Goal: Task Accomplishment & Management: Complete application form

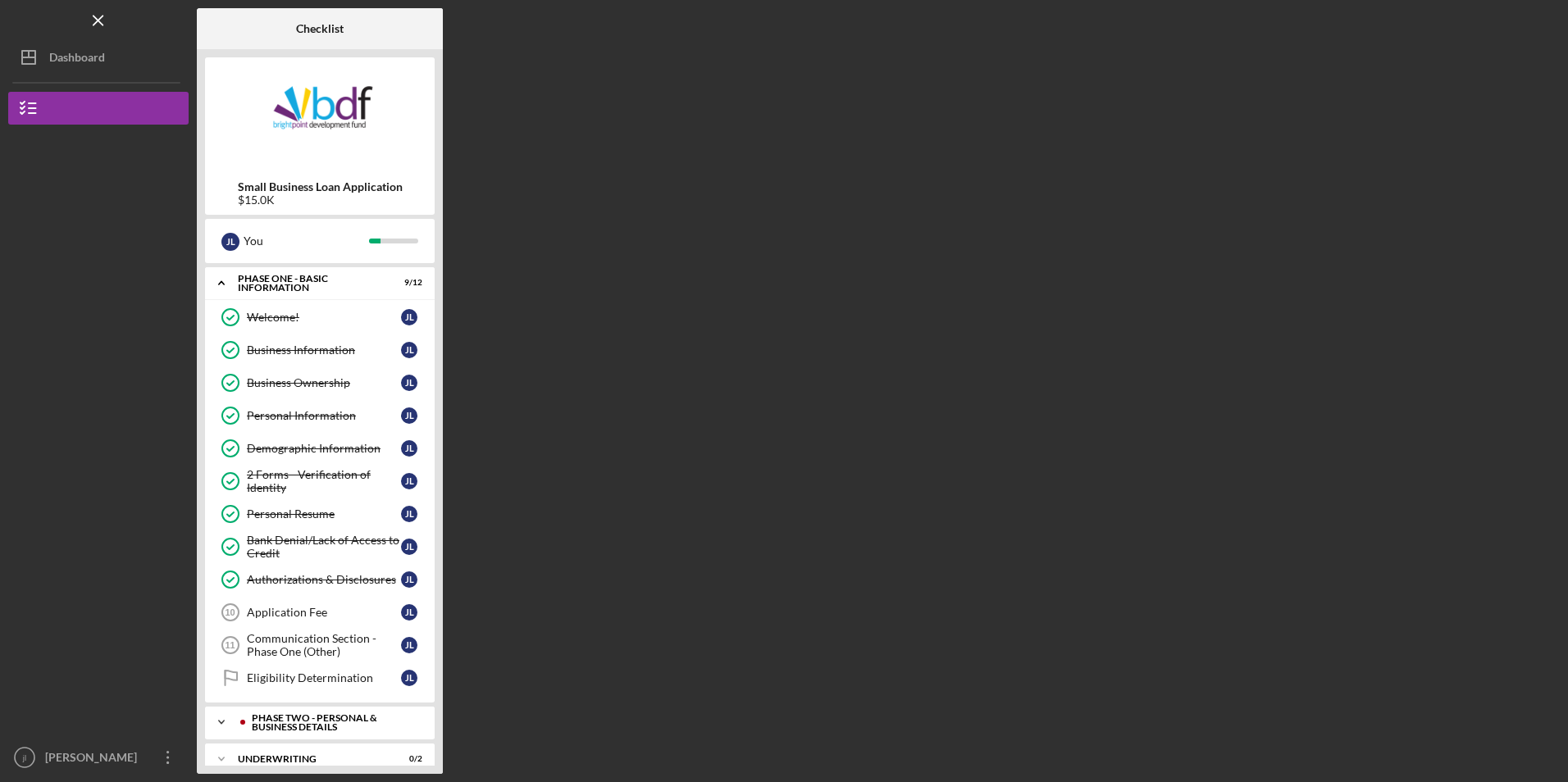
click at [317, 721] on div "PHASE TWO - PERSONAL & BUSINESS DETAILS" at bounding box center [332, 722] width 162 height 19
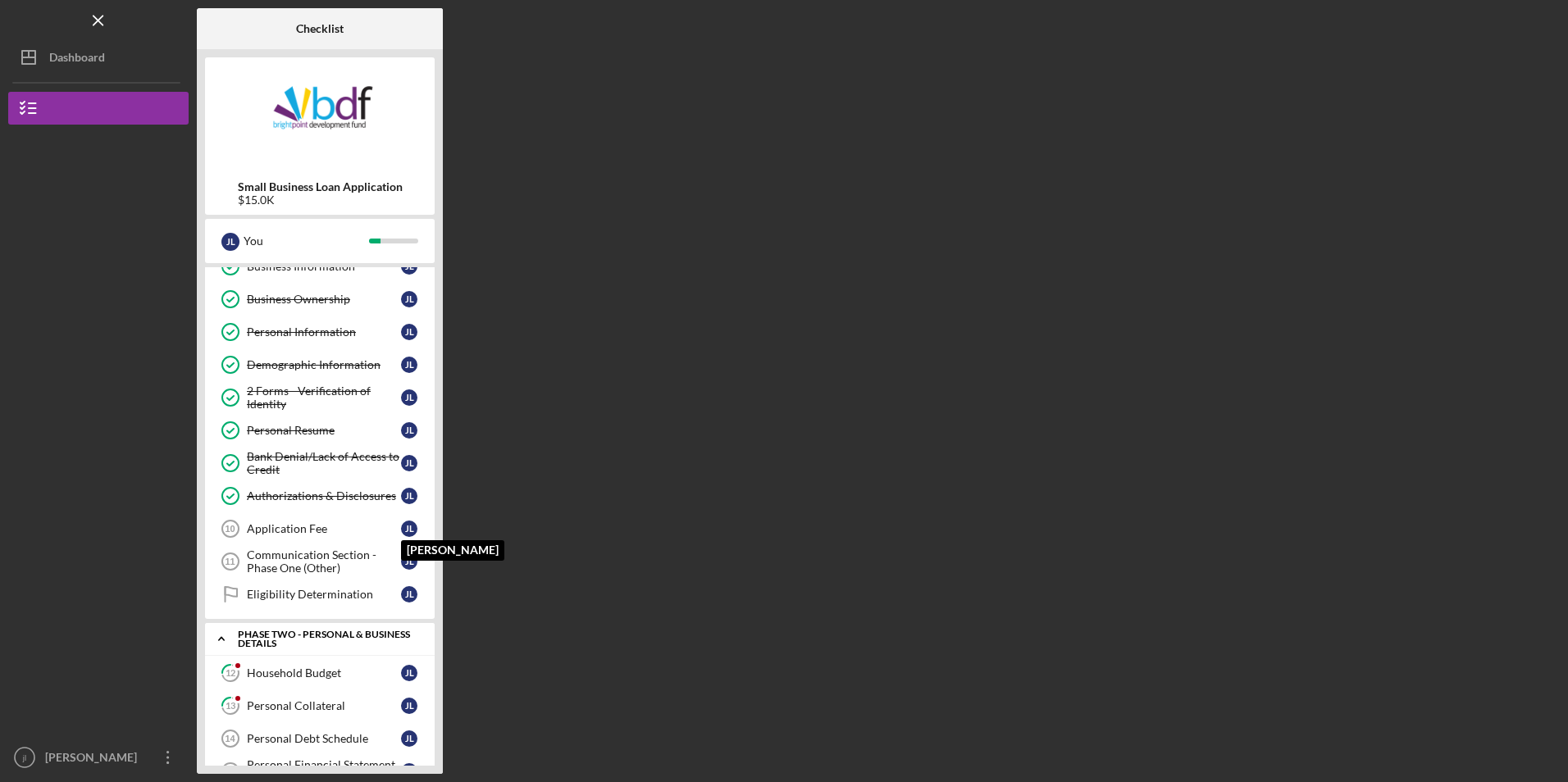
scroll to position [164, 0]
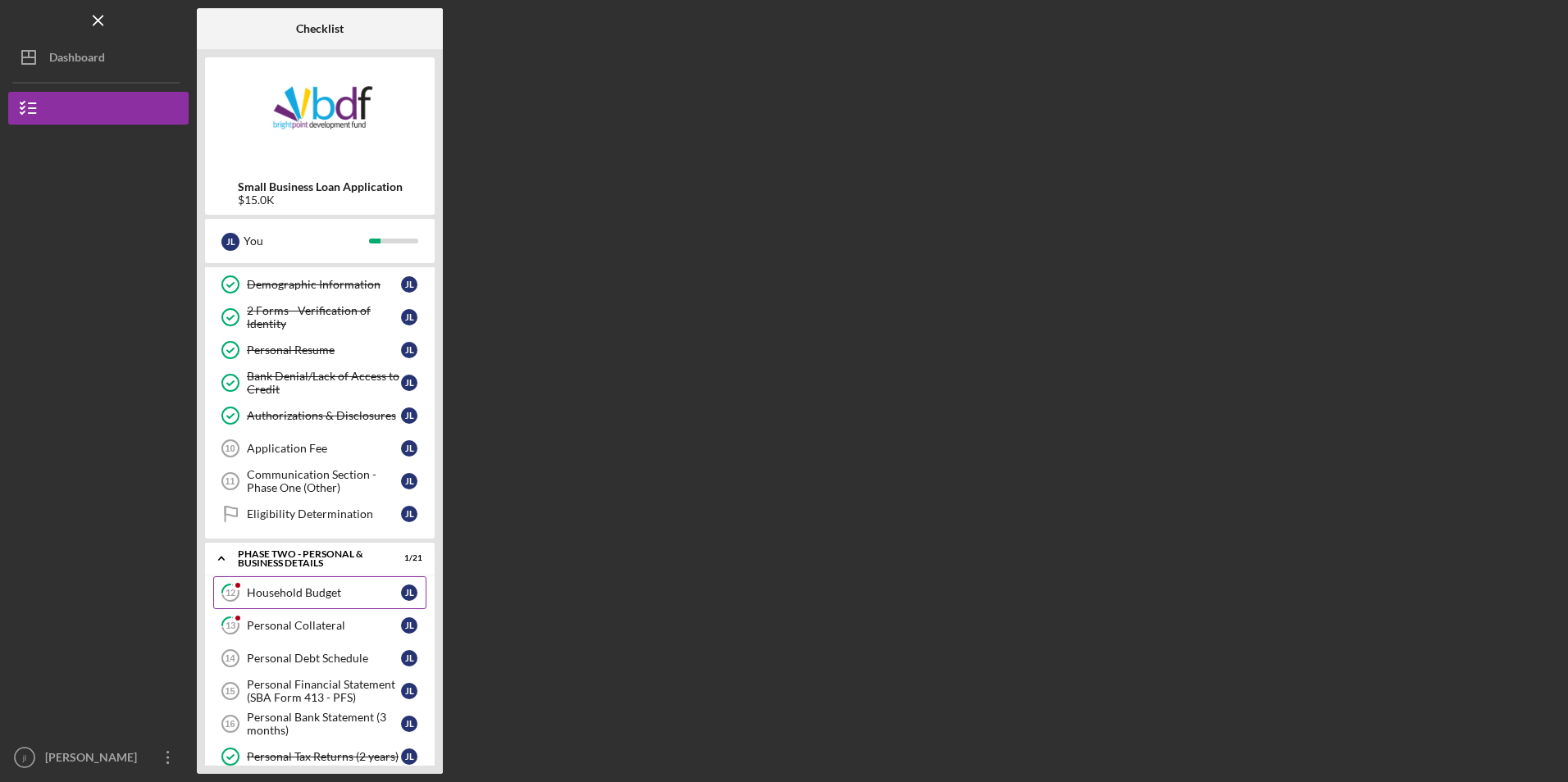
click at [300, 590] on div "Household Budget" at bounding box center [323, 592] width 154 height 13
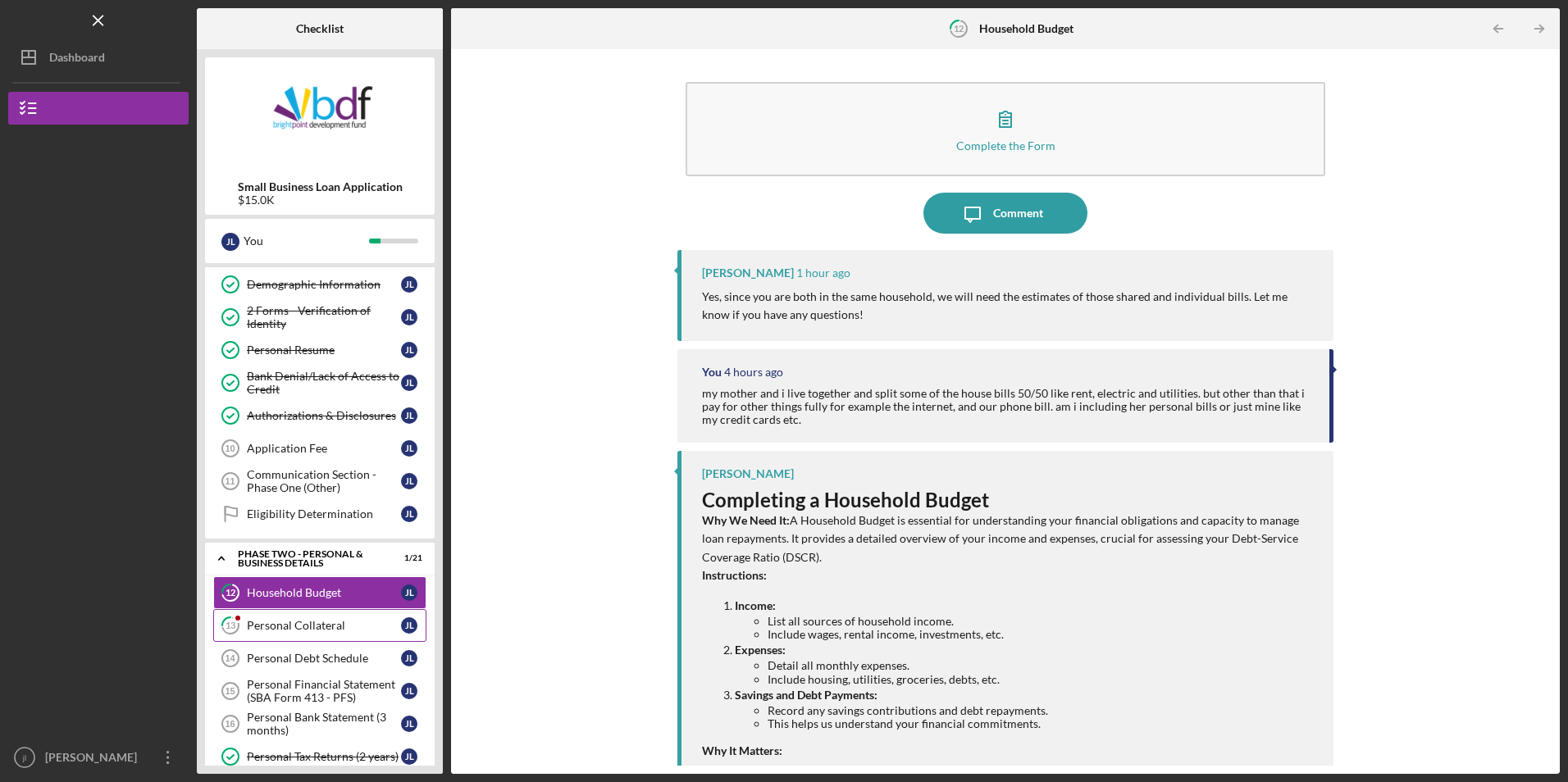
click at [286, 623] on div "Personal Collateral" at bounding box center [323, 625] width 154 height 13
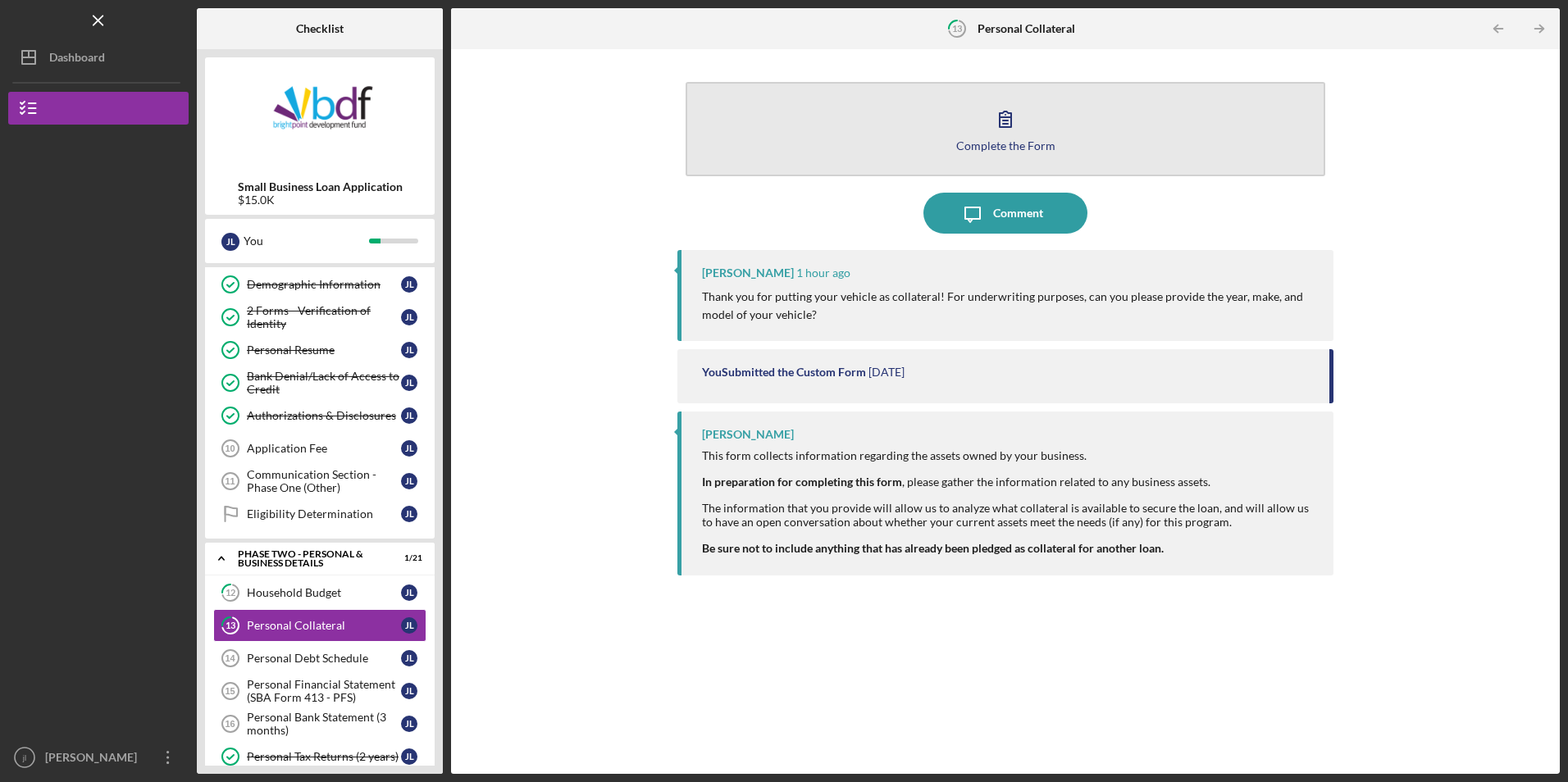
click at [779, 117] on button "Complete the Form Form" at bounding box center [1004, 129] width 638 height 94
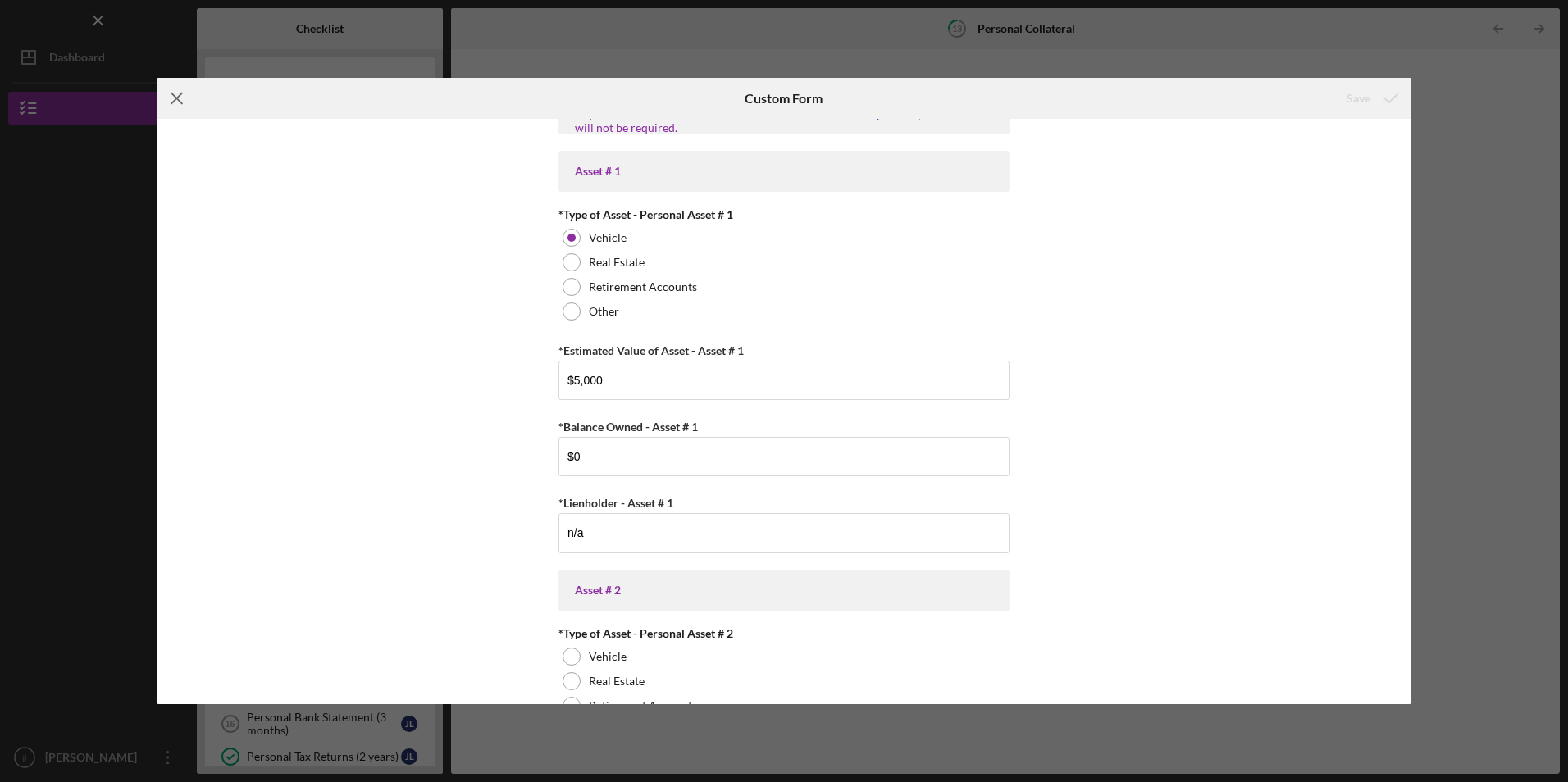
scroll to position [98, 0]
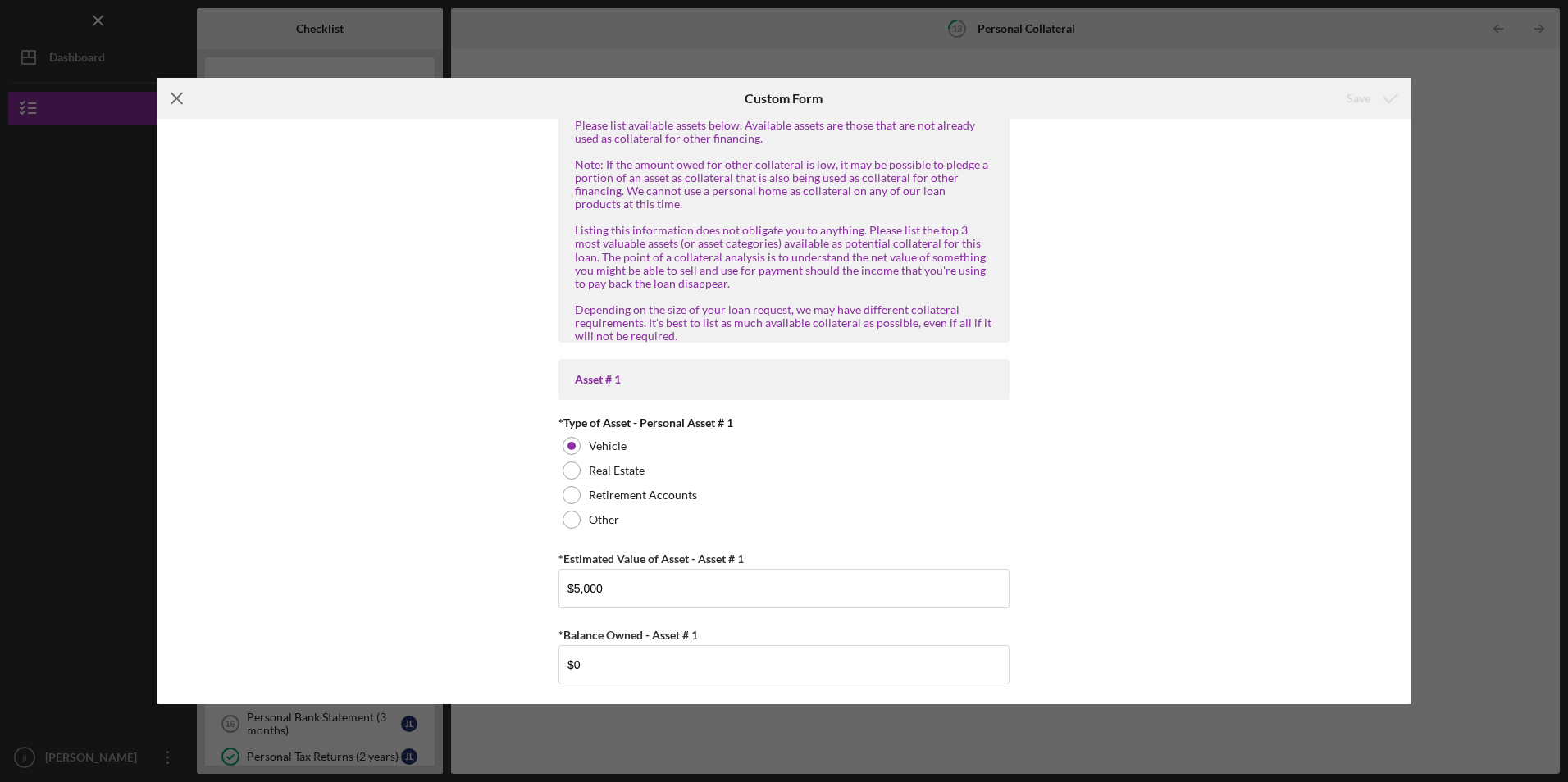
click at [180, 106] on icon "Icon/Menu Close" at bounding box center [177, 98] width 41 height 41
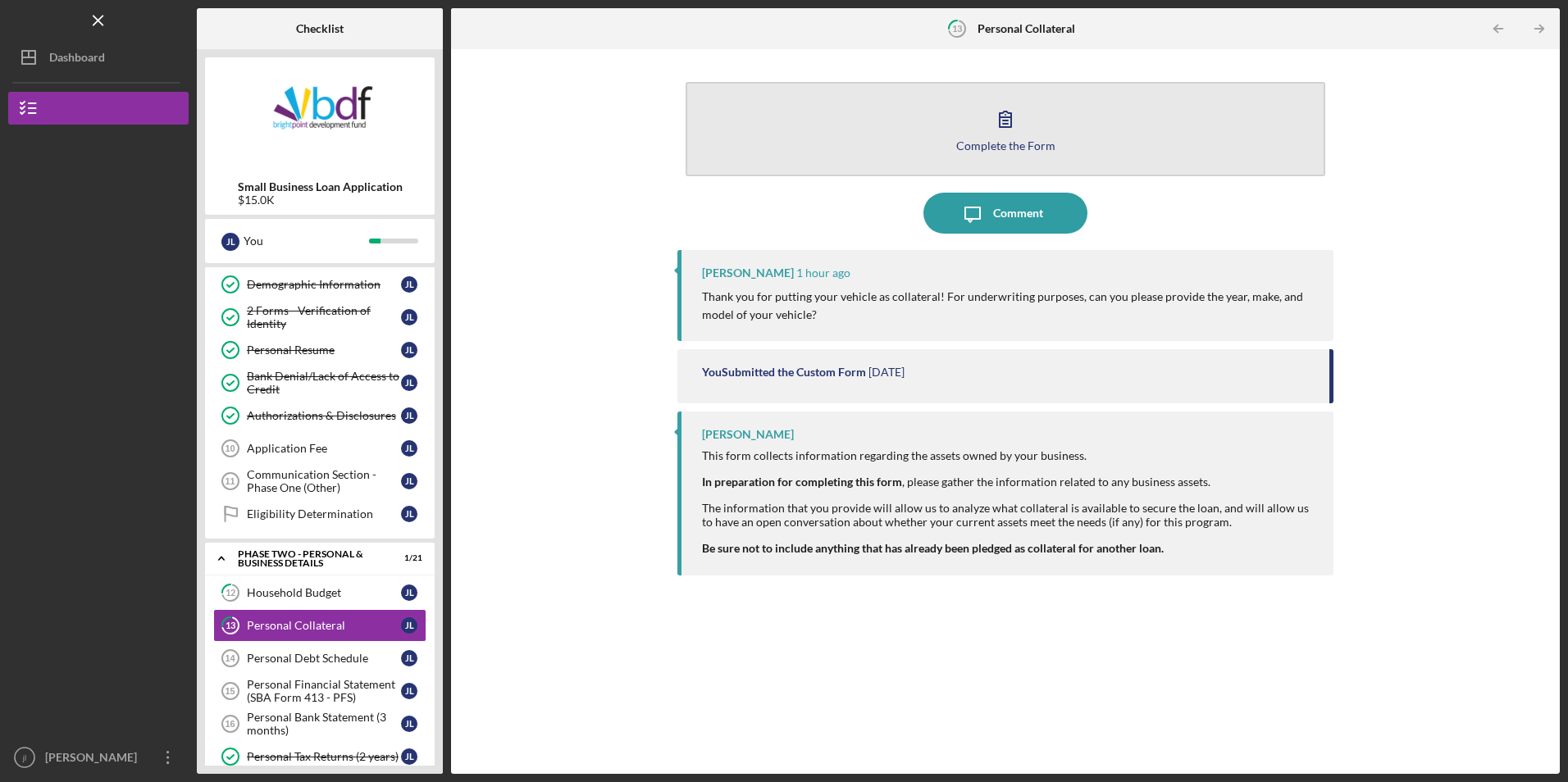
click at [925, 154] on button "Complete the Form Form" at bounding box center [1004, 129] width 638 height 94
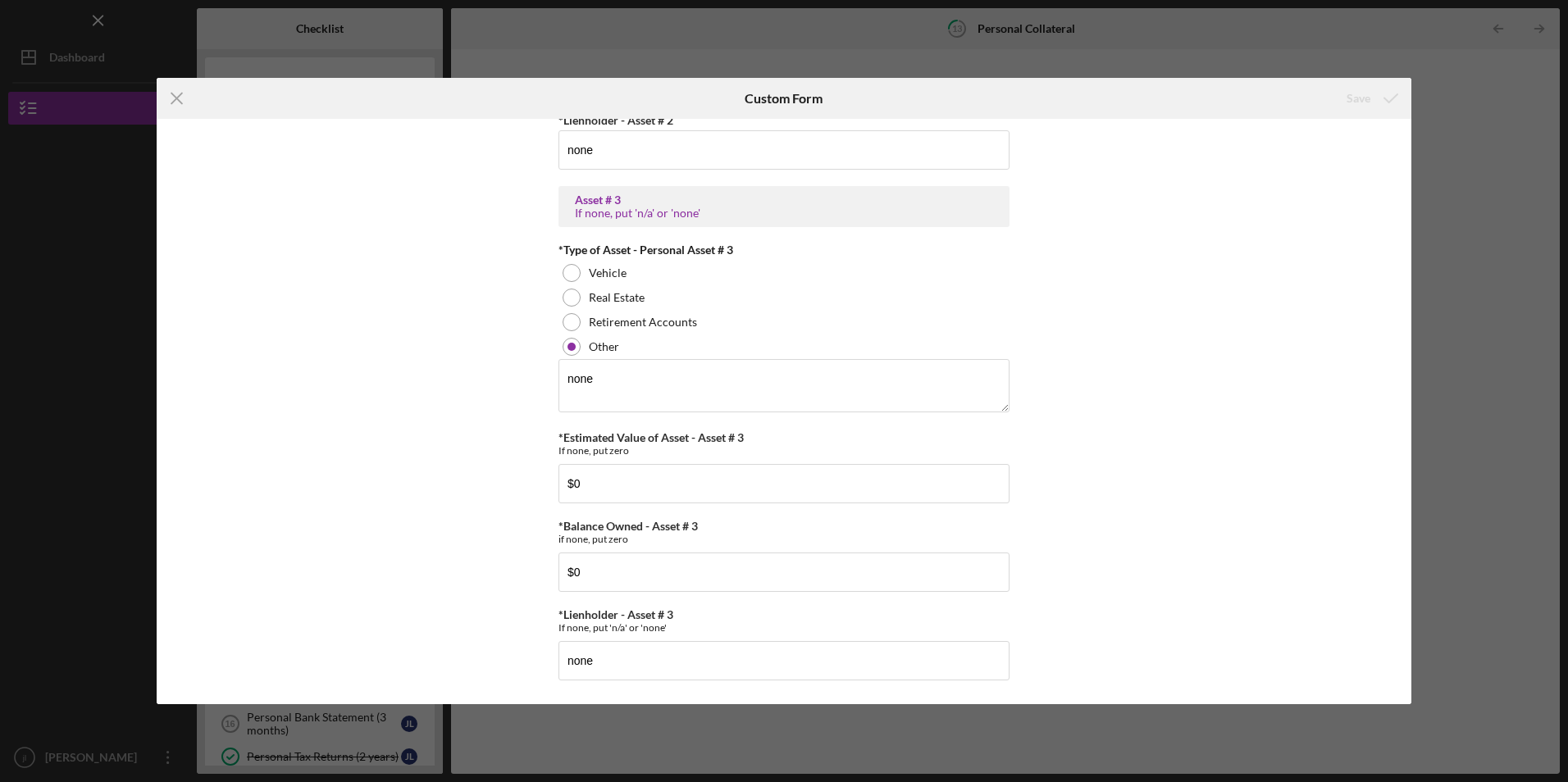
scroll to position [1164, 0]
drag, startPoint x: 177, startPoint y: 93, endPoint x: 186, endPoint y: 98, distance: 10.3
click at [177, 94] on icon "Icon/Menu Close" at bounding box center [177, 98] width 41 height 41
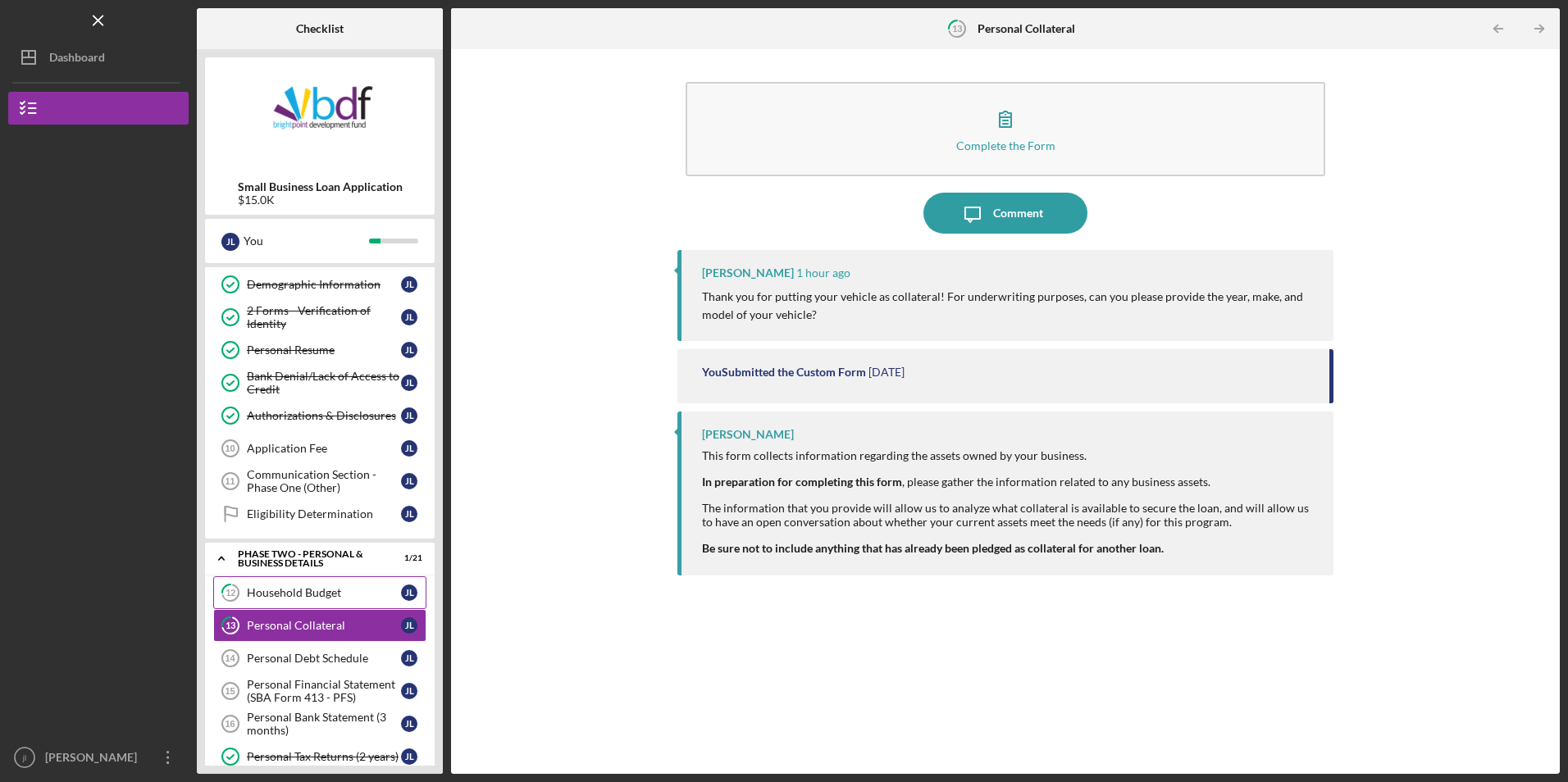
scroll to position [82, 0]
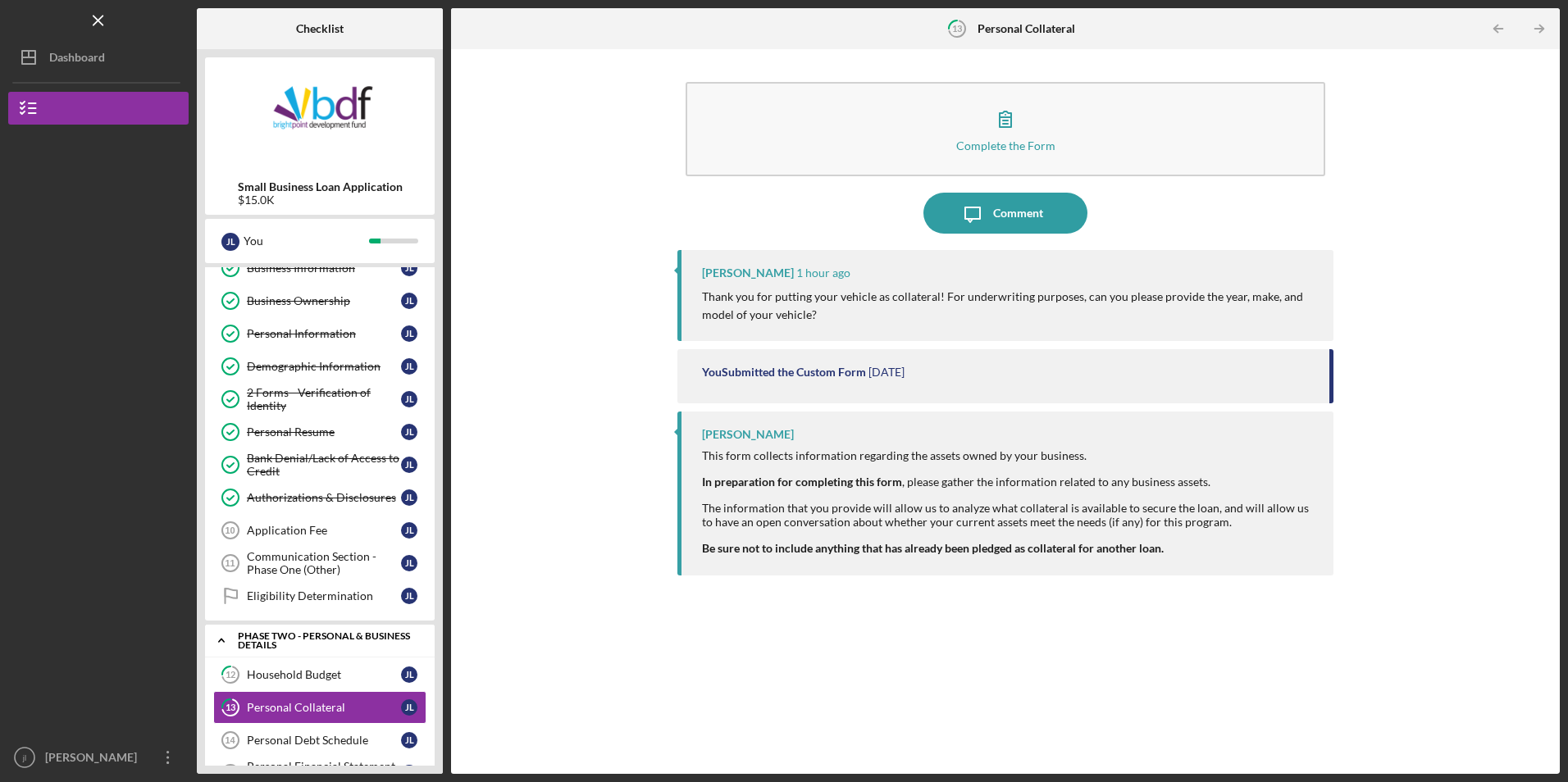
click at [302, 640] on div "PHASE TWO - PERSONAL & BUSINESS DETAILS" at bounding box center [326, 640] width 176 height 19
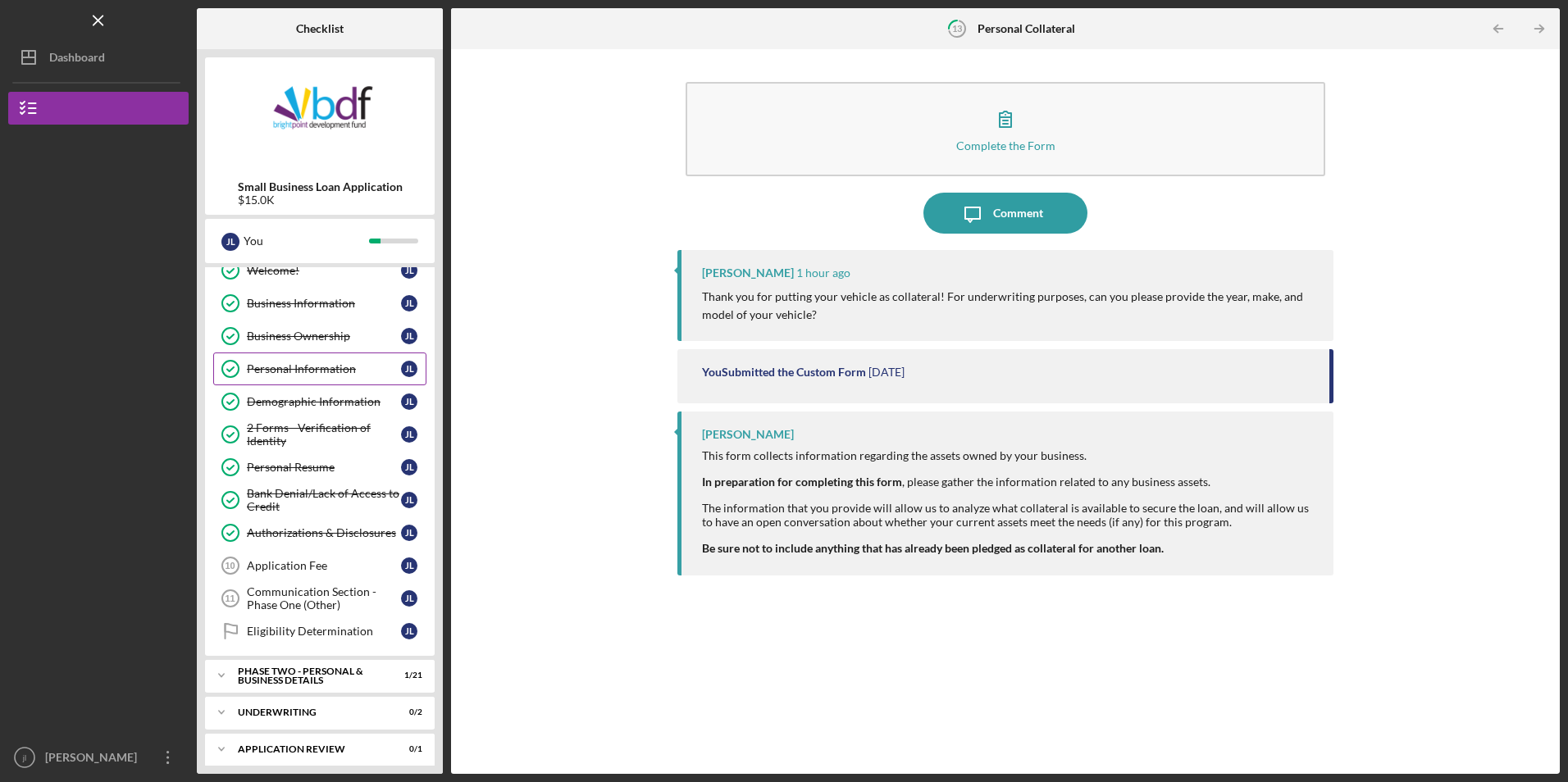
scroll to position [0, 0]
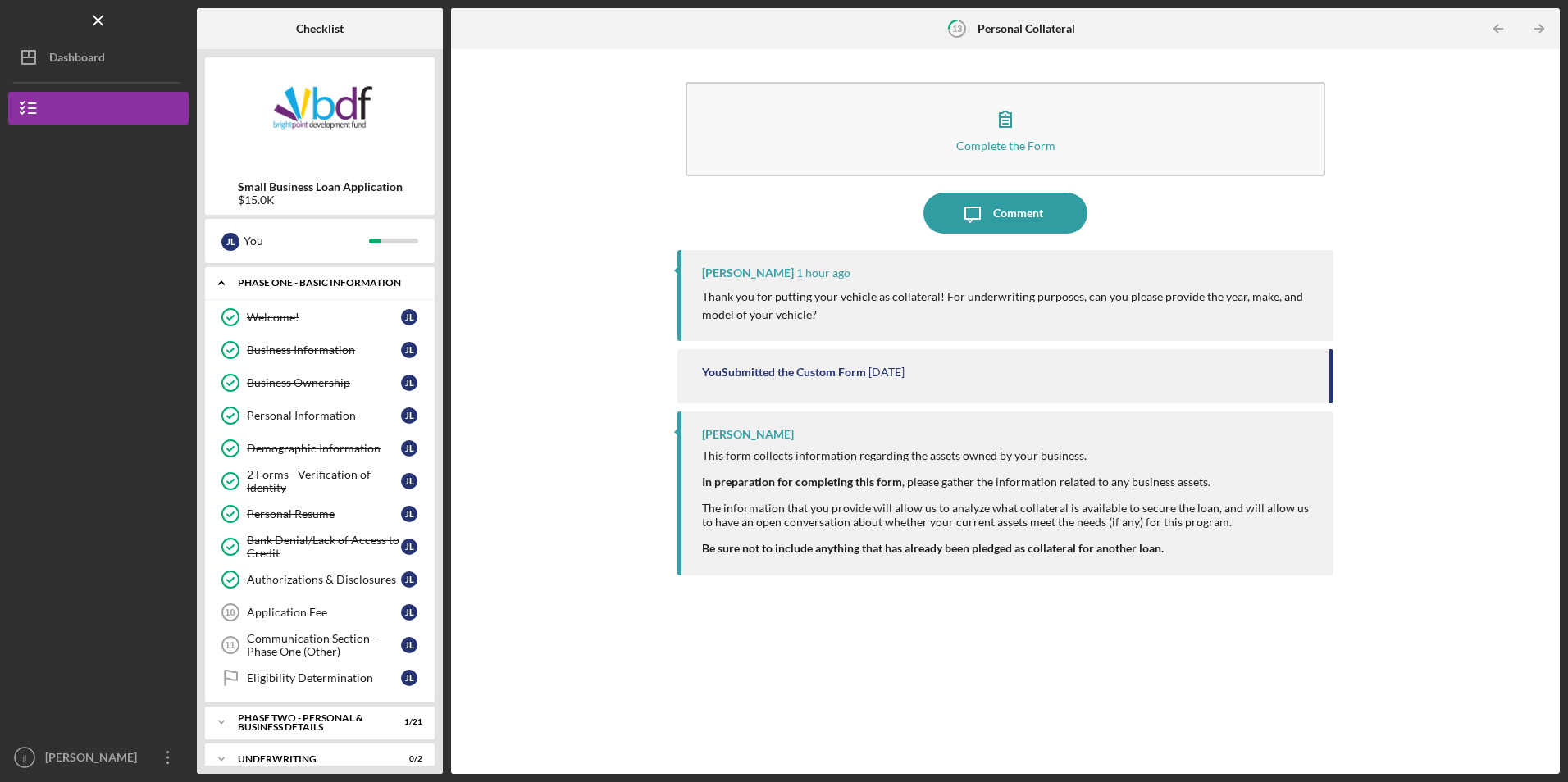
click at [299, 295] on div "Icon/Expander Phase One - Basic Information 9 / 12" at bounding box center [320, 283] width 230 height 34
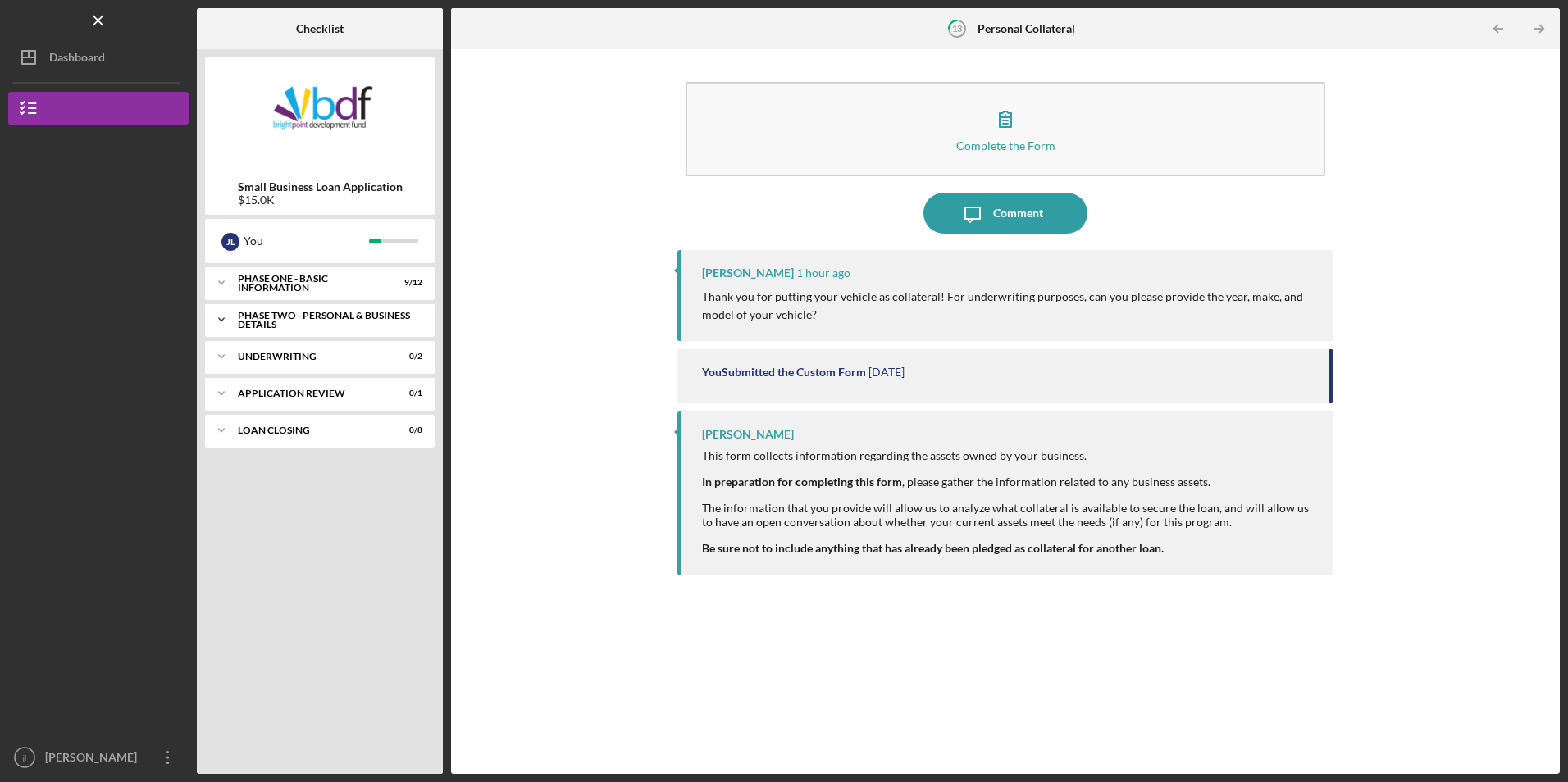
click at [301, 320] on div "PHASE TWO - PERSONAL & BUSINESS DETAILS" at bounding box center [326, 320] width 176 height 19
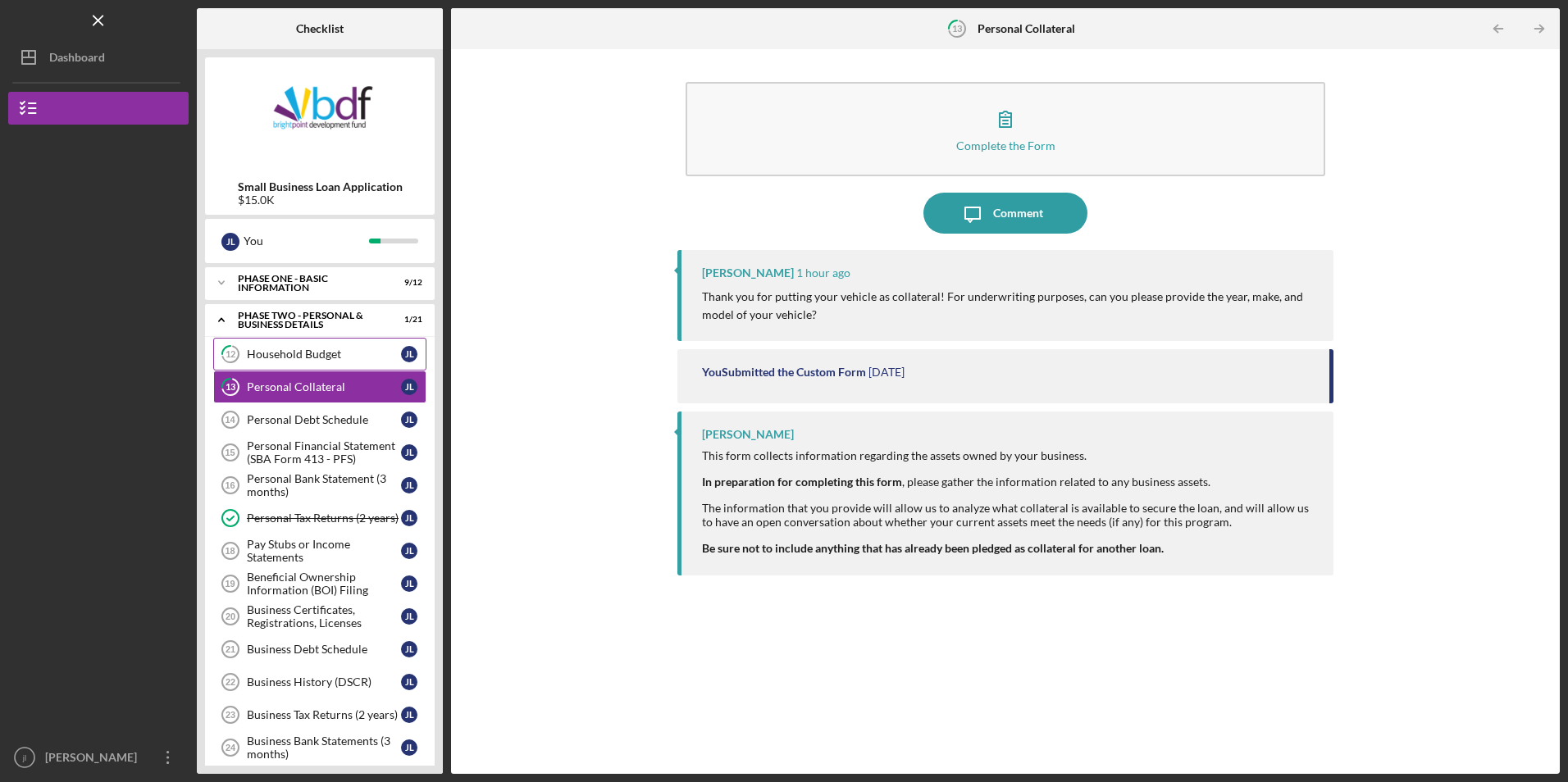
click at [322, 364] on link "12 Household Budget [PERSON_NAME]" at bounding box center [320, 354] width 213 height 33
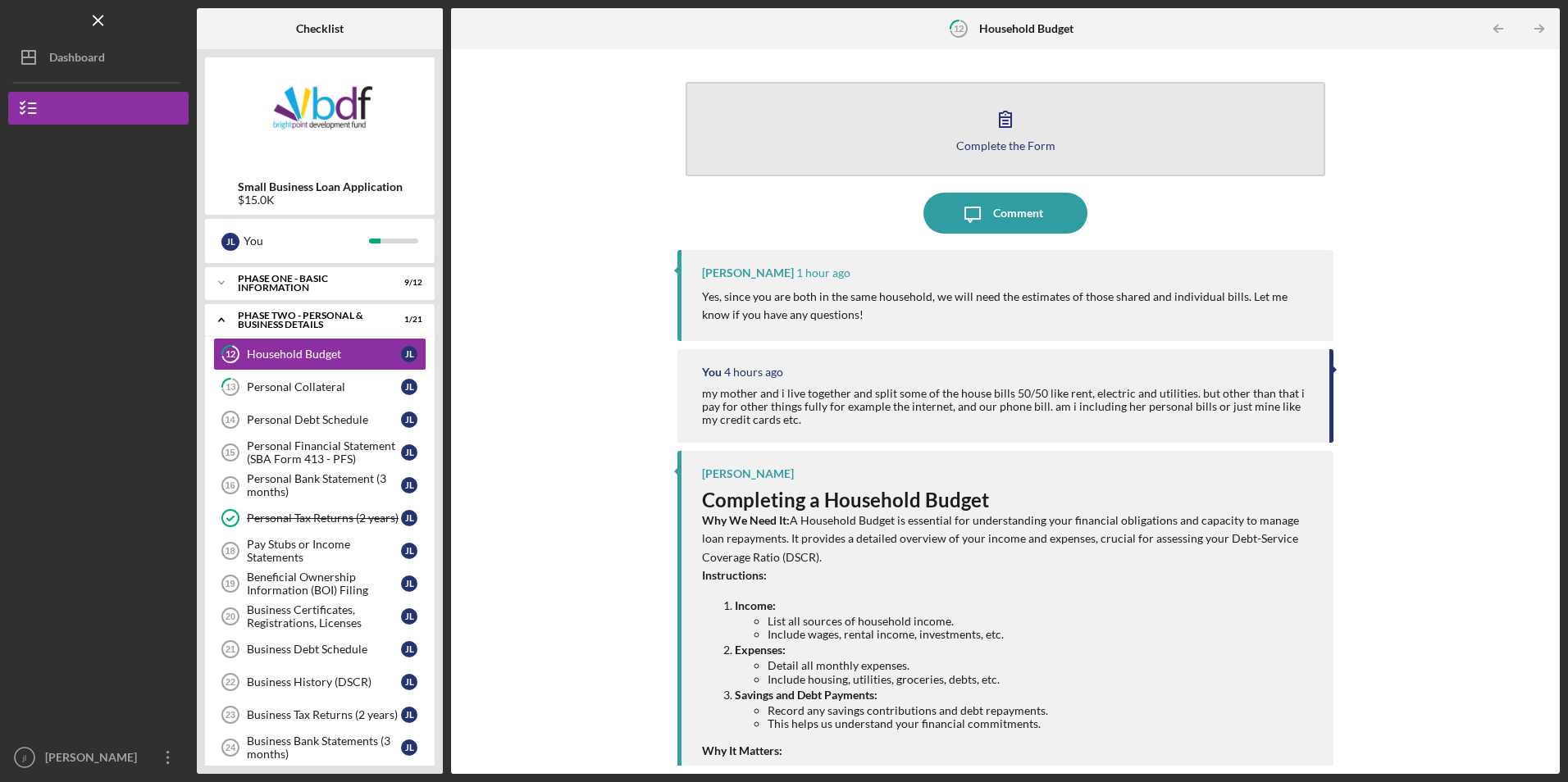
click at [838, 144] on button "Complete the Form Form" at bounding box center [1004, 129] width 638 height 94
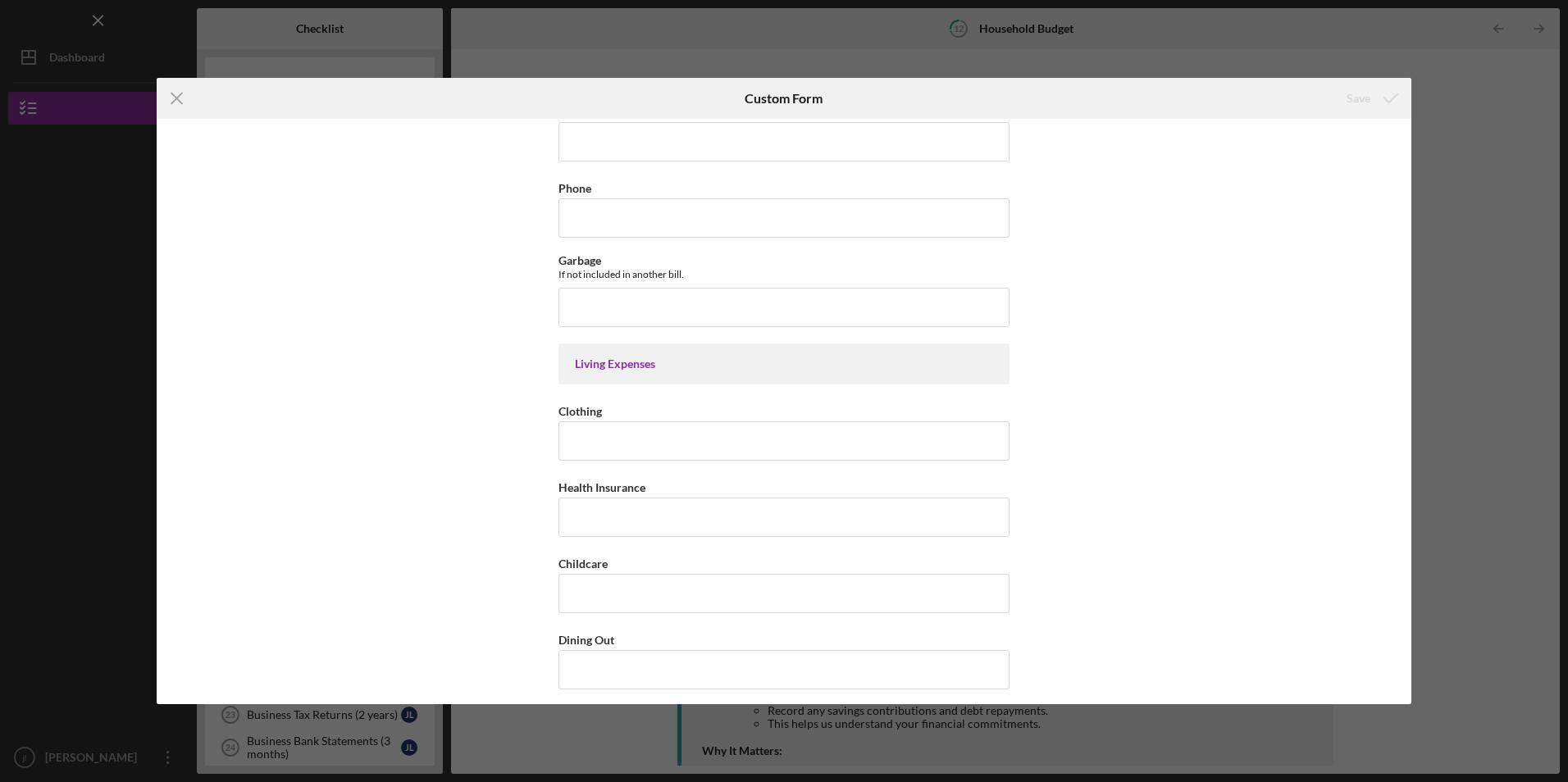
scroll to position [1716, 0]
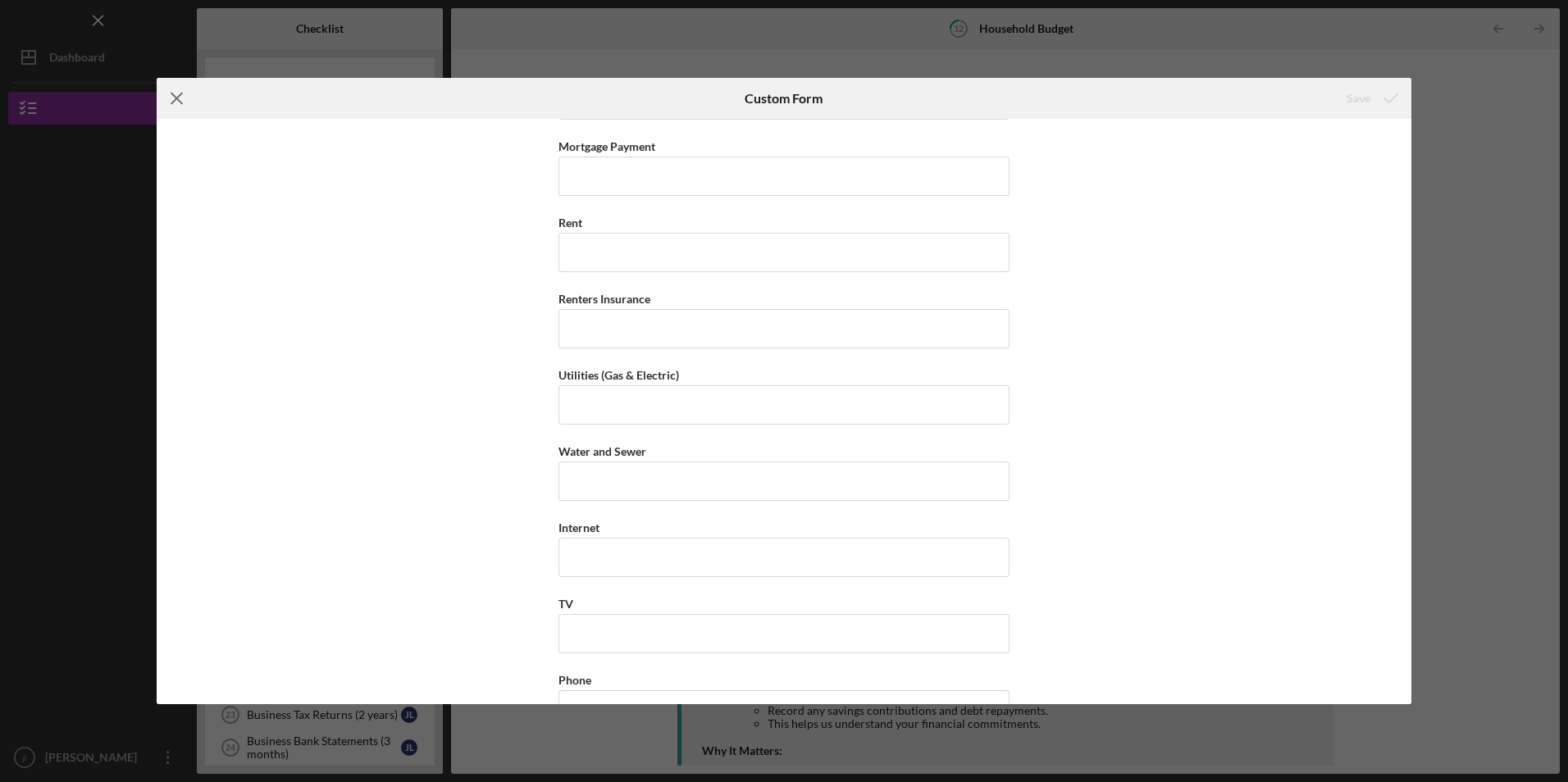
click at [186, 101] on icon "Icon/Menu Close" at bounding box center [177, 98] width 41 height 41
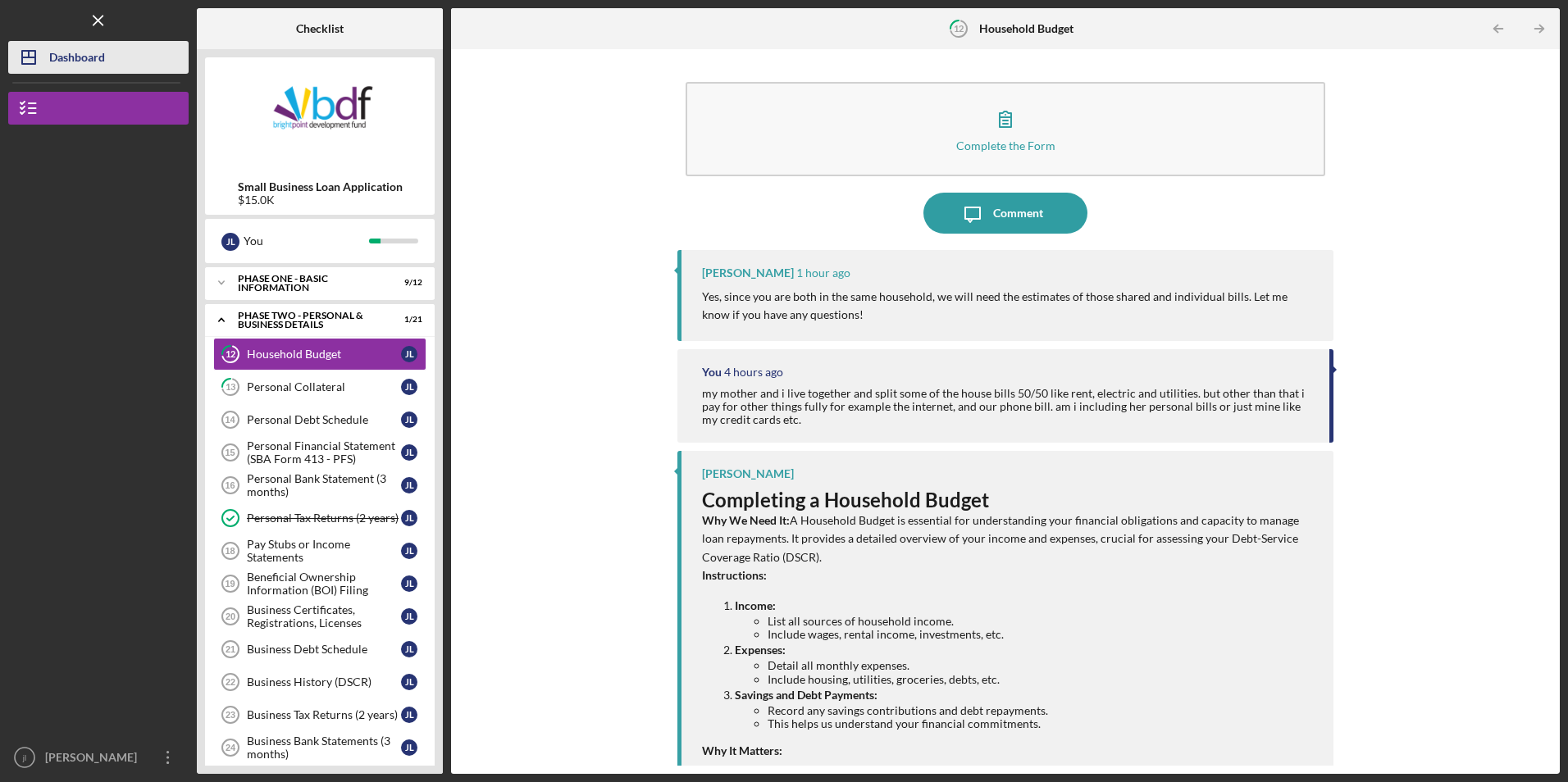
click at [51, 46] on div "Dashboard" at bounding box center [77, 60] width 56 height 37
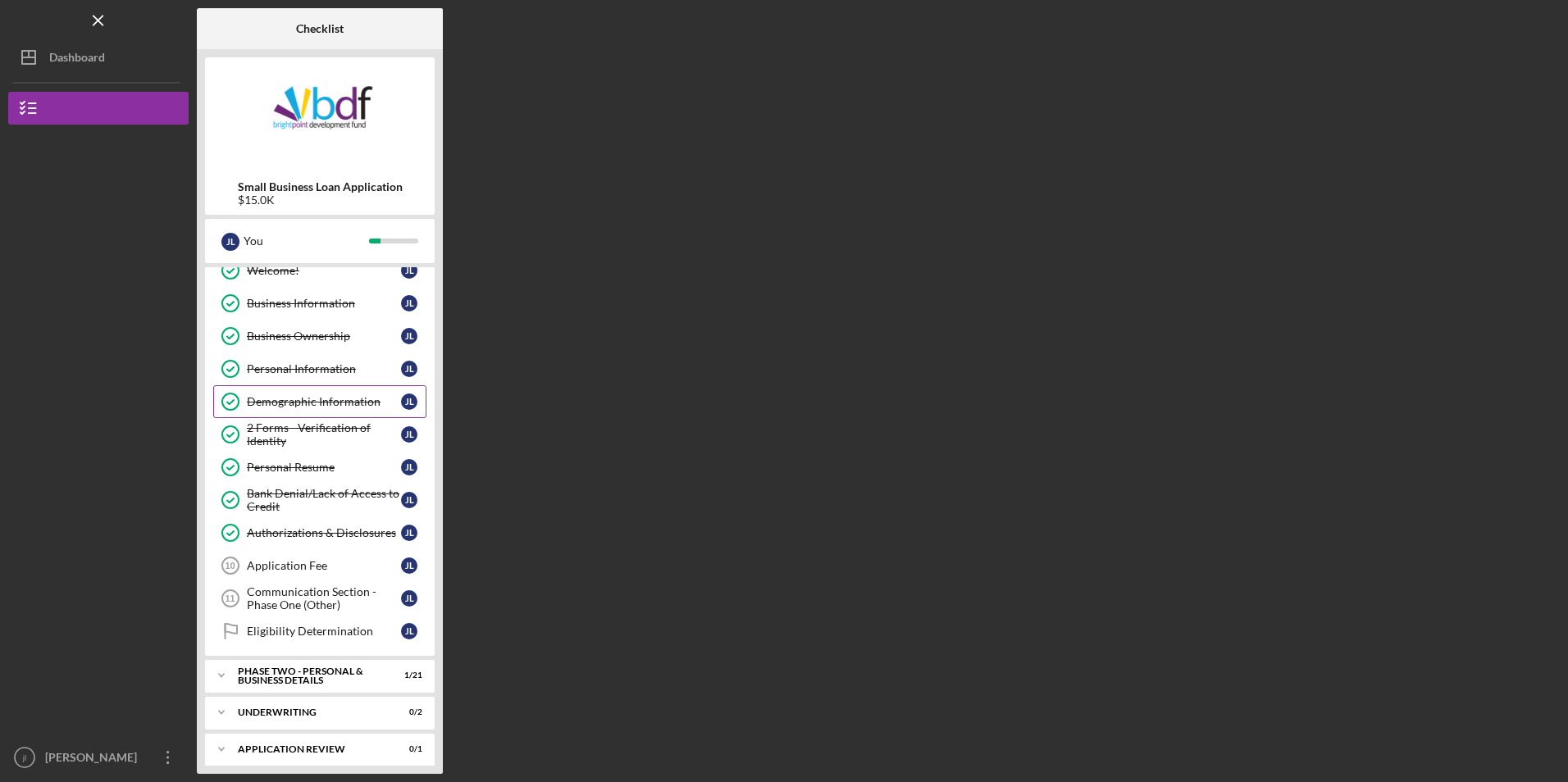
scroll to position [92, 0]
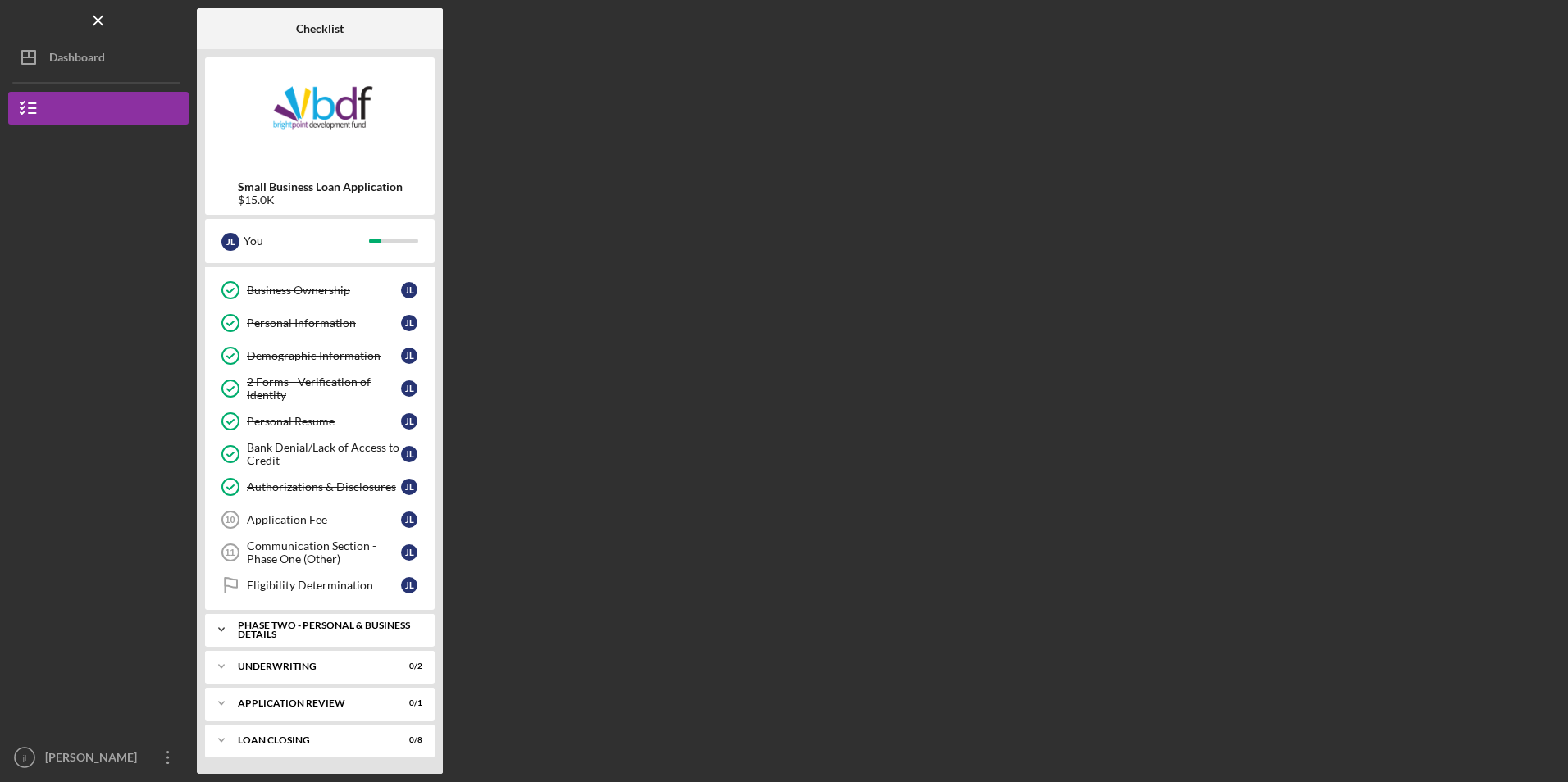
click at [310, 626] on div "PHASE TWO - PERSONAL & BUSINESS DETAILS" at bounding box center [326, 630] width 176 height 19
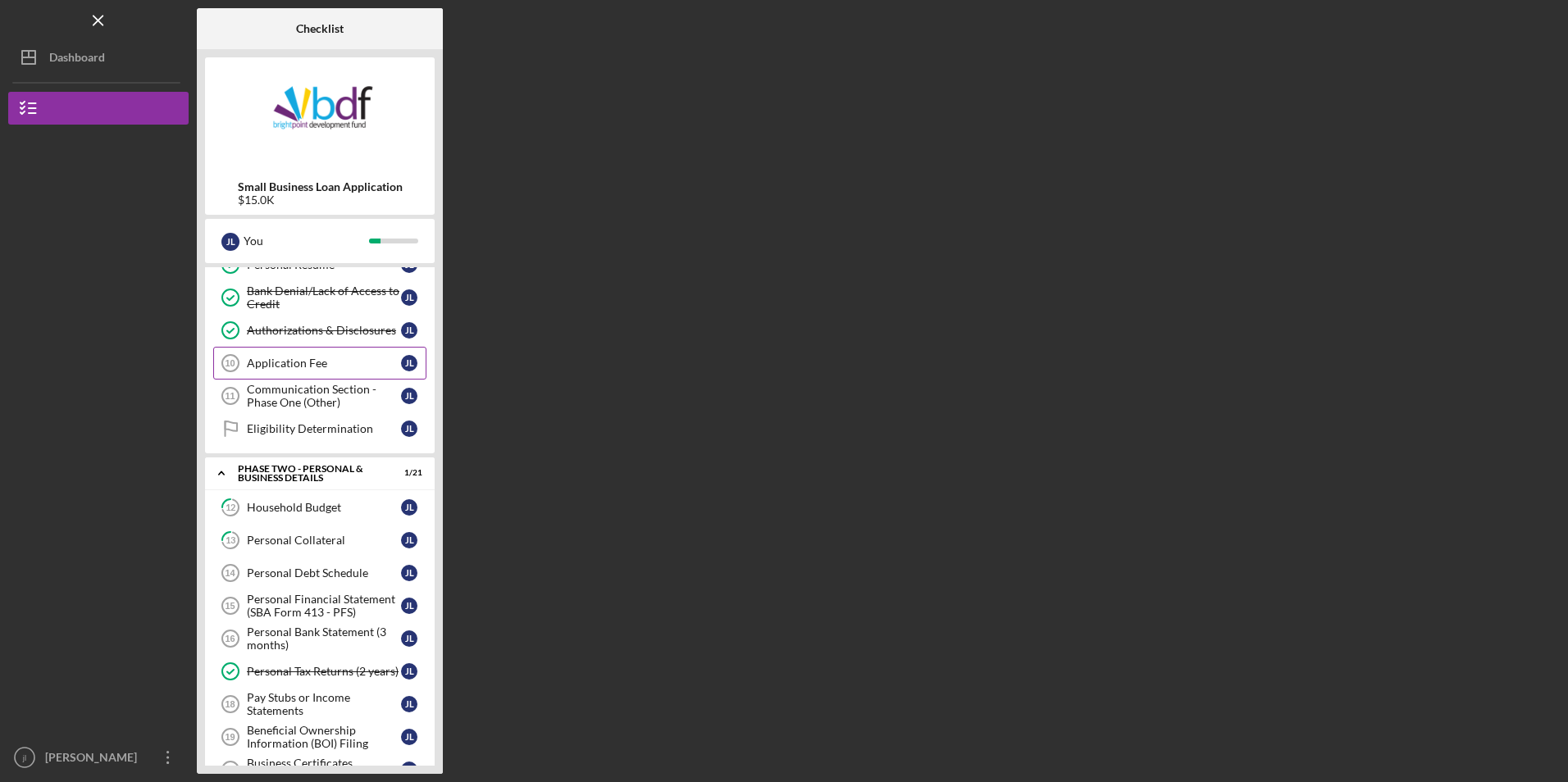
scroll to position [256, 0]
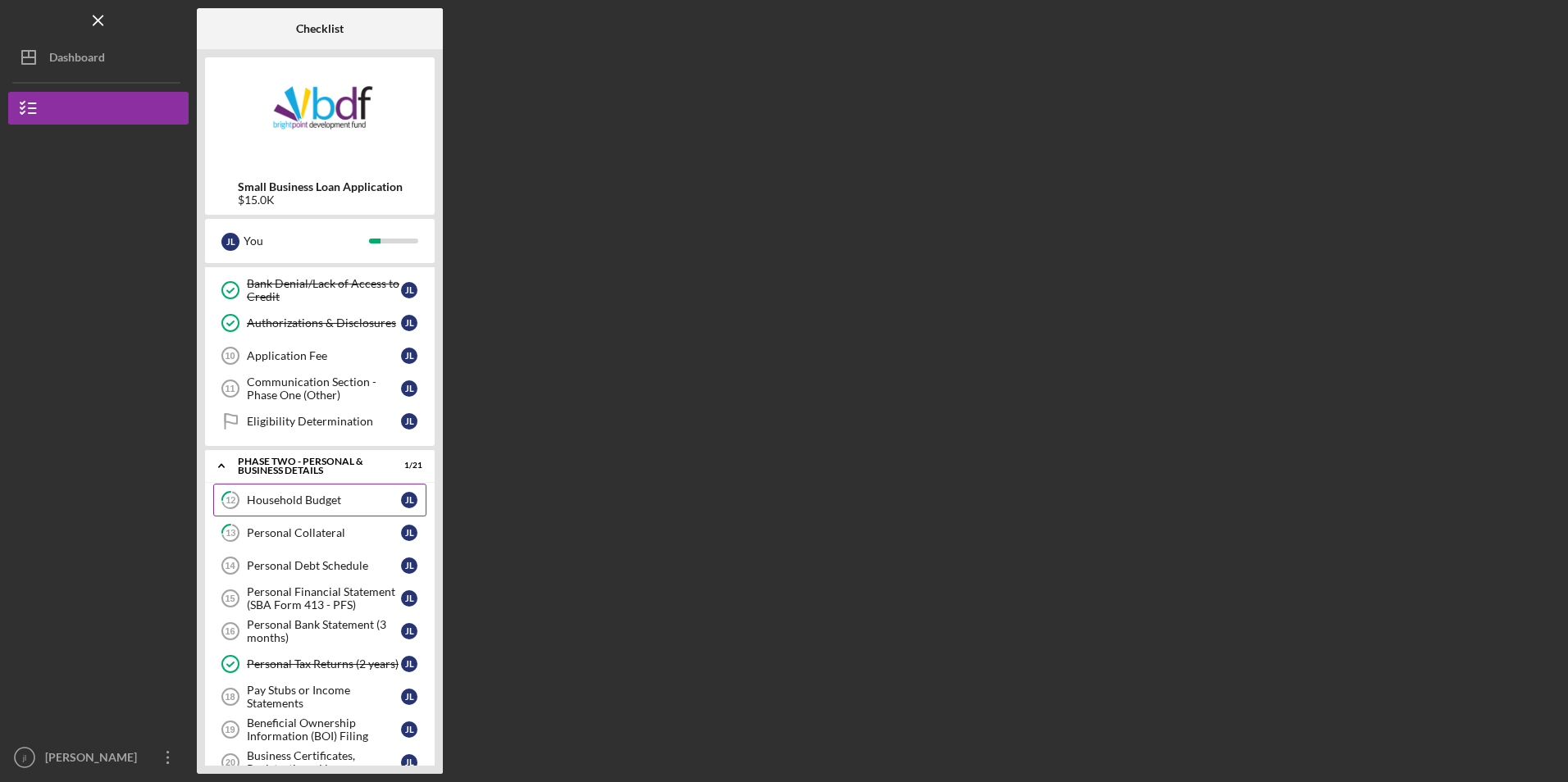
click at [326, 510] on link "12 Household Budget [PERSON_NAME]" at bounding box center [320, 500] width 213 height 33
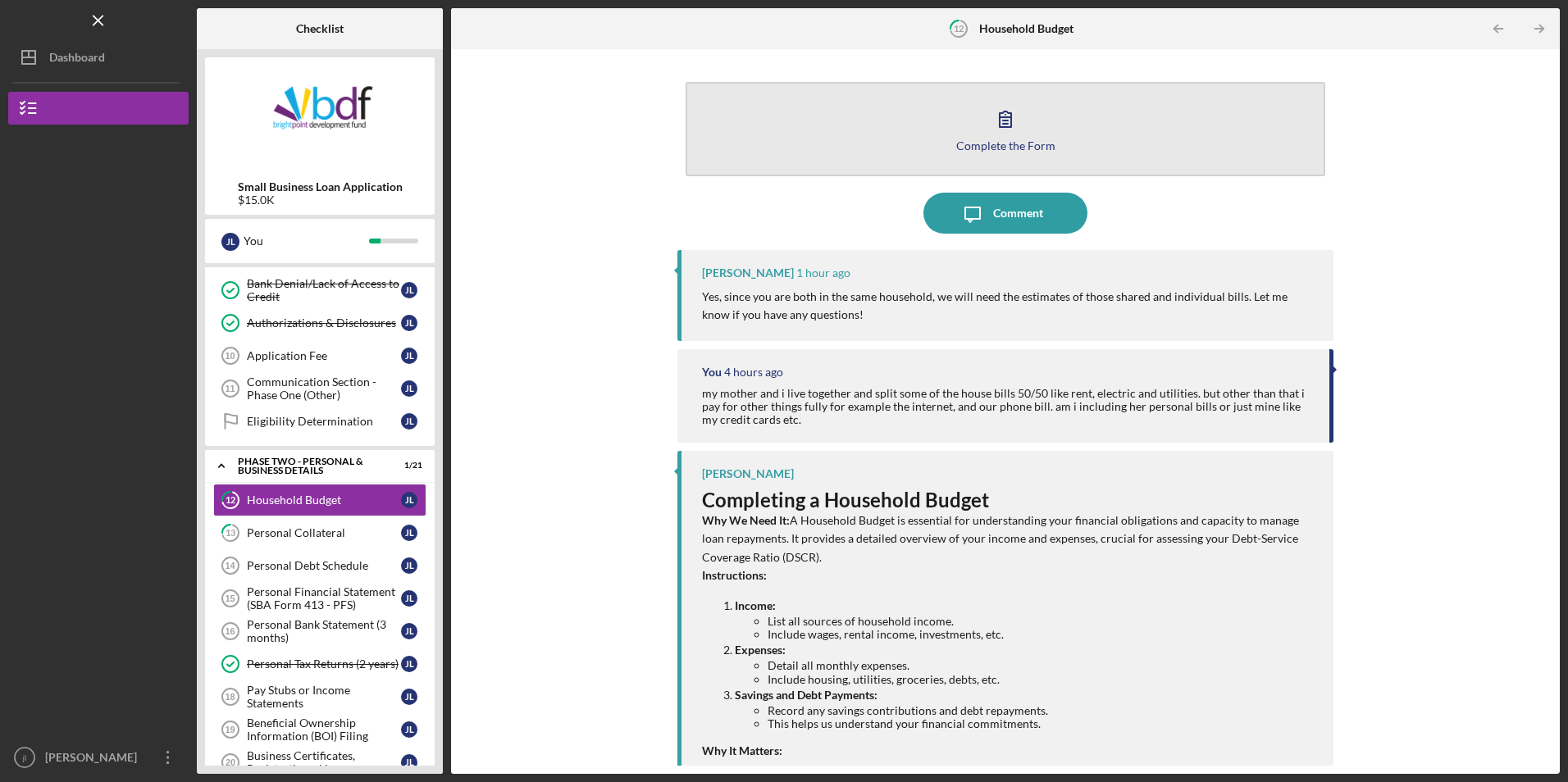
click at [912, 136] on button "Complete the Form Form" at bounding box center [1004, 129] width 638 height 94
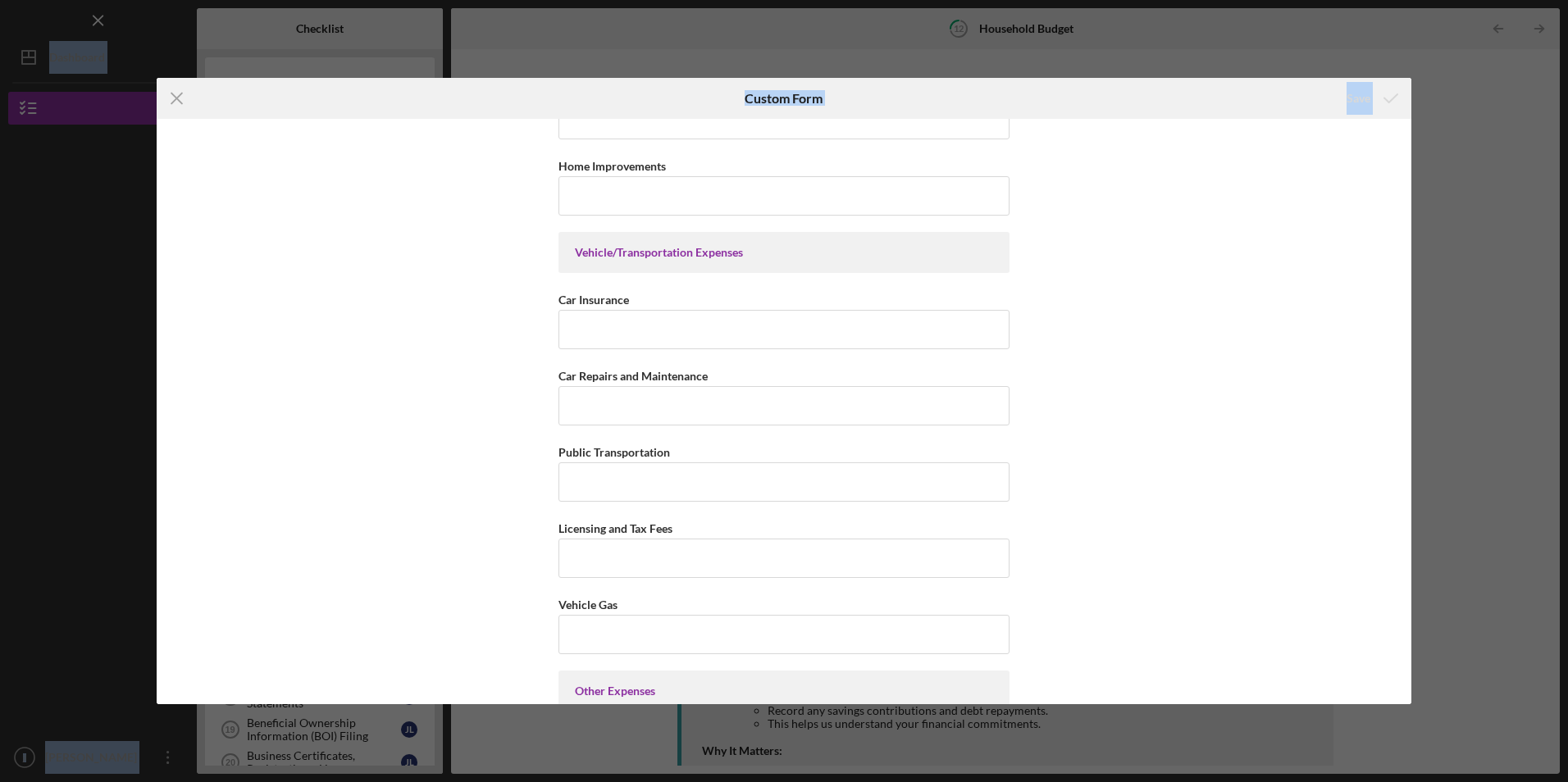
scroll to position [4012, 0]
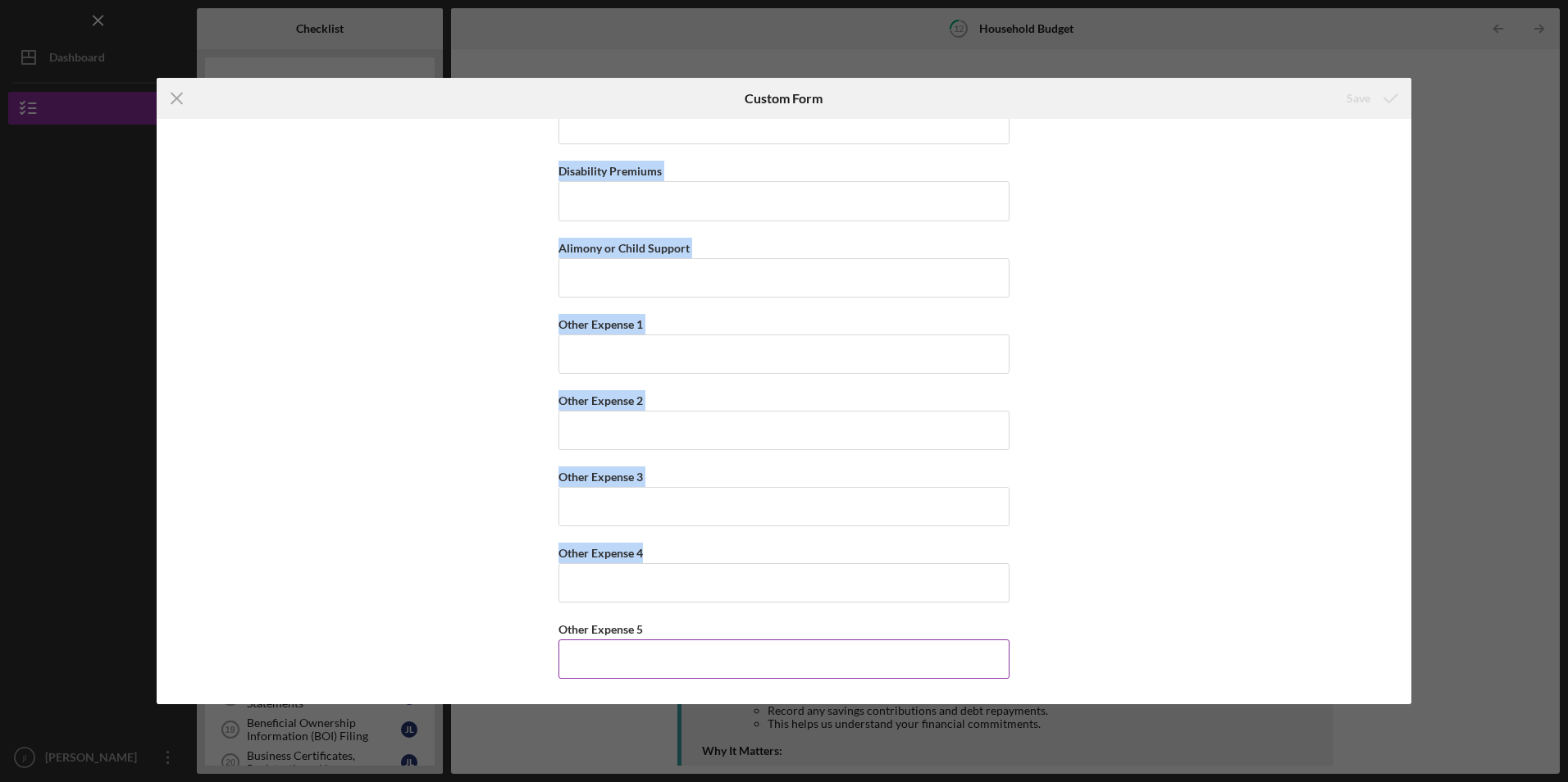
drag, startPoint x: 572, startPoint y: 150, endPoint x: 695, endPoint y: 677, distance: 541.2
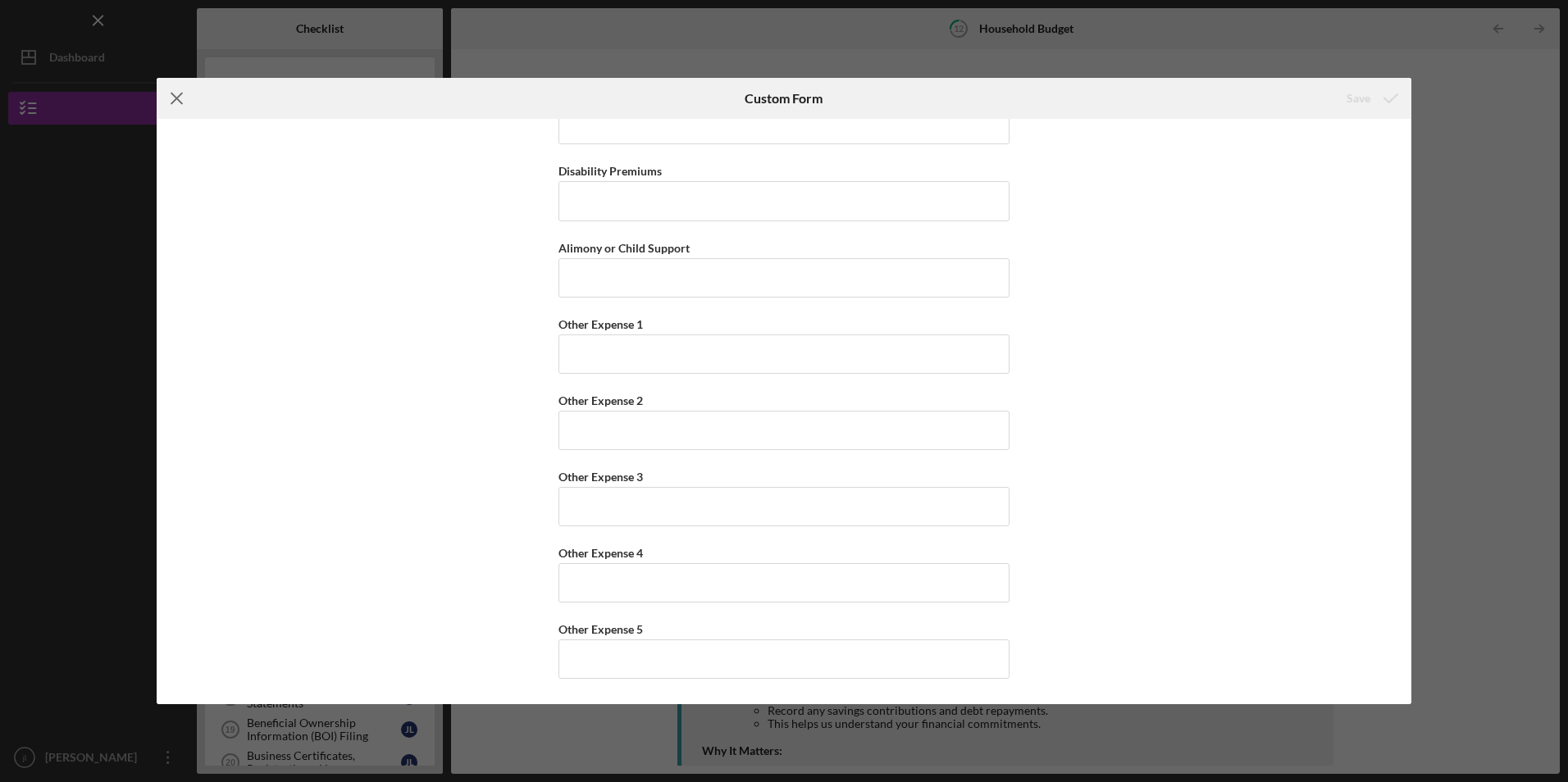
click at [170, 94] on icon "Icon/Menu Close" at bounding box center [177, 98] width 41 height 41
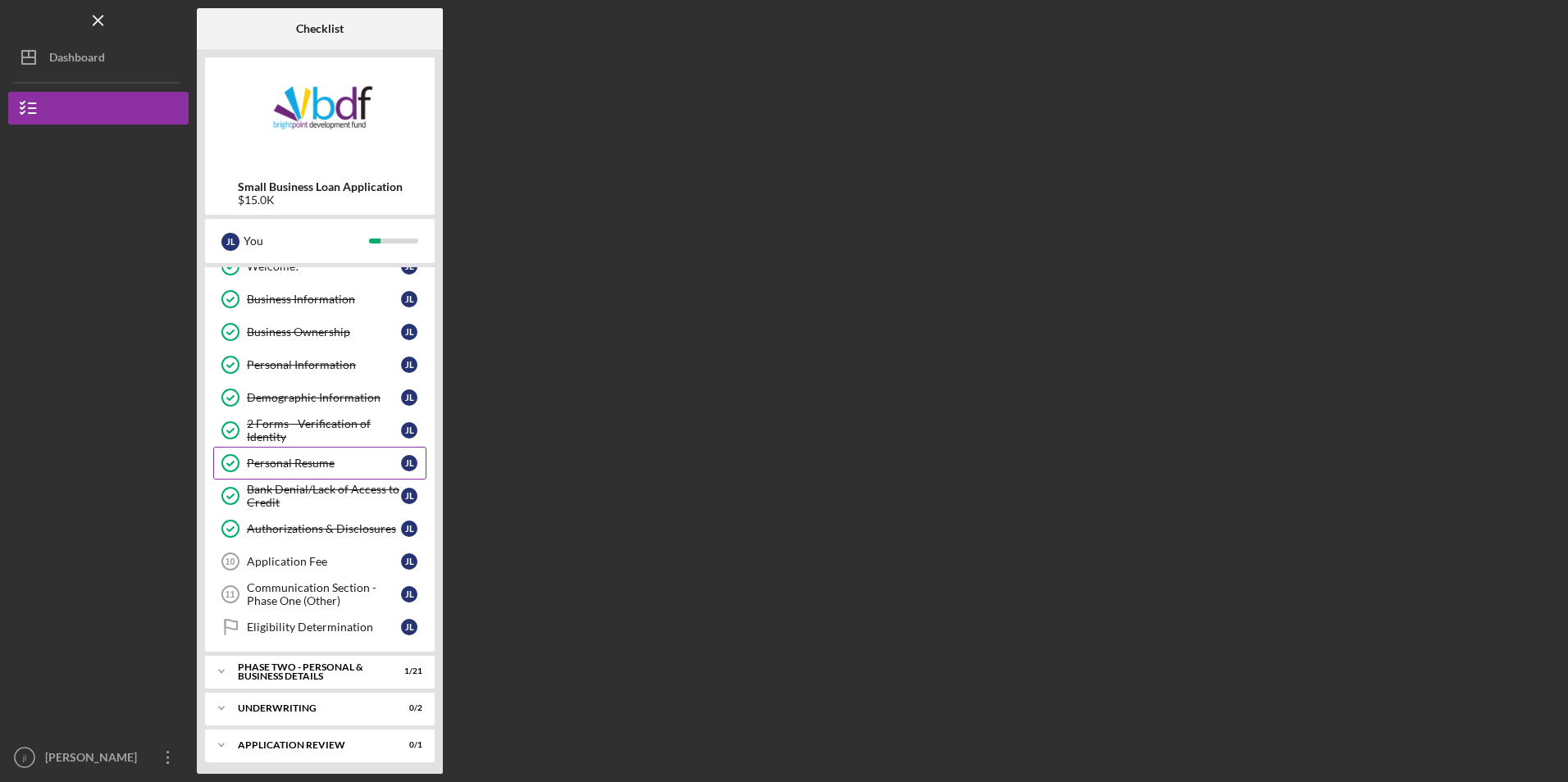
scroll to position [92, 0]
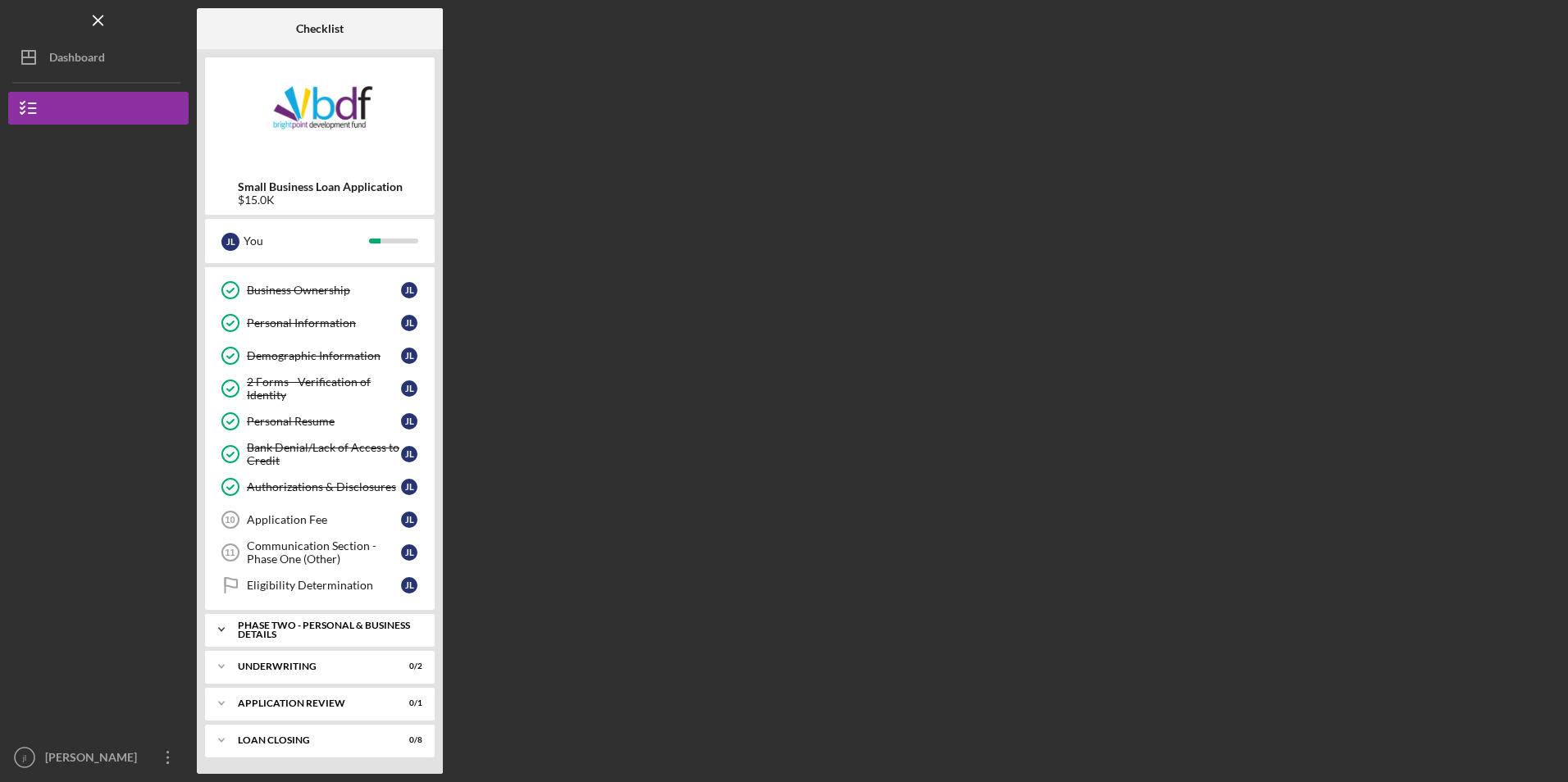
click at [328, 637] on div "PHASE TWO - PERSONAL & BUSINESS DETAILS" at bounding box center [326, 630] width 176 height 19
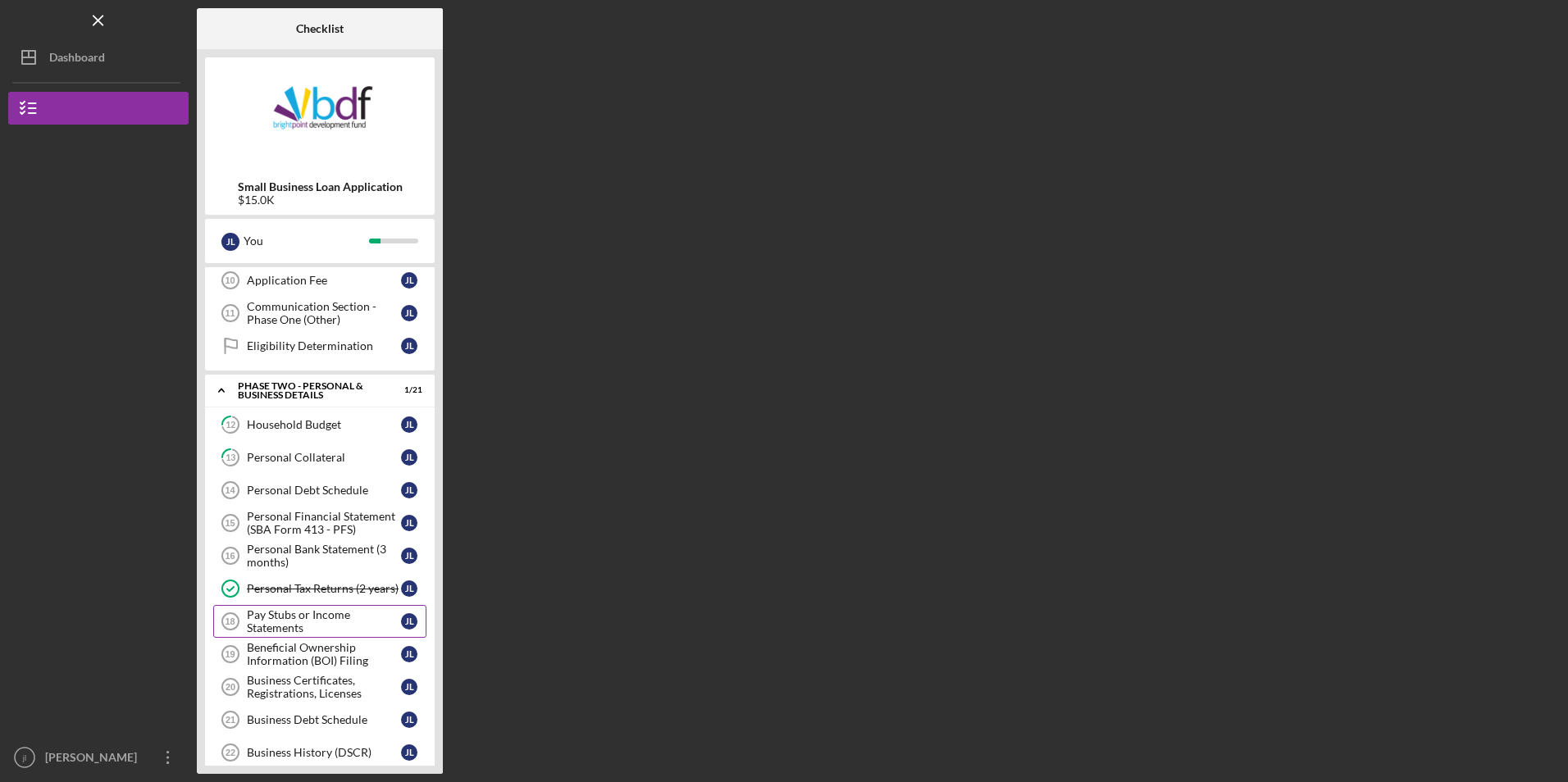
scroll to position [339, 0]
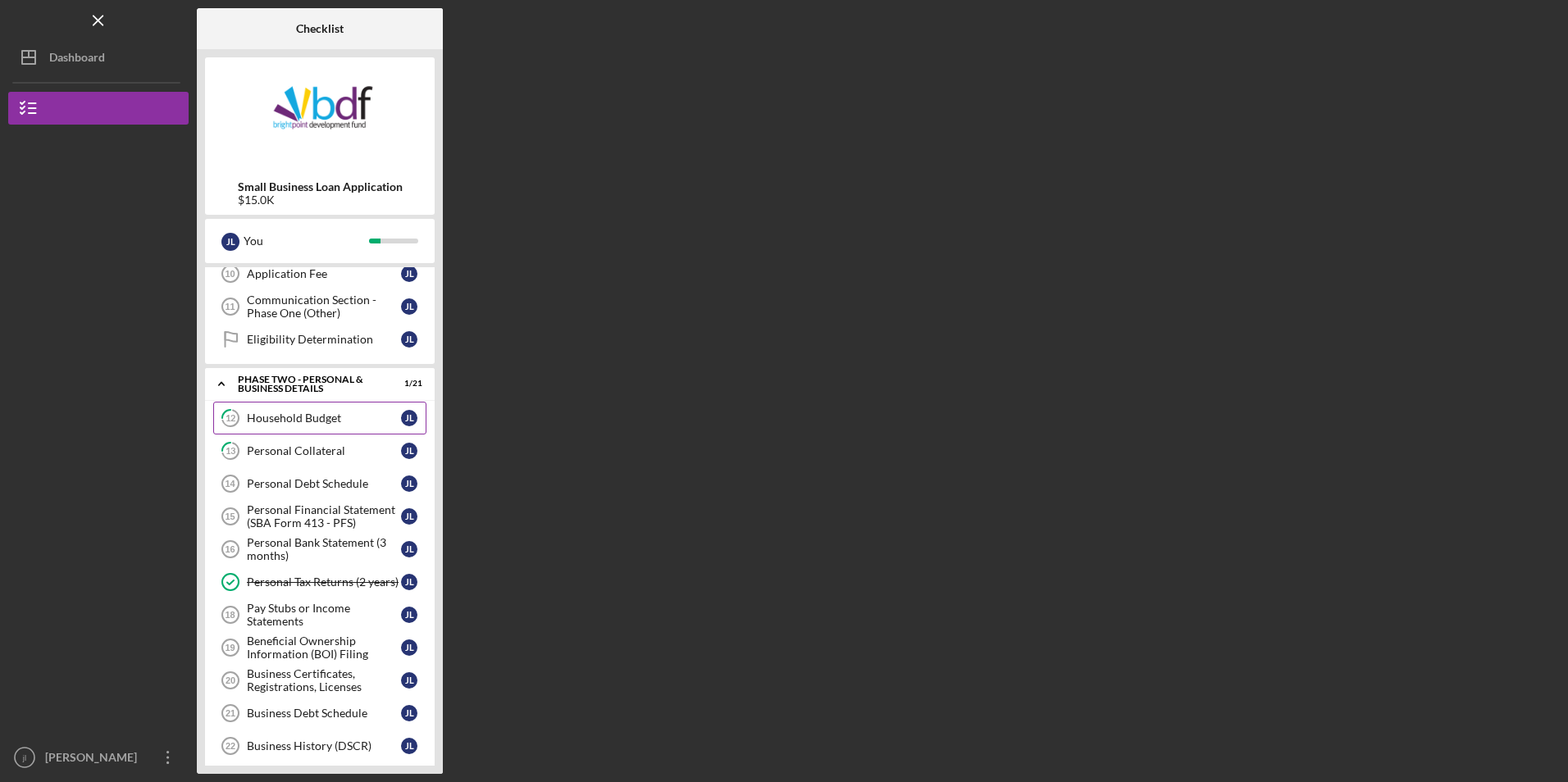
click at [331, 427] on link "12 Household Budget [PERSON_NAME]" at bounding box center [320, 418] width 213 height 33
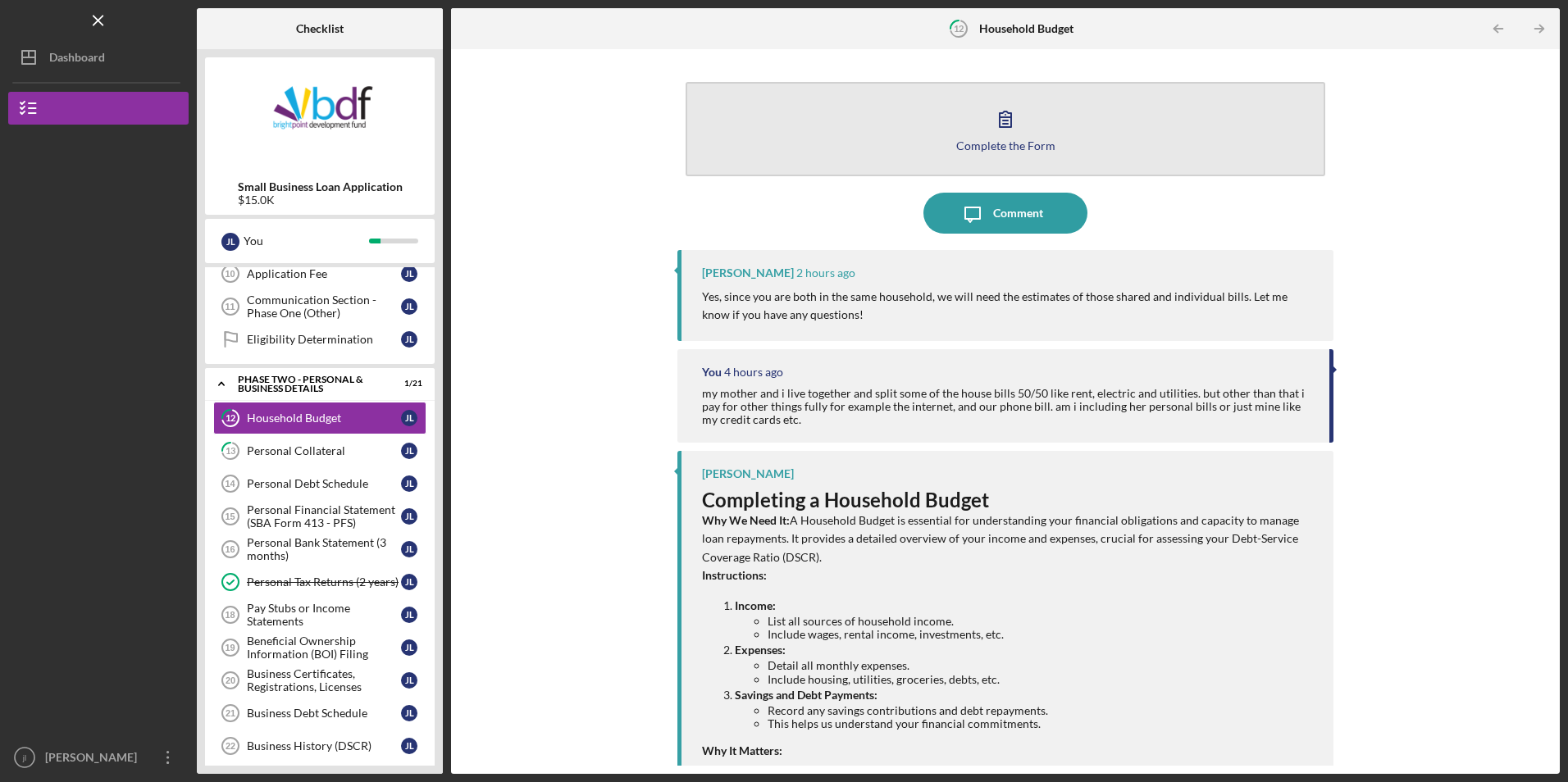
click at [865, 131] on button "Complete the Form Form" at bounding box center [1004, 129] width 638 height 94
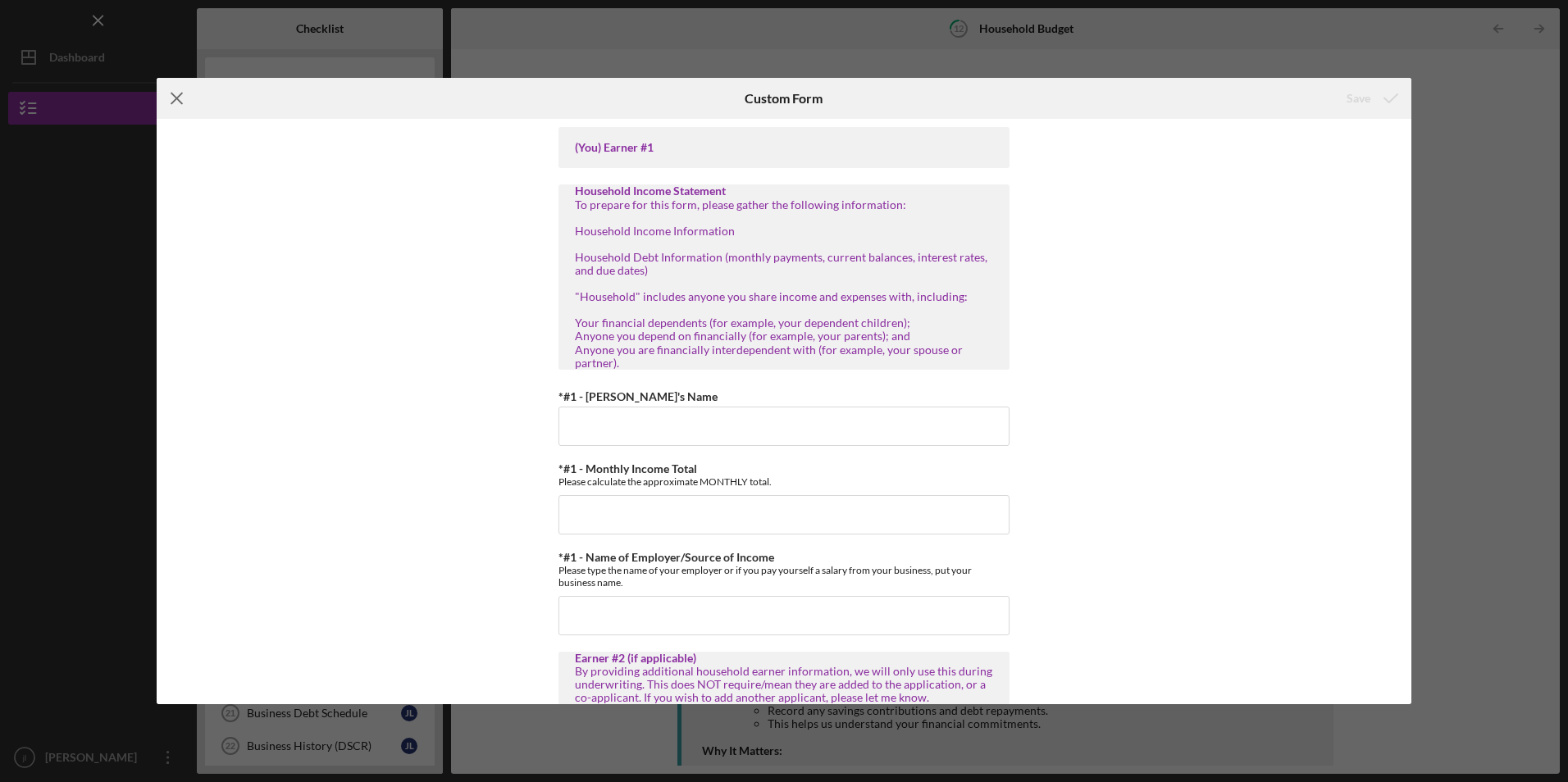
click at [186, 101] on icon "Icon/Menu Close" at bounding box center [177, 98] width 41 height 41
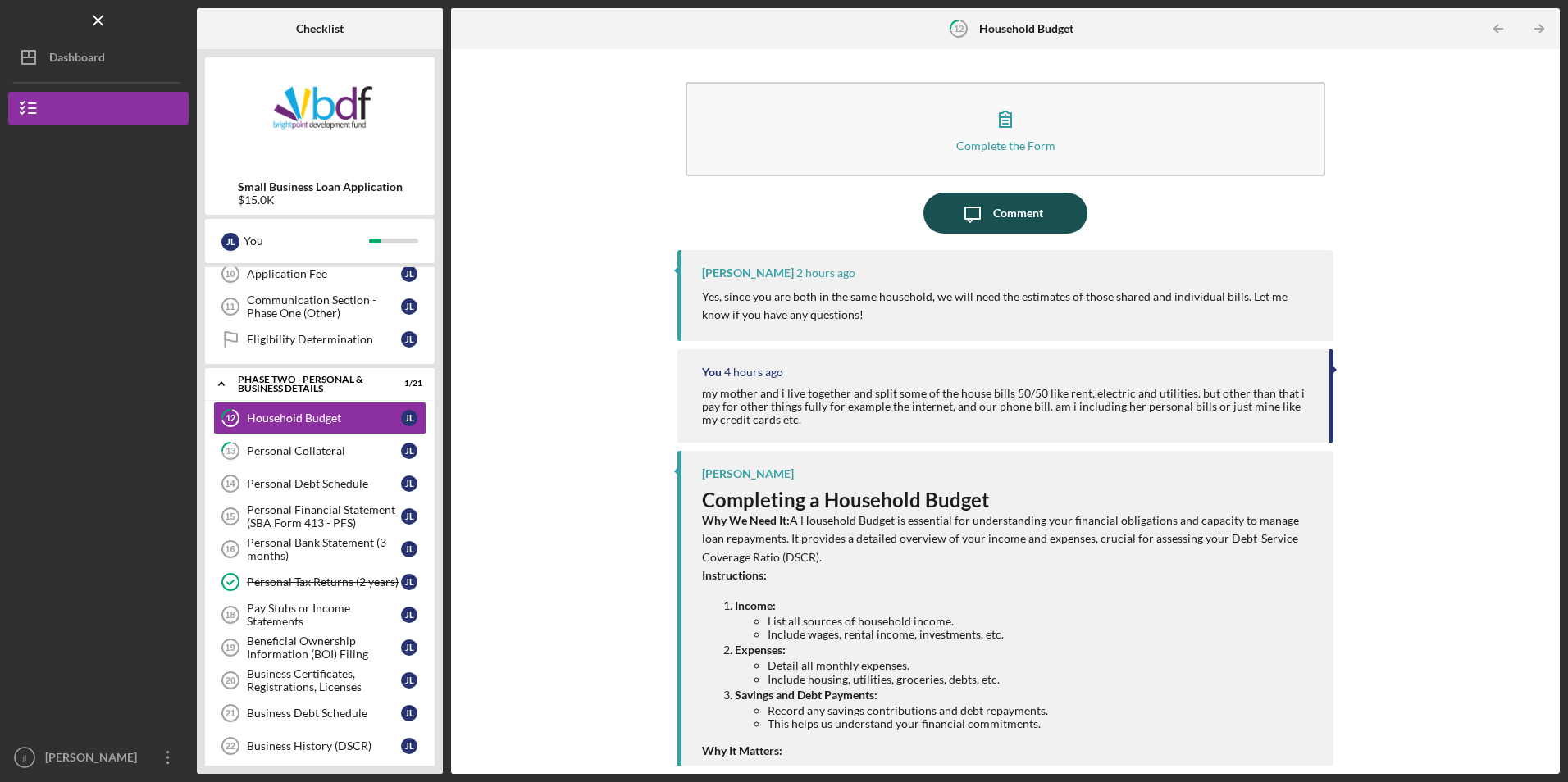
click at [965, 219] on icon "button" at bounding box center [973, 214] width 15 height 15
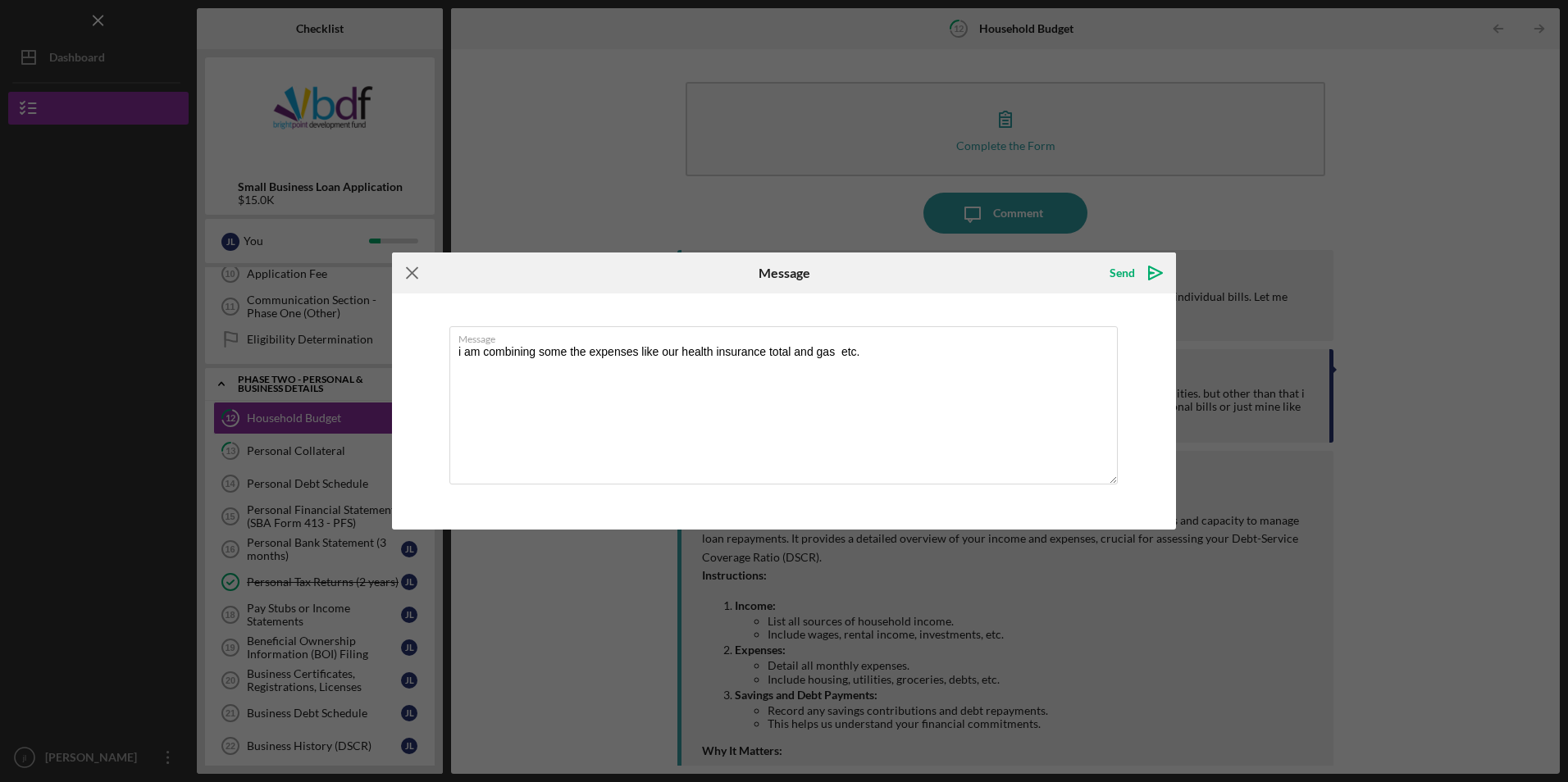
type textarea "i am combining some the expenses like our health insurance total and gas etc."
click at [424, 274] on icon "Icon/Menu Close" at bounding box center [412, 273] width 41 height 41
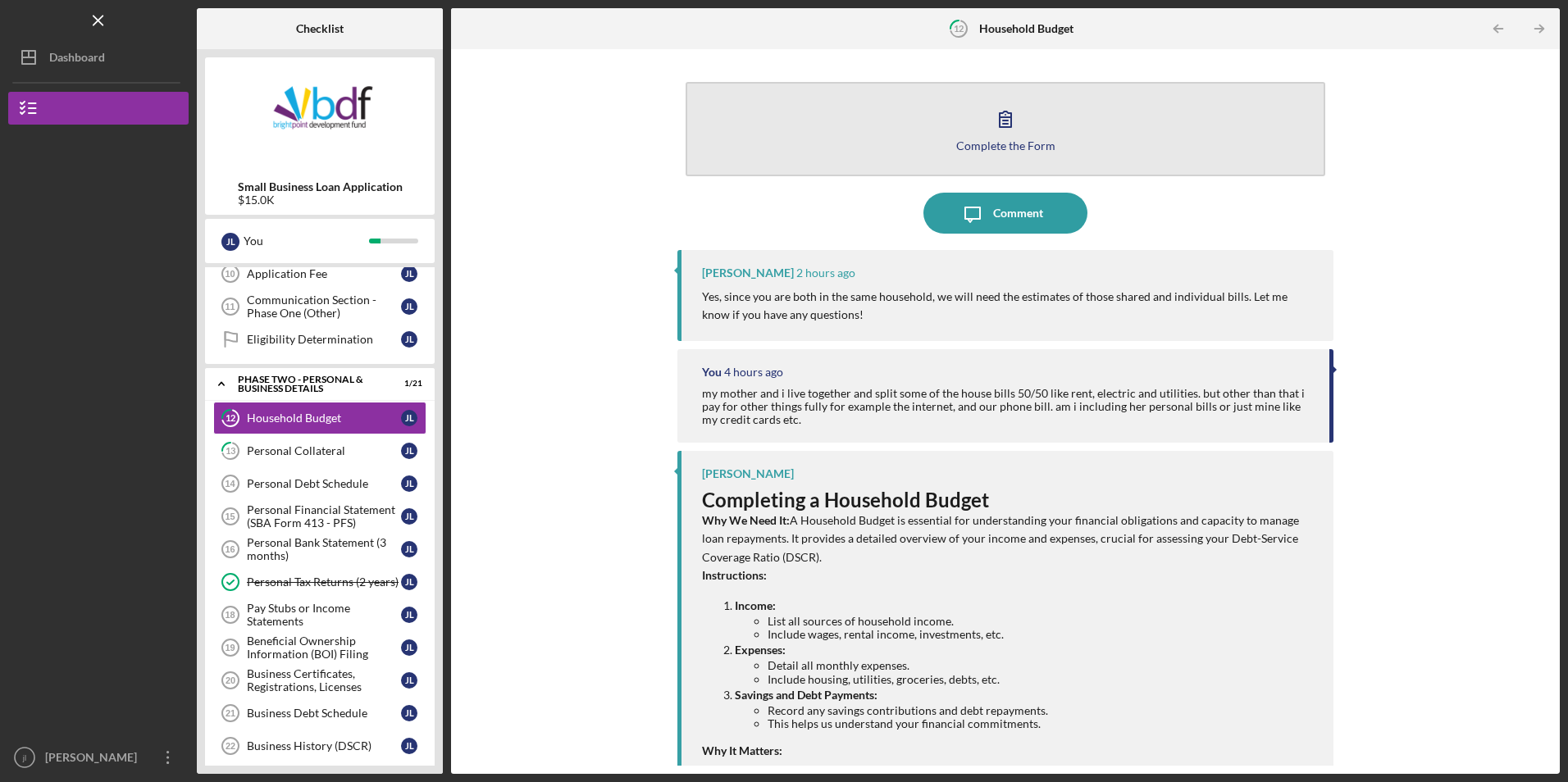
click at [819, 156] on button "Complete the Form Form" at bounding box center [1004, 129] width 638 height 94
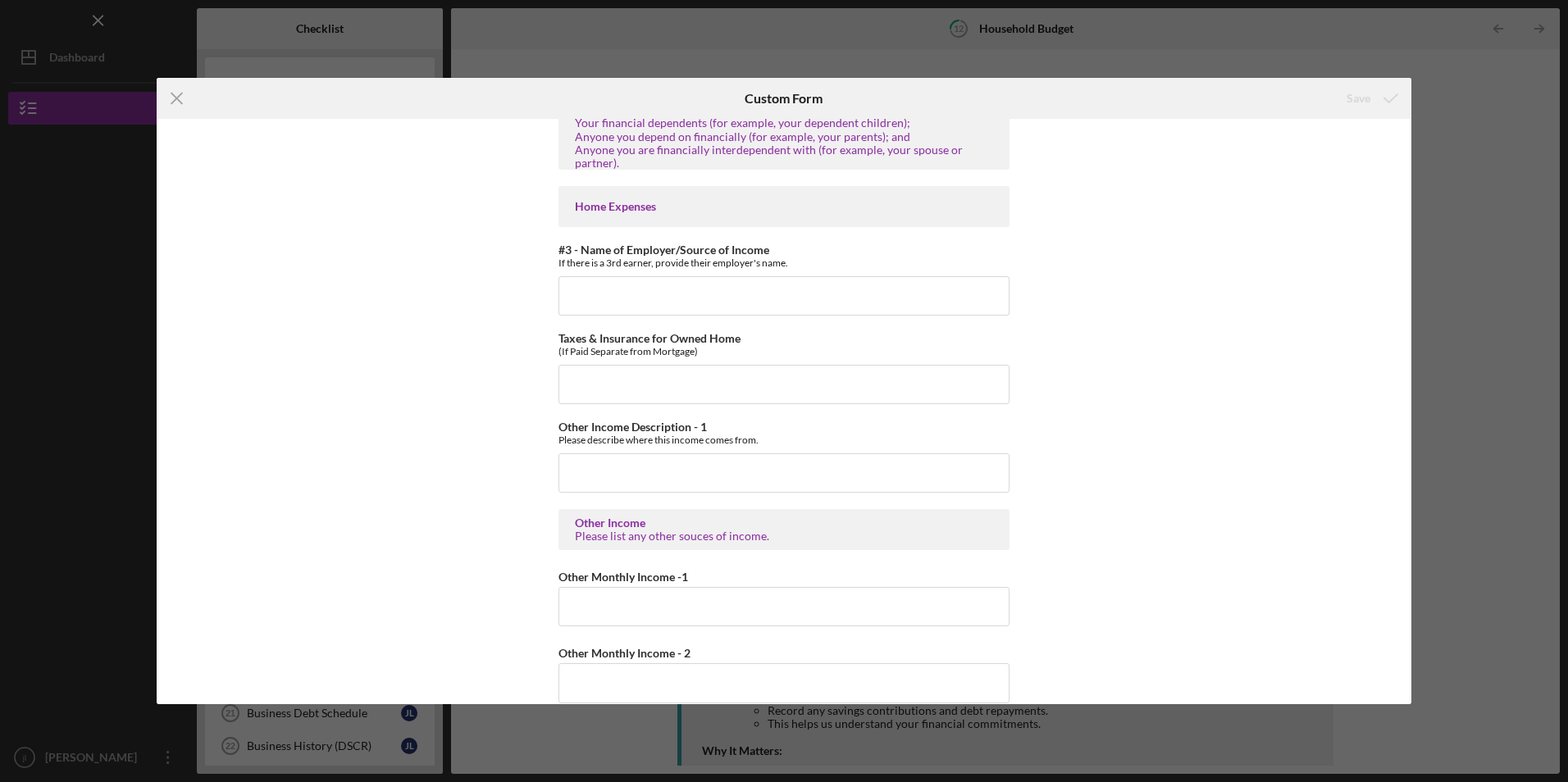
scroll to position [814, 0]
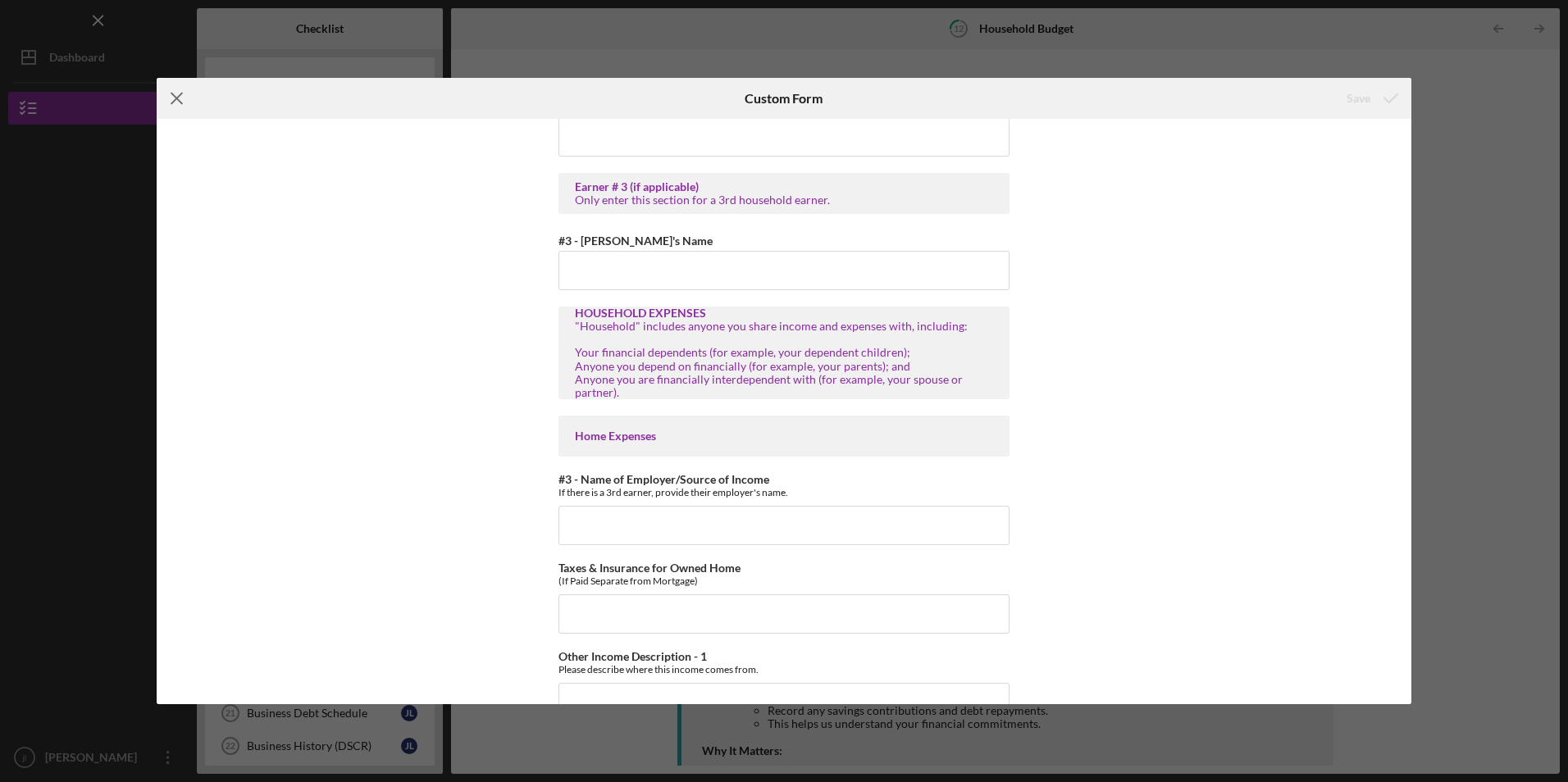
click at [160, 96] on icon "Icon/Menu Close" at bounding box center [177, 98] width 41 height 41
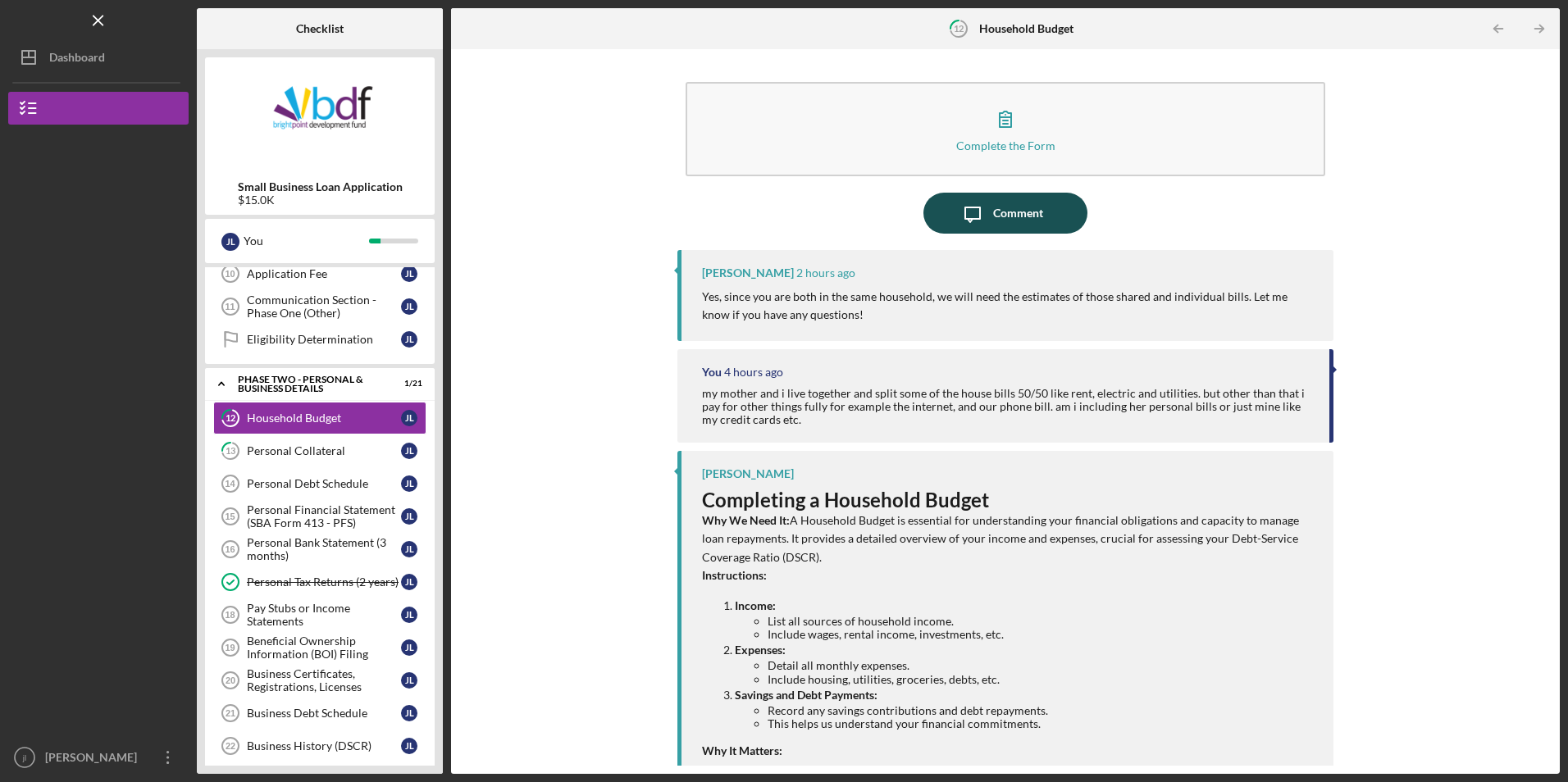
click at [980, 203] on icon "Icon/Message" at bounding box center [972, 212] width 41 height 41
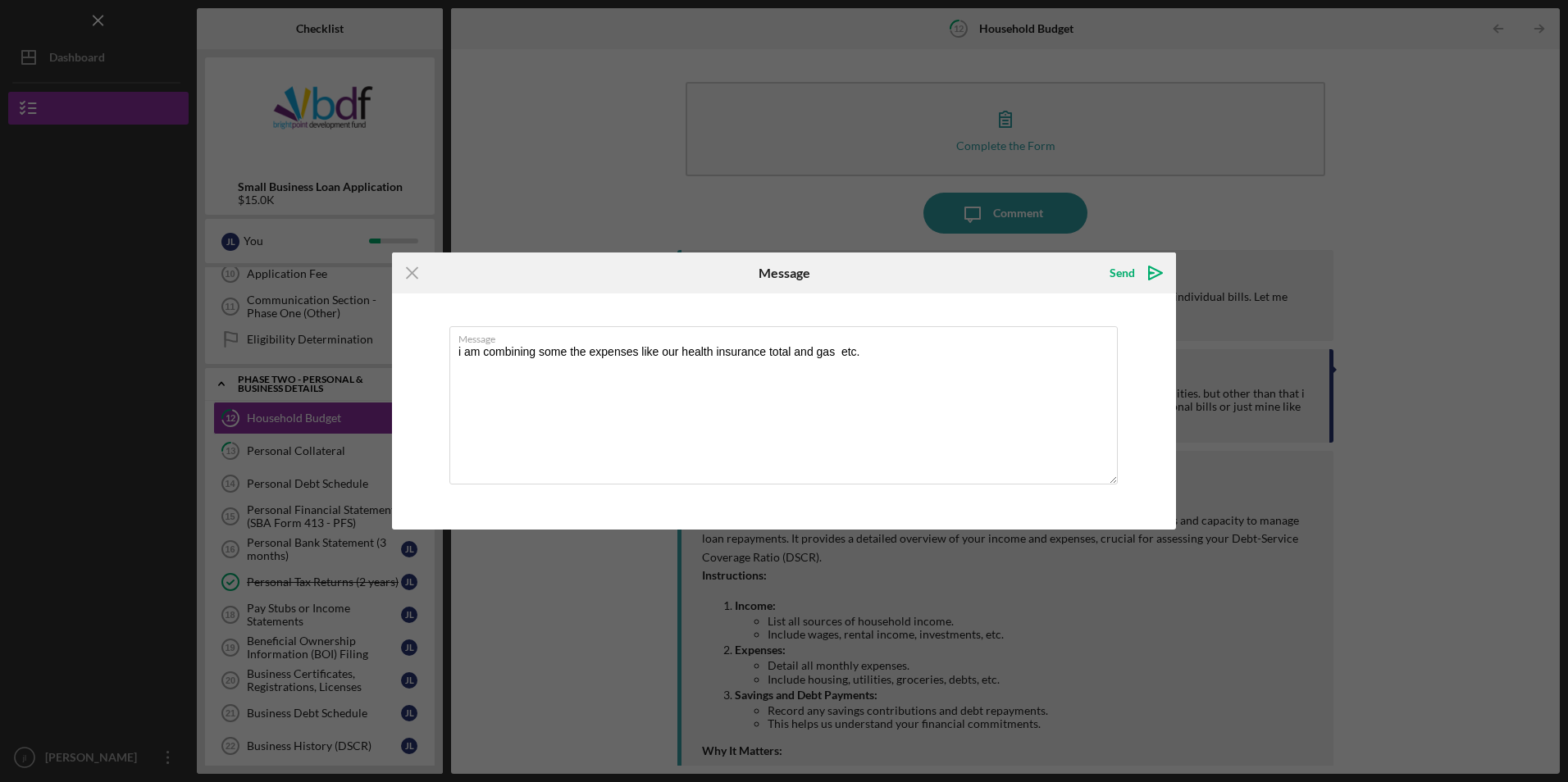
drag, startPoint x: 863, startPoint y: 351, endPoint x: 444, endPoint y: 370, distance: 419.4
click at [444, 370] on div "Message i am combining some the expenses like our health insurance total and ga…" at bounding box center [784, 412] width 784 height 236
type textarea "i am combining"
click at [407, 277] on icon "Icon/Menu Close" at bounding box center [412, 273] width 41 height 41
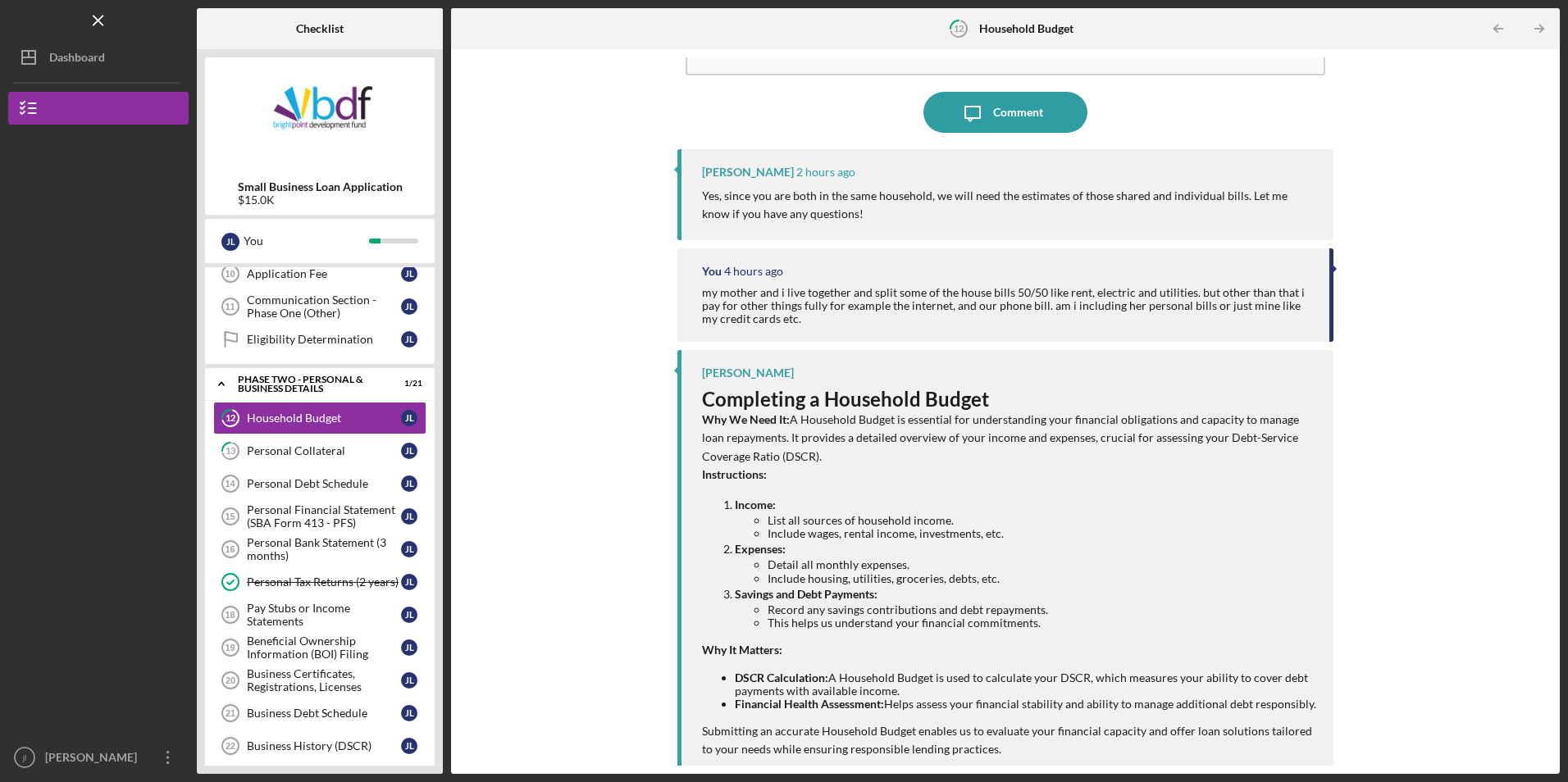
scroll to position [141, 0]
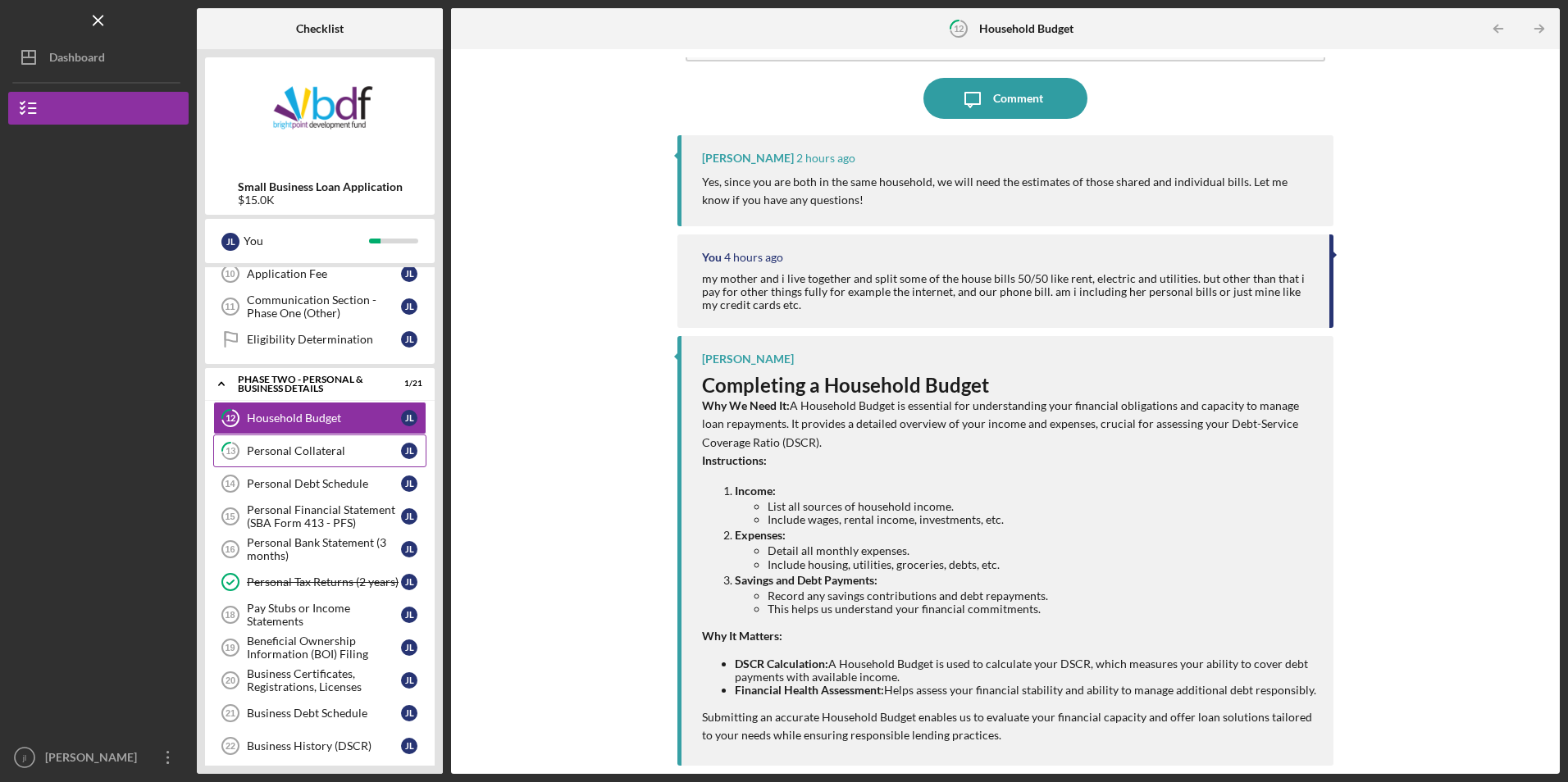
click at [314, 458] on div "Personal Collateral" at bounding box center [323, 451] width 154 height 13
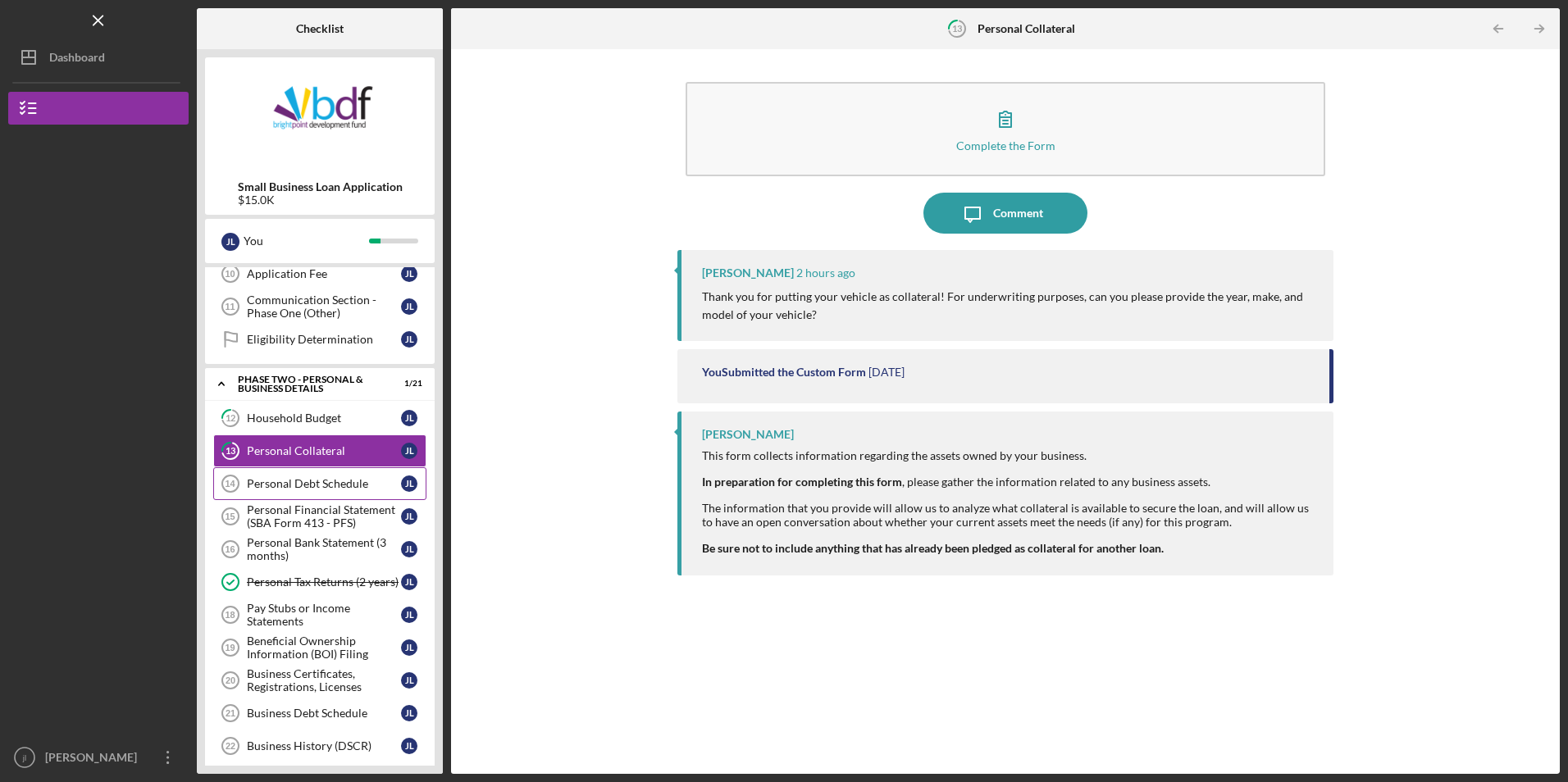
click at [329, 479] on div "Personal Debt Schedule" at bounding box center [323, 483] width 154 height 13
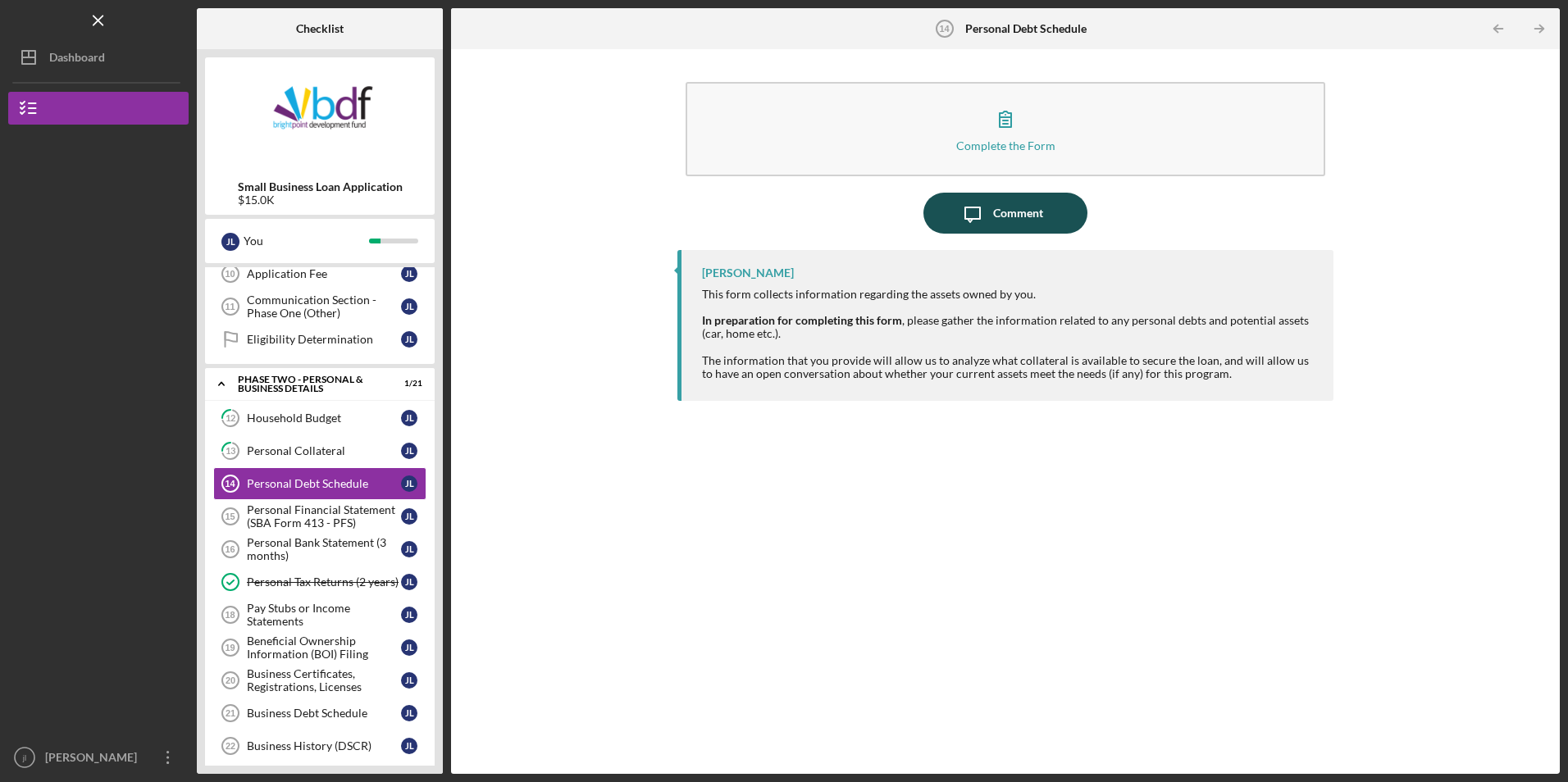
click at [1024, 229] on div "Comment" at bounding box center [1018, 212] width 50 height 41
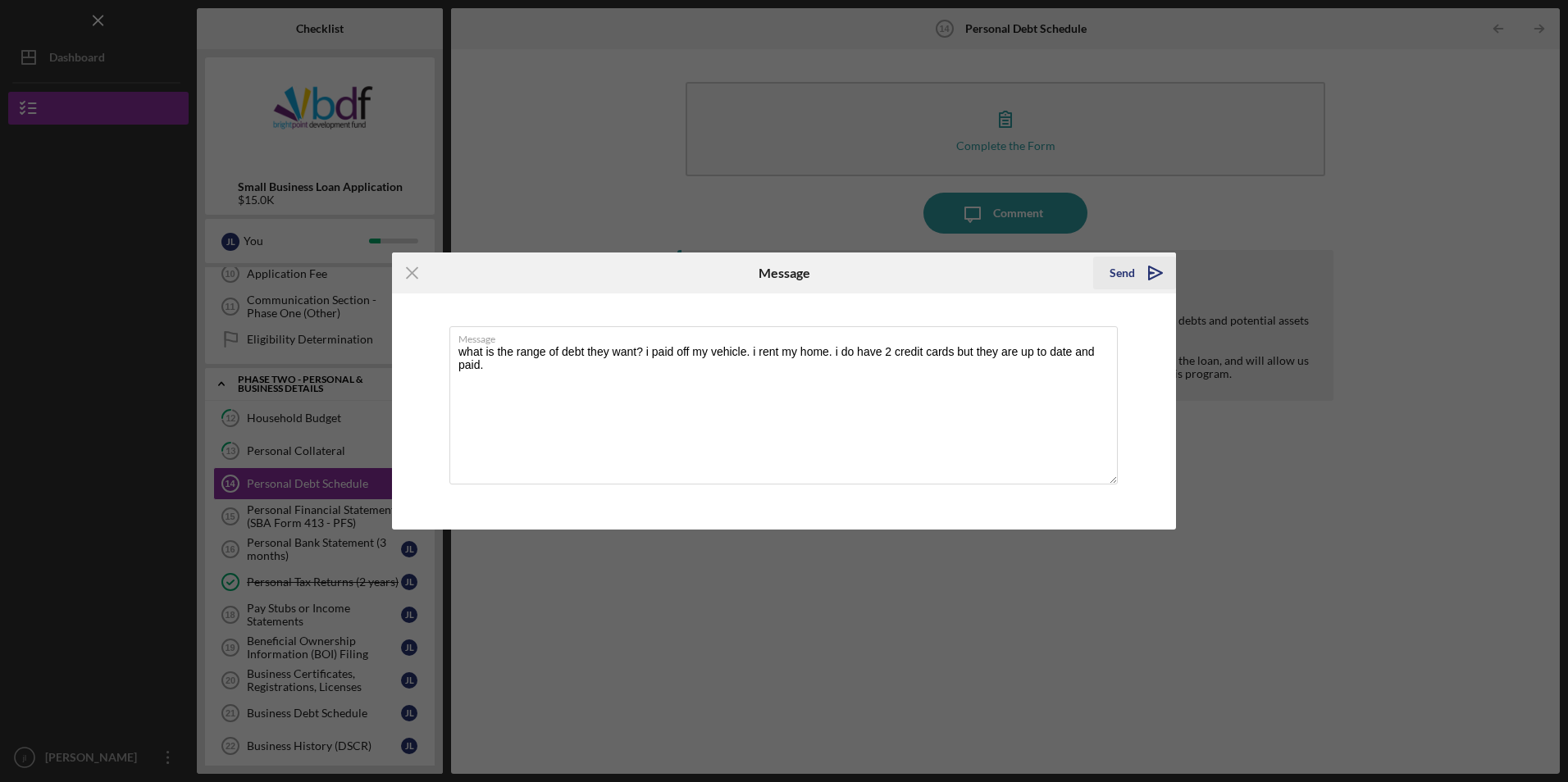
type textarea "what is the range of debt they want? i paid off my vehicle. i rent my home. i d…"
click at [1105, 270] on button "Send Icon/icon-invite-send" at bounding box center [1134, 273] width 82 height 33
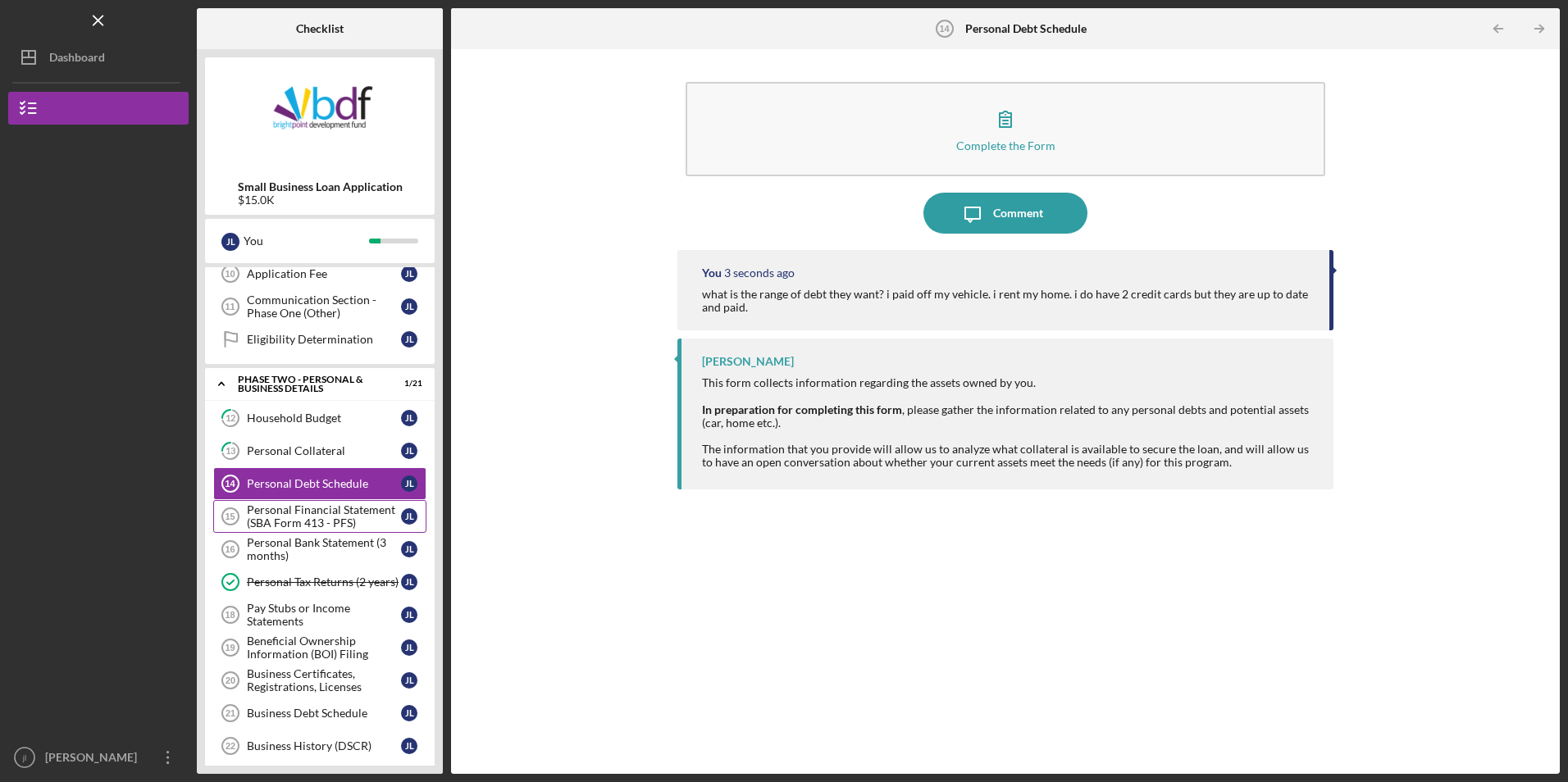
click at [313, 519] on div "Personal Financial Statement (SBA Form 413 - PFS)" at bounding box center [323, 516] width 154 height 27
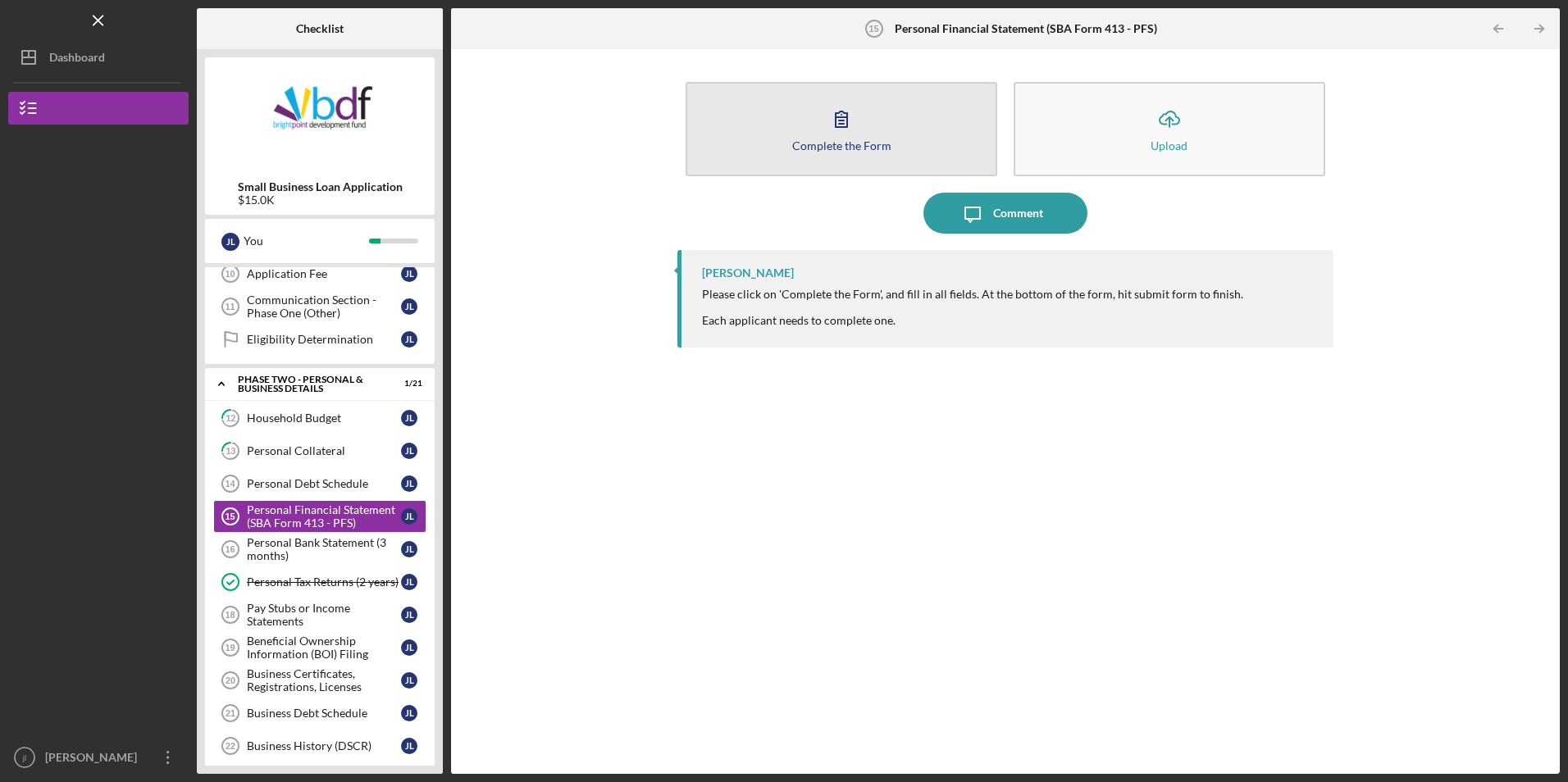
click at [820, 164] on button "Complete the Form Form" at bounding box center [841, 129] width 311 height 94
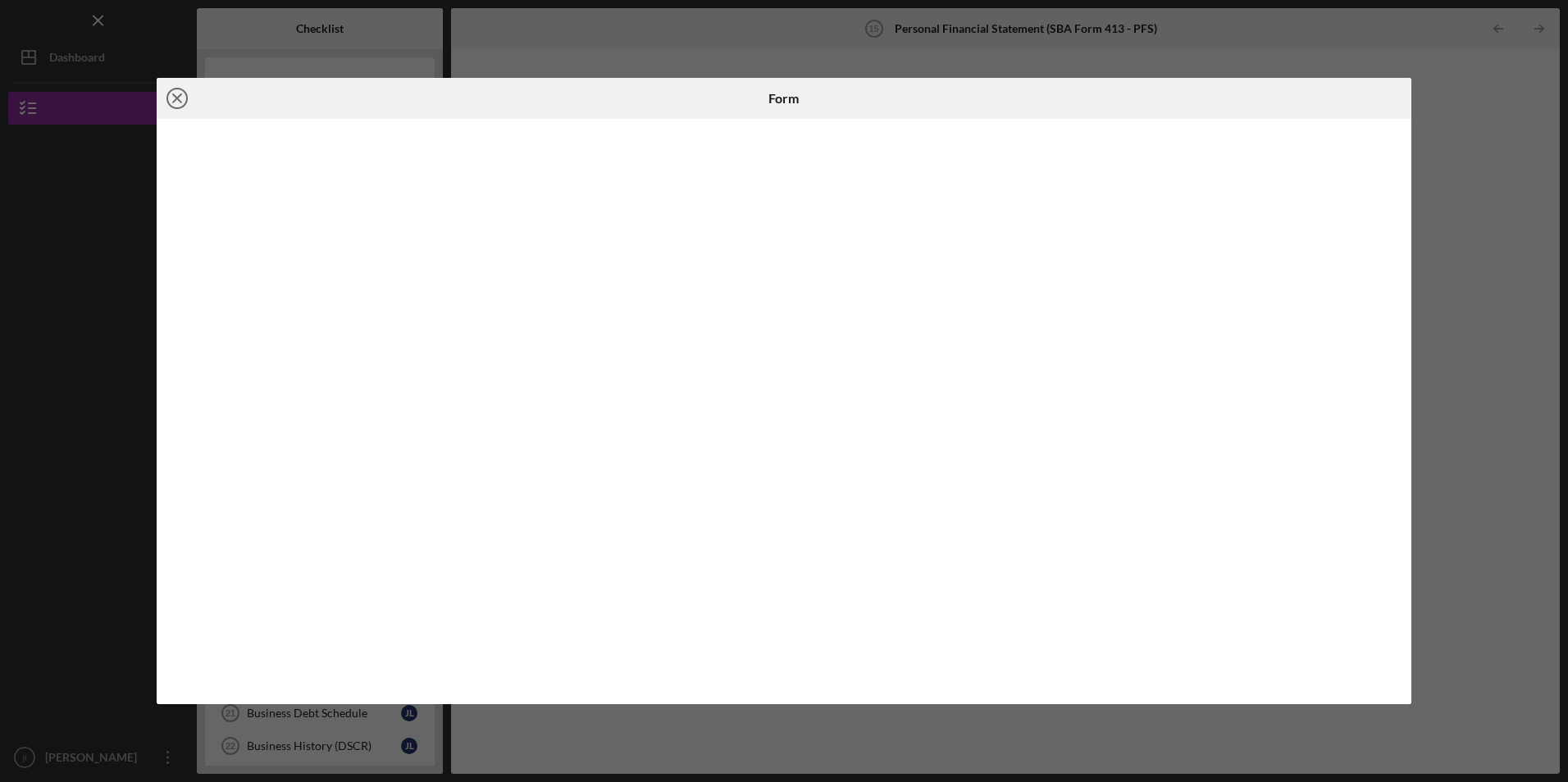
click at [174, 98] on icon "Icon/Close" at bounding box center [177, 98] width 41 height 41
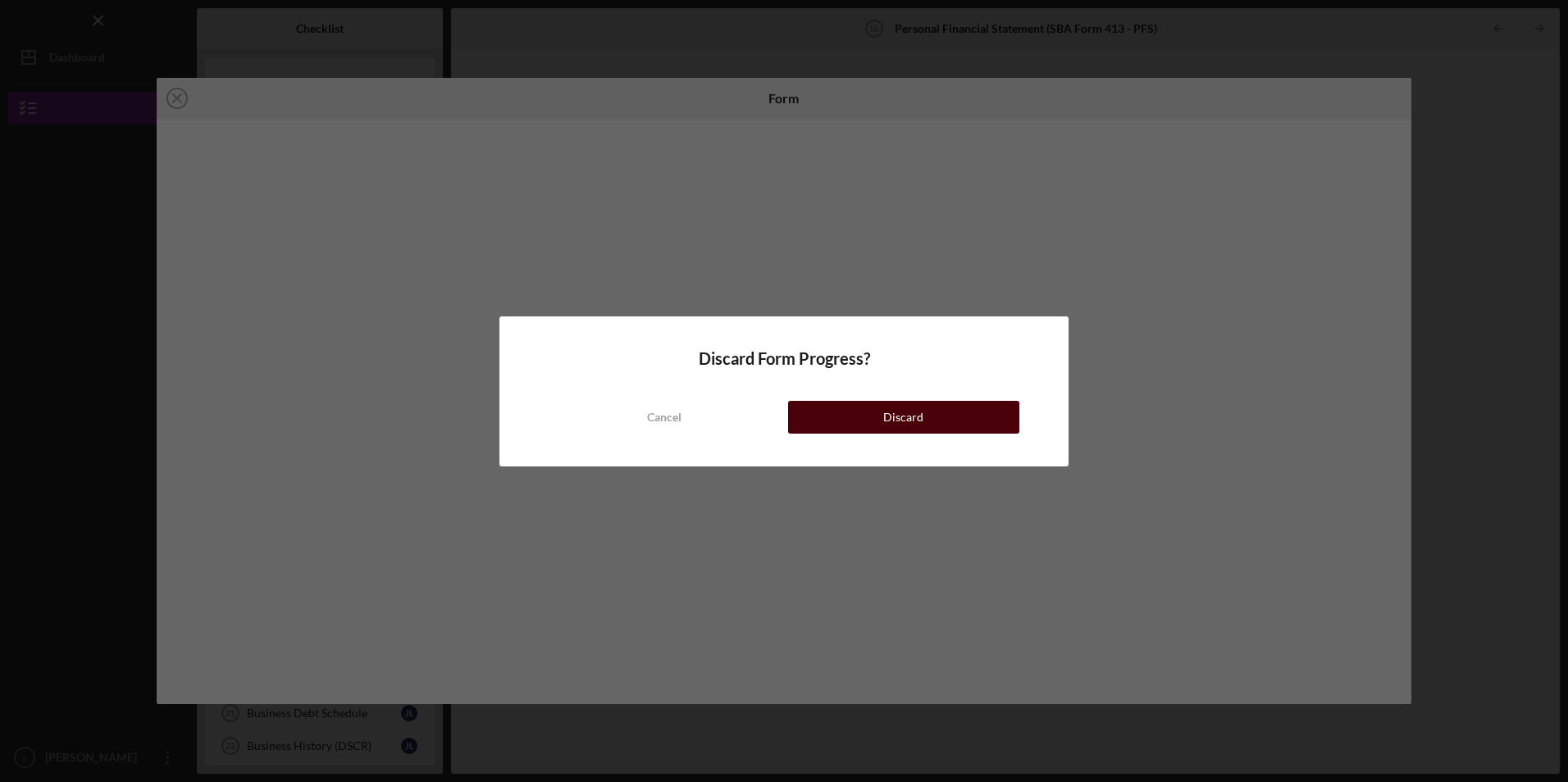
click at [922, 410] on button "Discard" at bounding box center [903, 418] width 231 height 33
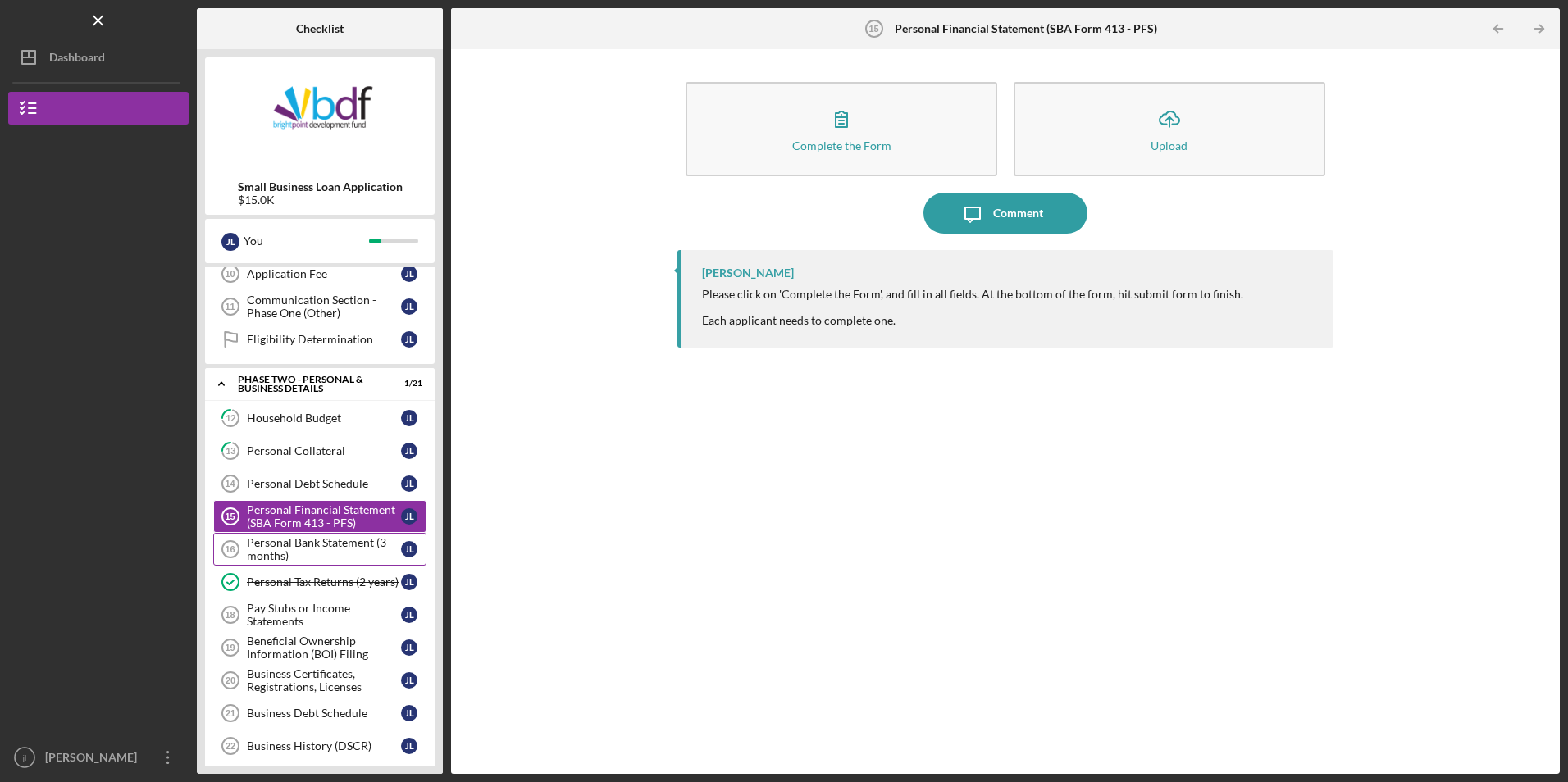
click at [338, 552] on div "Personal Bank Statement (3 months)" at bounding box center [323, 548] width 154 height 27
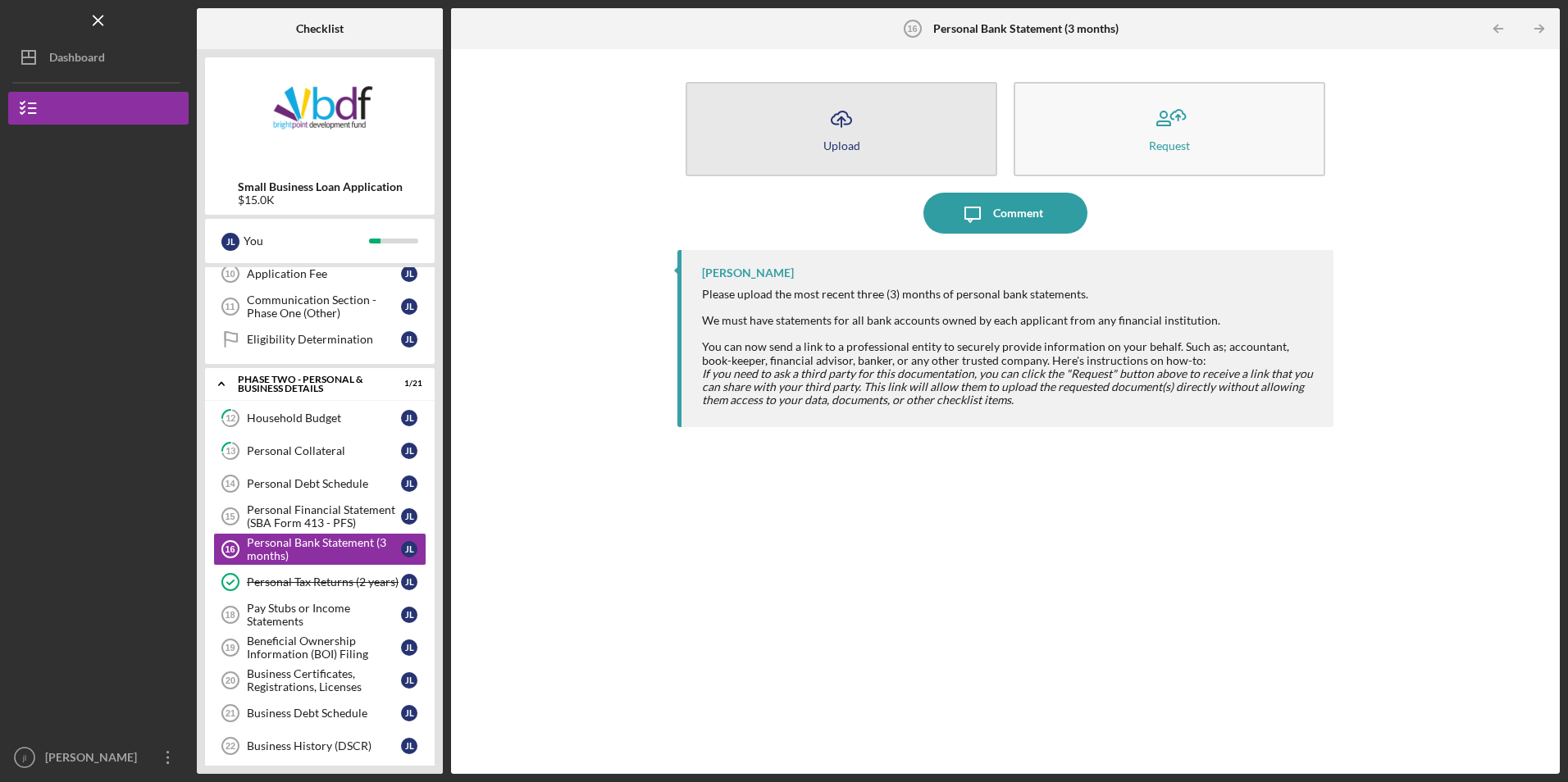
click at [886, 147] on button "Icon/Upload Upload" at bounding box center [841, 129] width 311 height 94
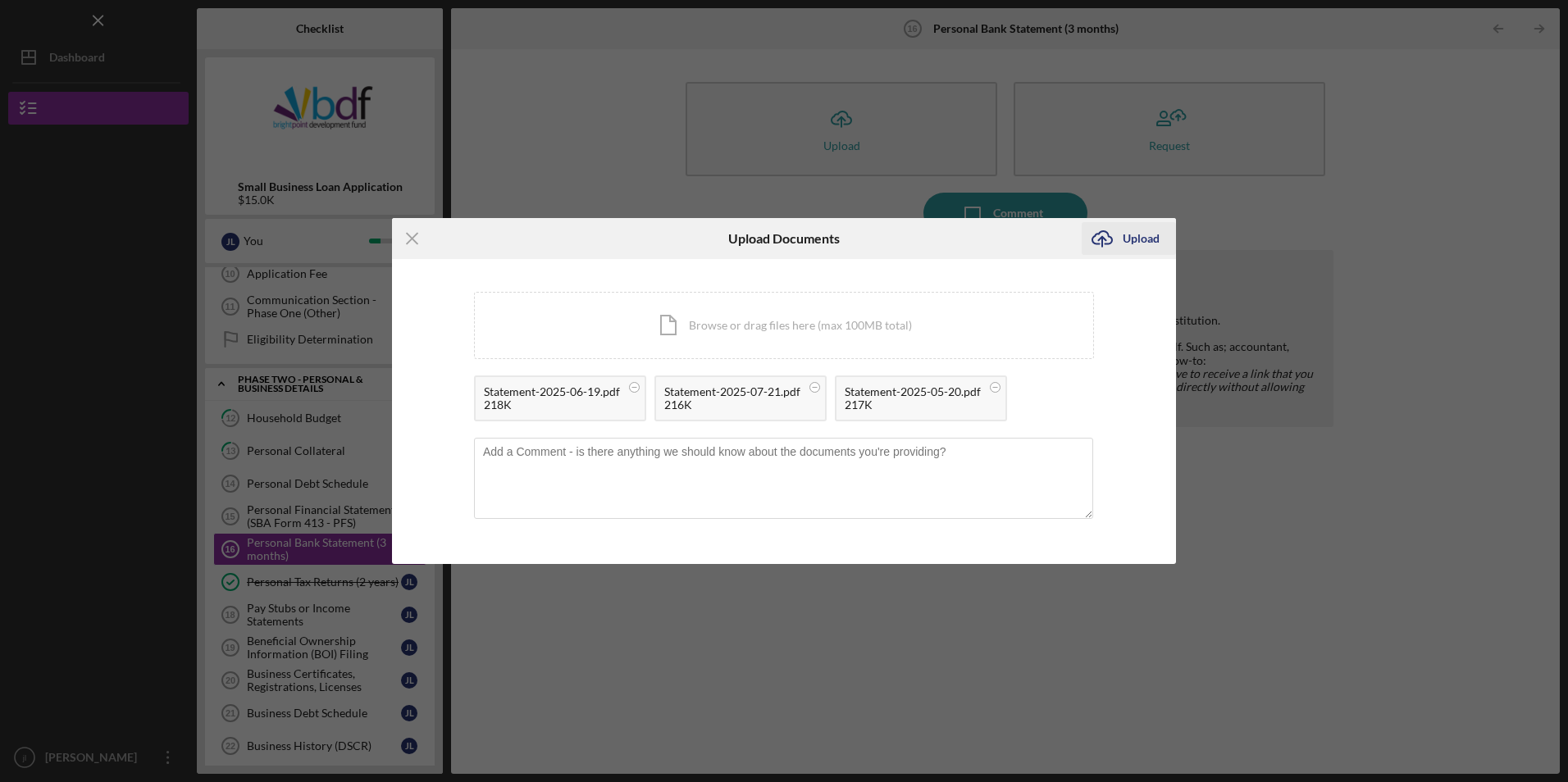
click at [1117, 241] on icon "Icon/Upload" at bounding box center [1102, 238] width 41 height 41
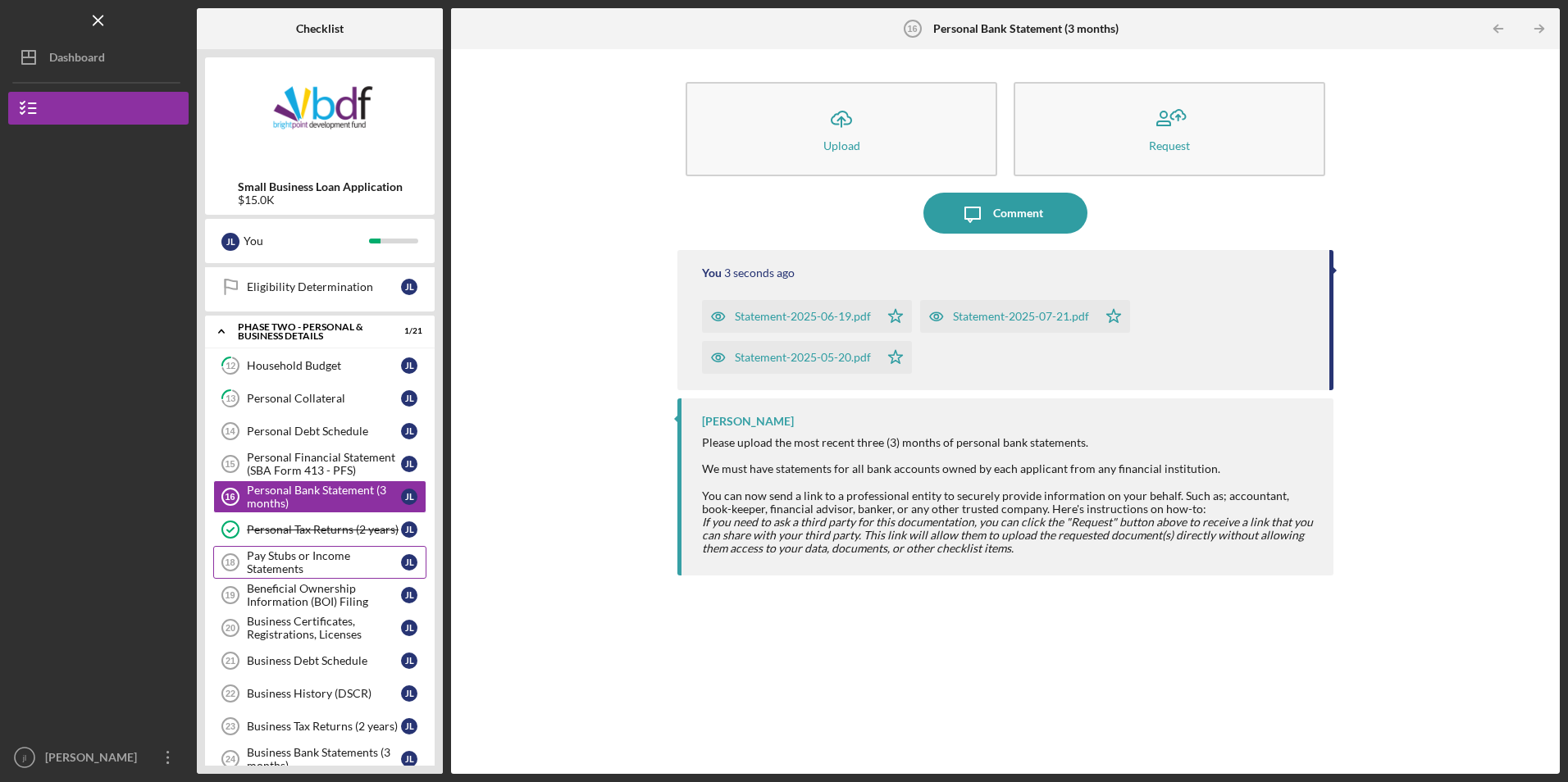
scroll to position [420, 0]
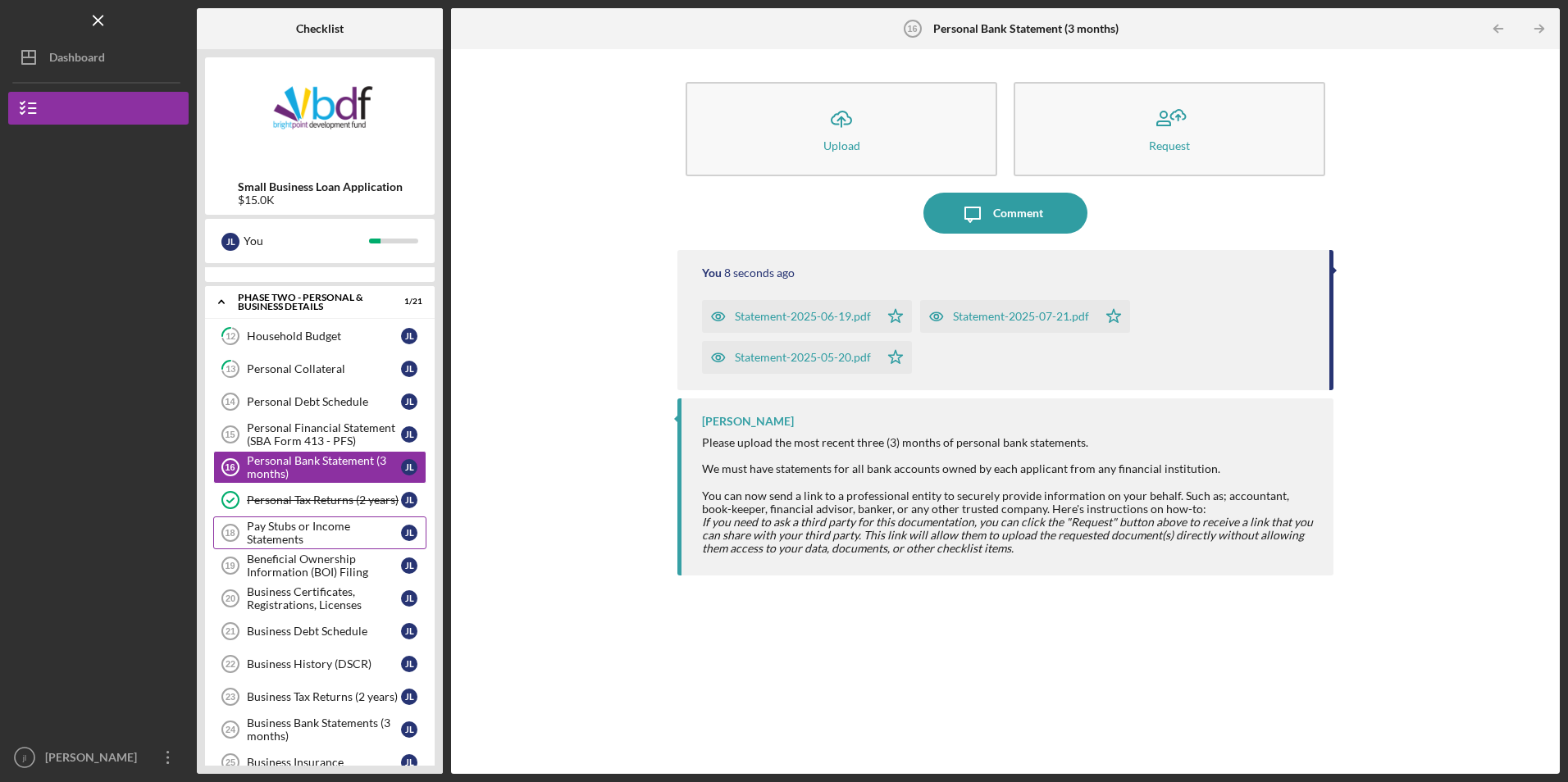
click at [332, 539] on div "Pay Stubs or Income Statements" at bounding box center [323, 533] width 154 height 27
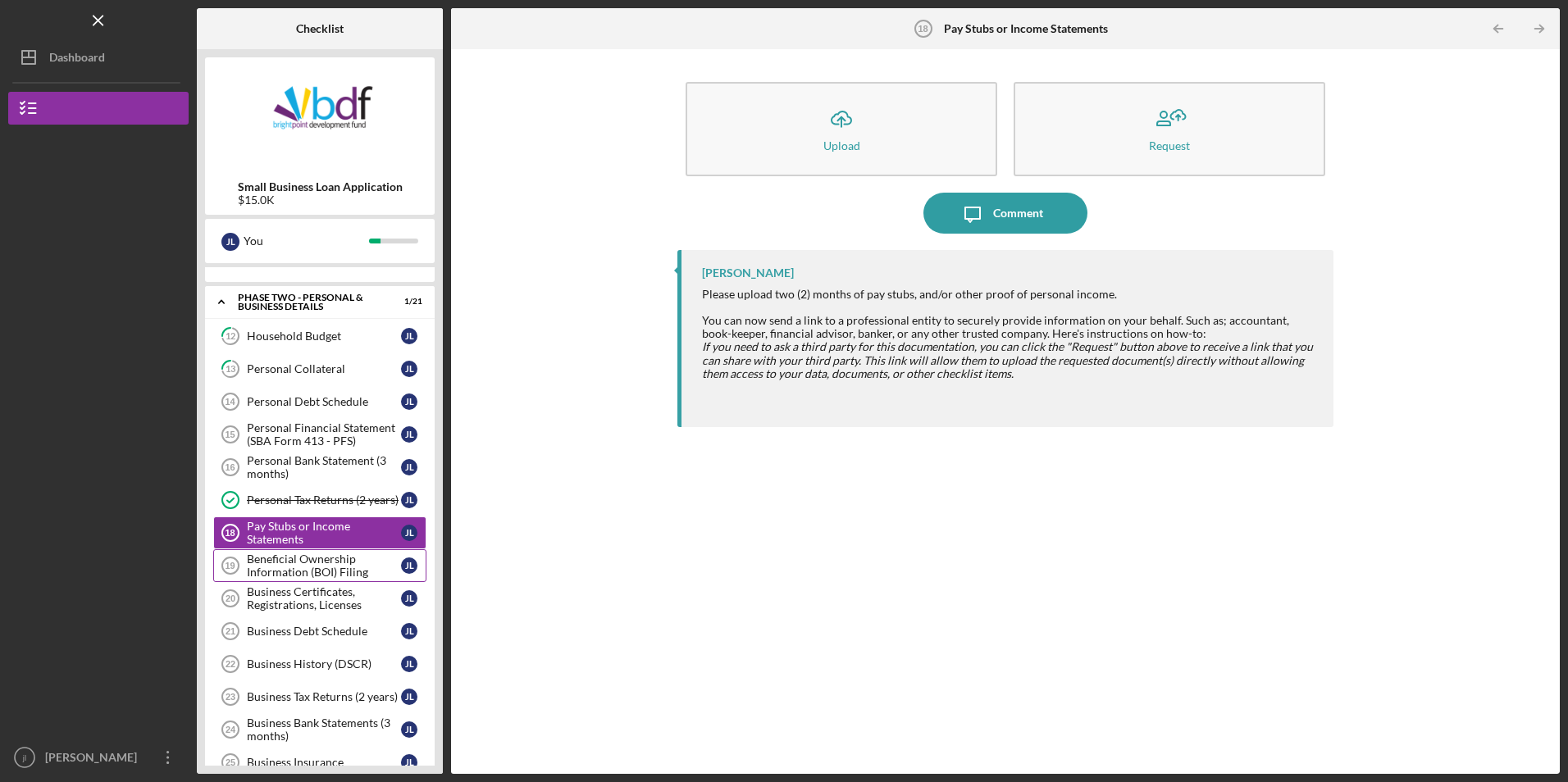
click at [341, 576] on div "Beneficial Ownership Information (BOI) Filing" at bounding box center [323, 565] width 154 height 27
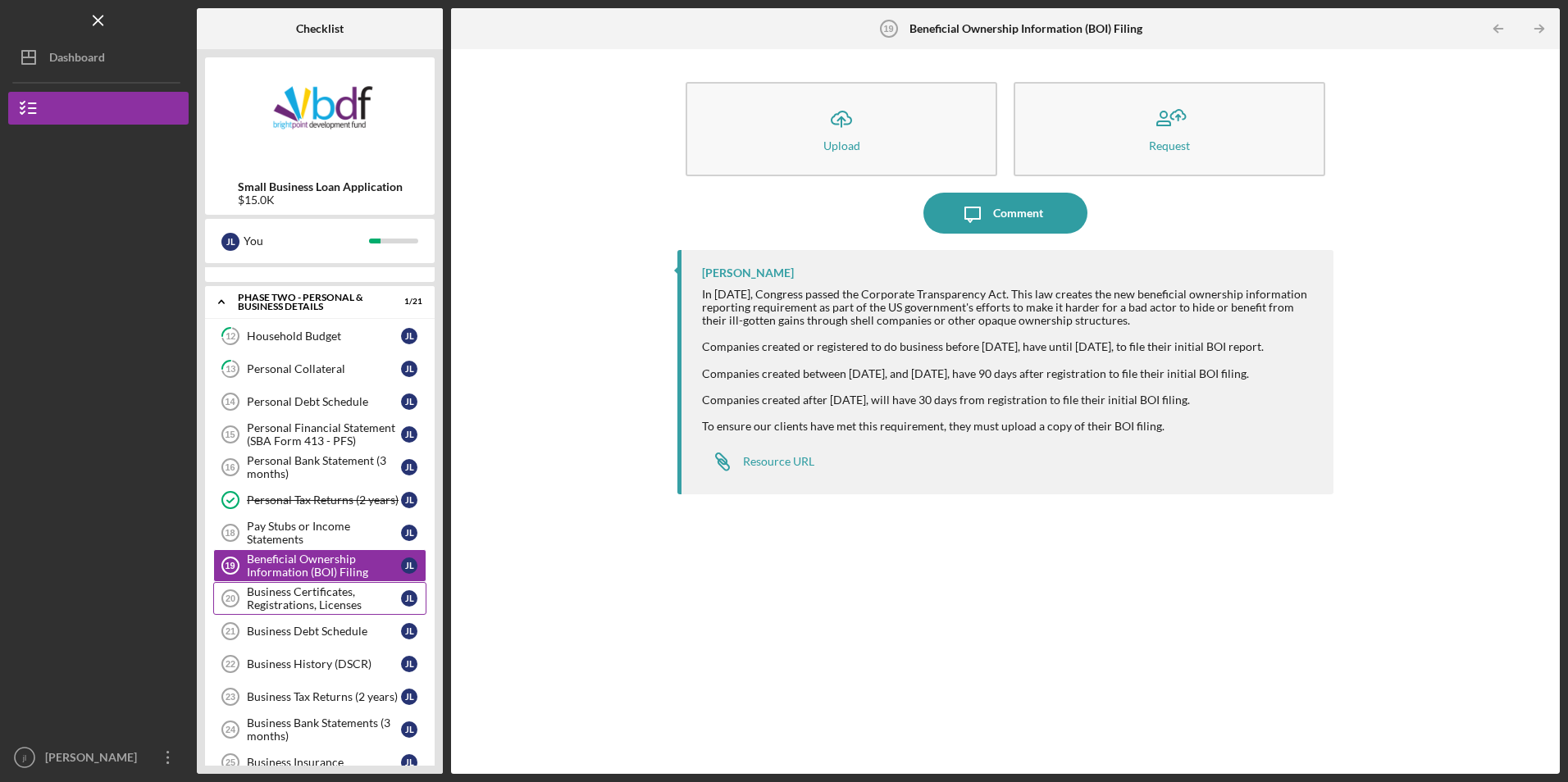
click at [335, 602] on div "Business Certificates, Registrations, Licenses" at bounding box center [323, 598] width 154 height 27
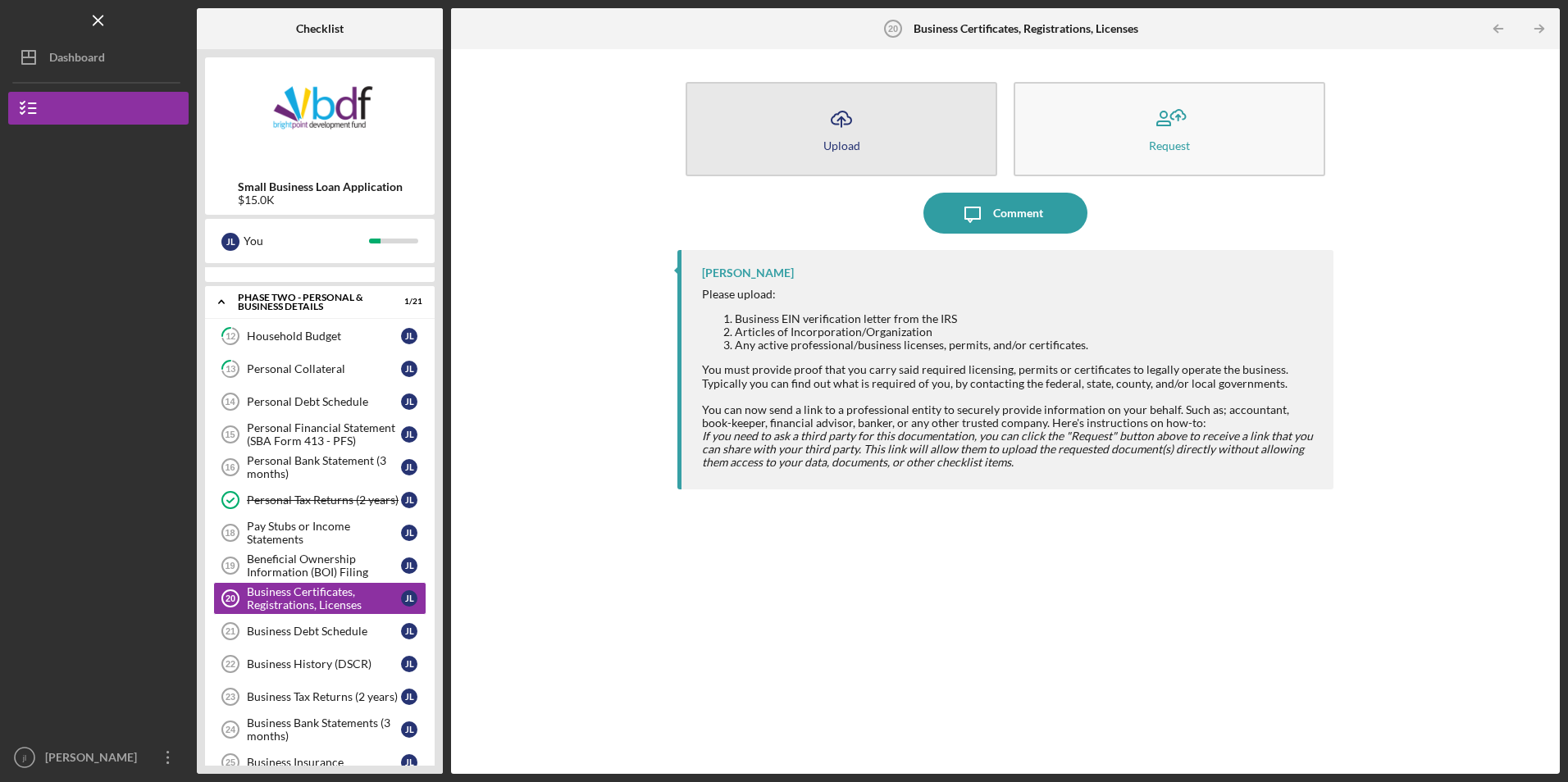
click at [872, 154] on button "Icon/Upload Upload" at bounding box center [841, 129] width 311 height 94
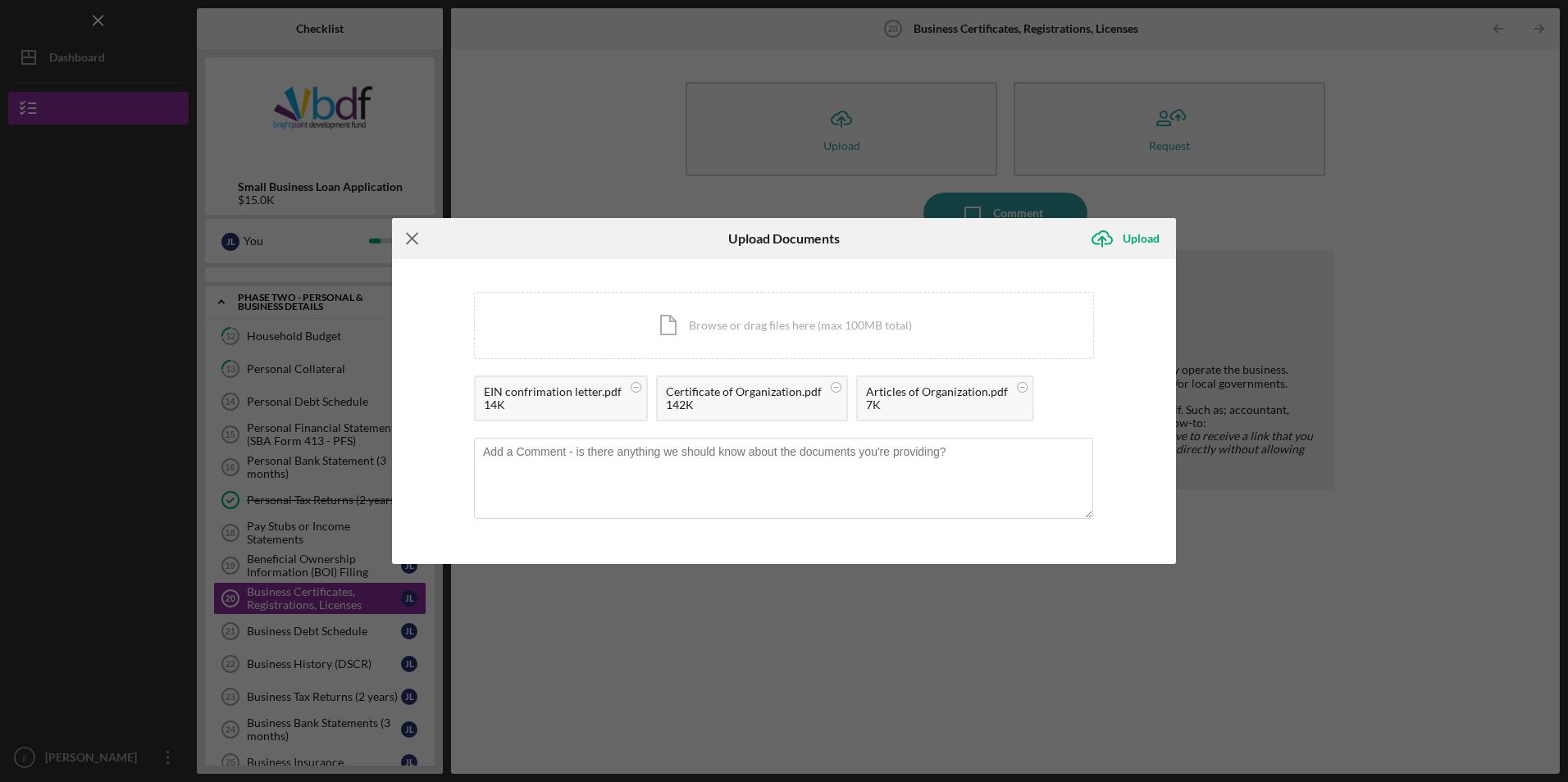
click at [419, 244] on icon "Icon/Menu Close" at bounding box center [412, 238] width 41 height 41
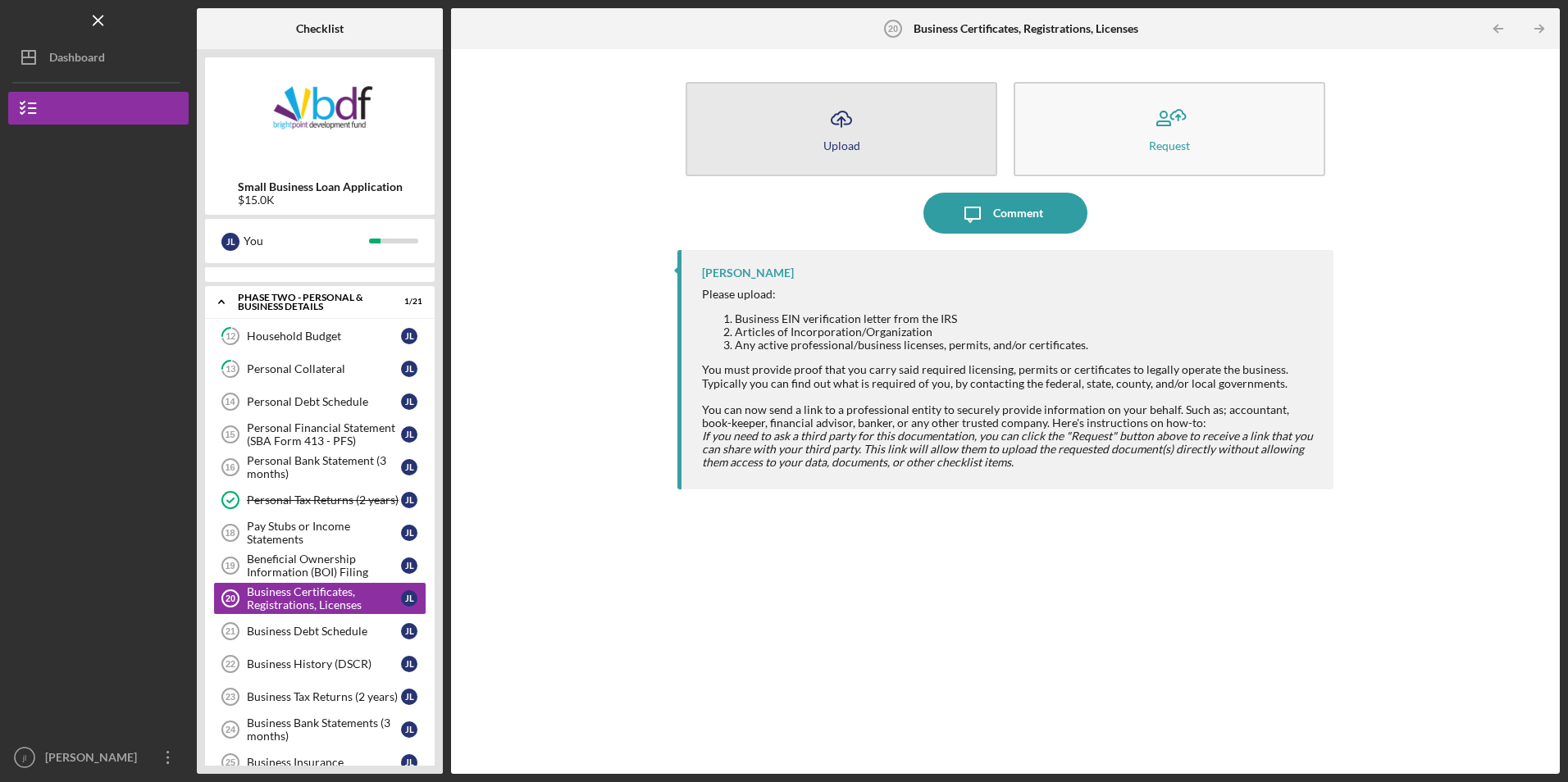
click at [880, 168] on button "Icon/Upload Upload" at bounding box center [841, 129] width 311 height 94
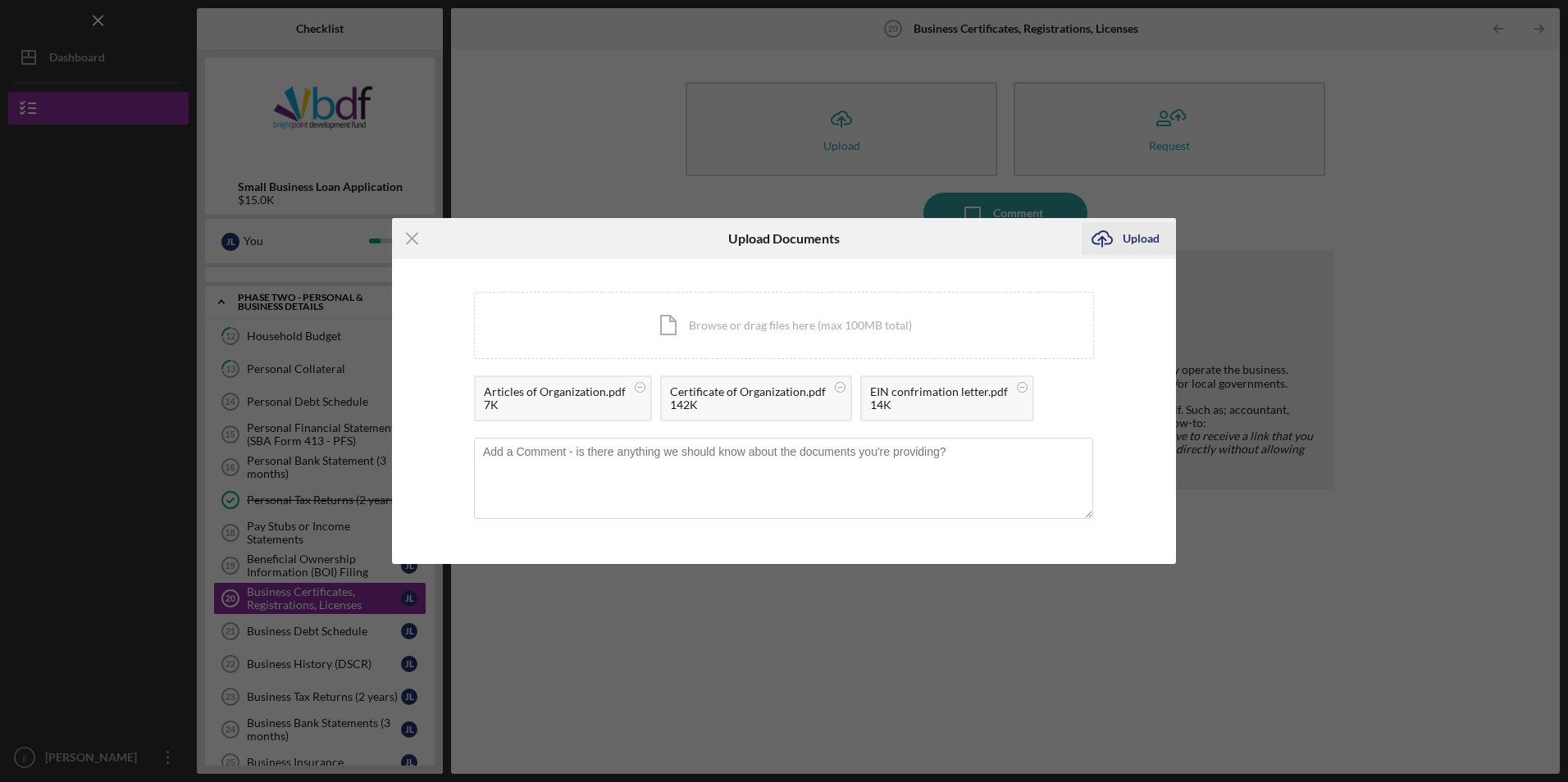
click at [1107, 248] on icon "Icon/Upload" at bounding box center [1102, 238] width 41 height 41
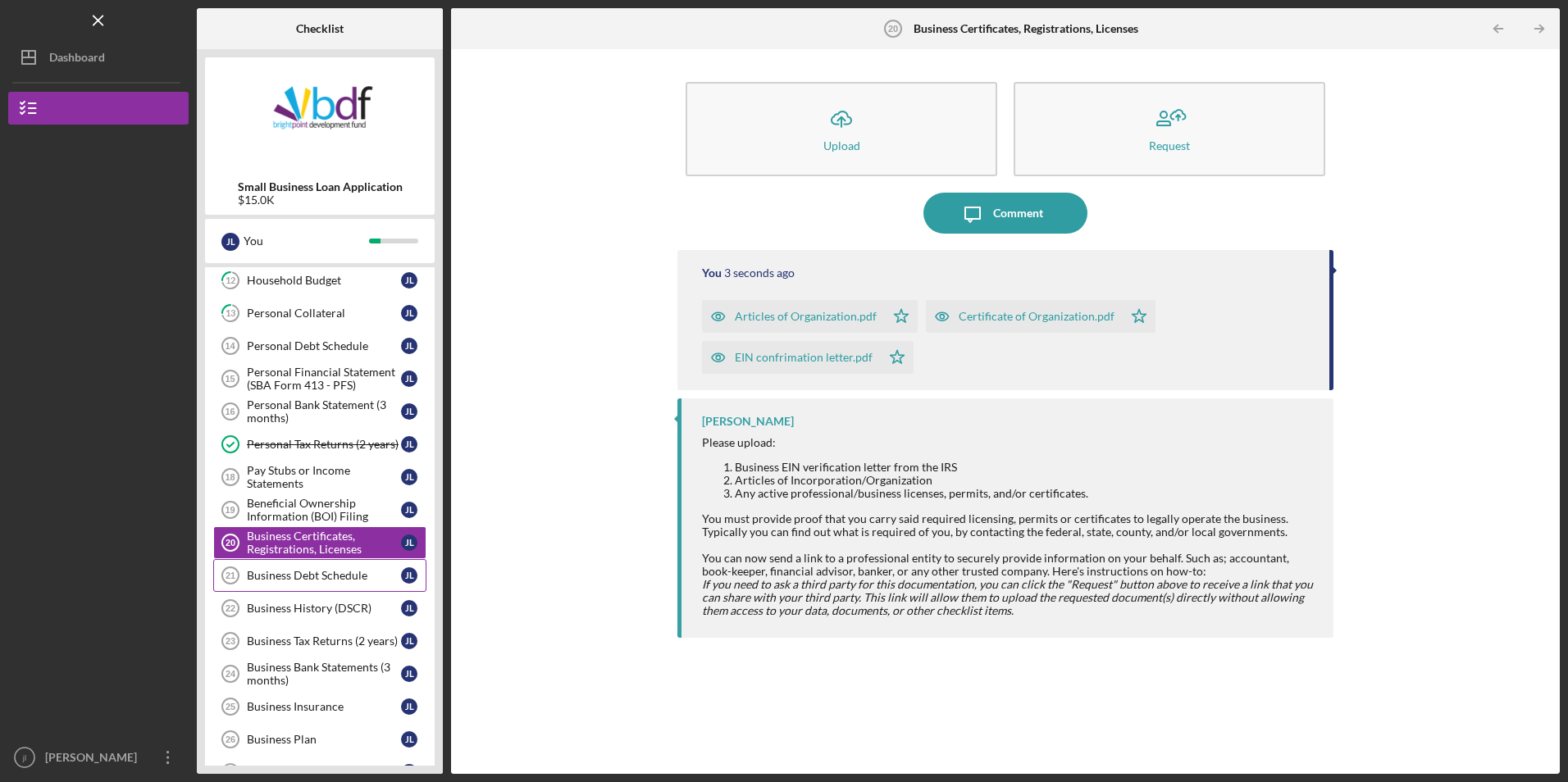
scroll to position [503, 0]
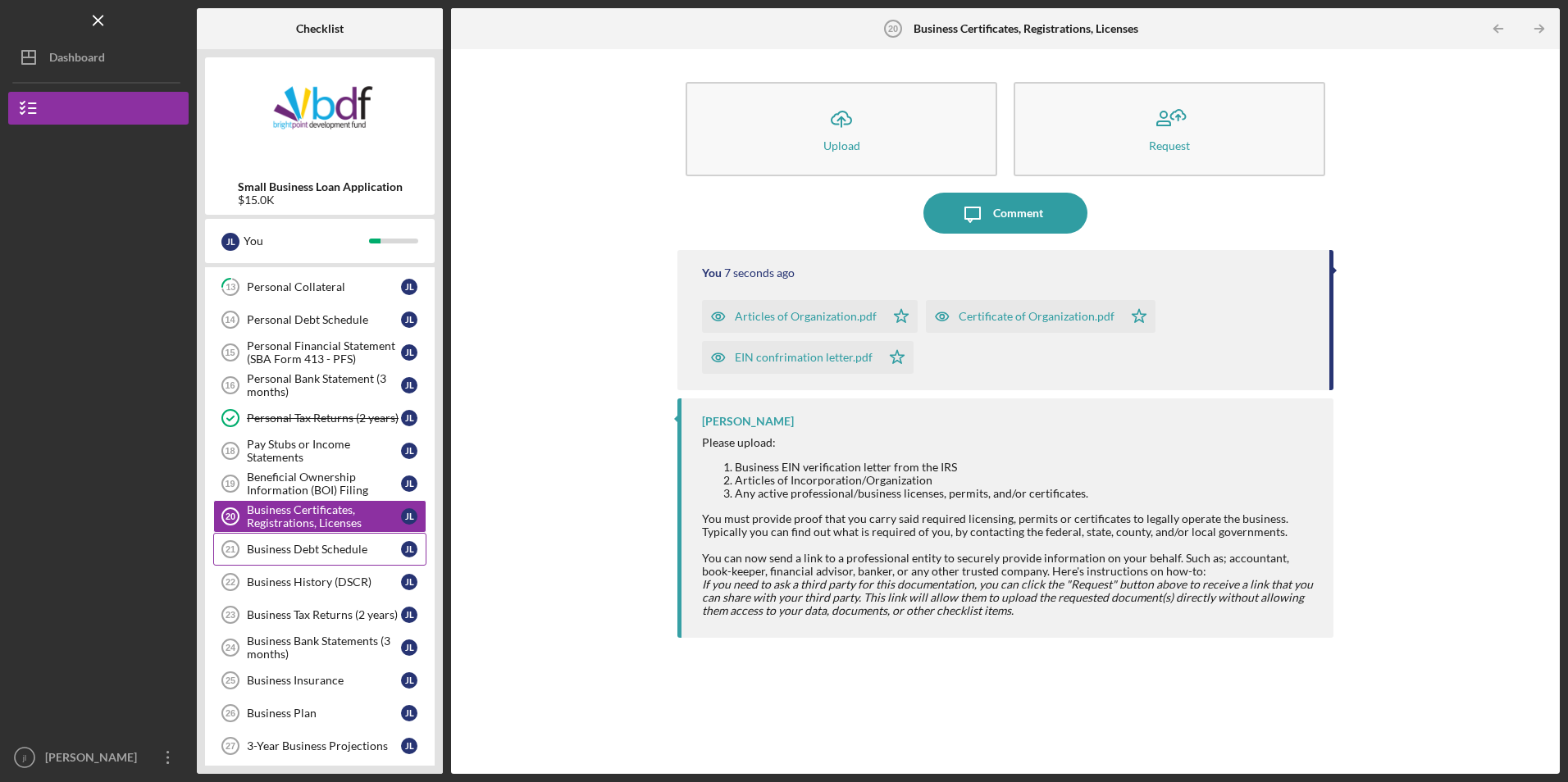
click at [343, 550] on div "Business Debt Schedule" at bounding box center [323, 549] width 154 height 13
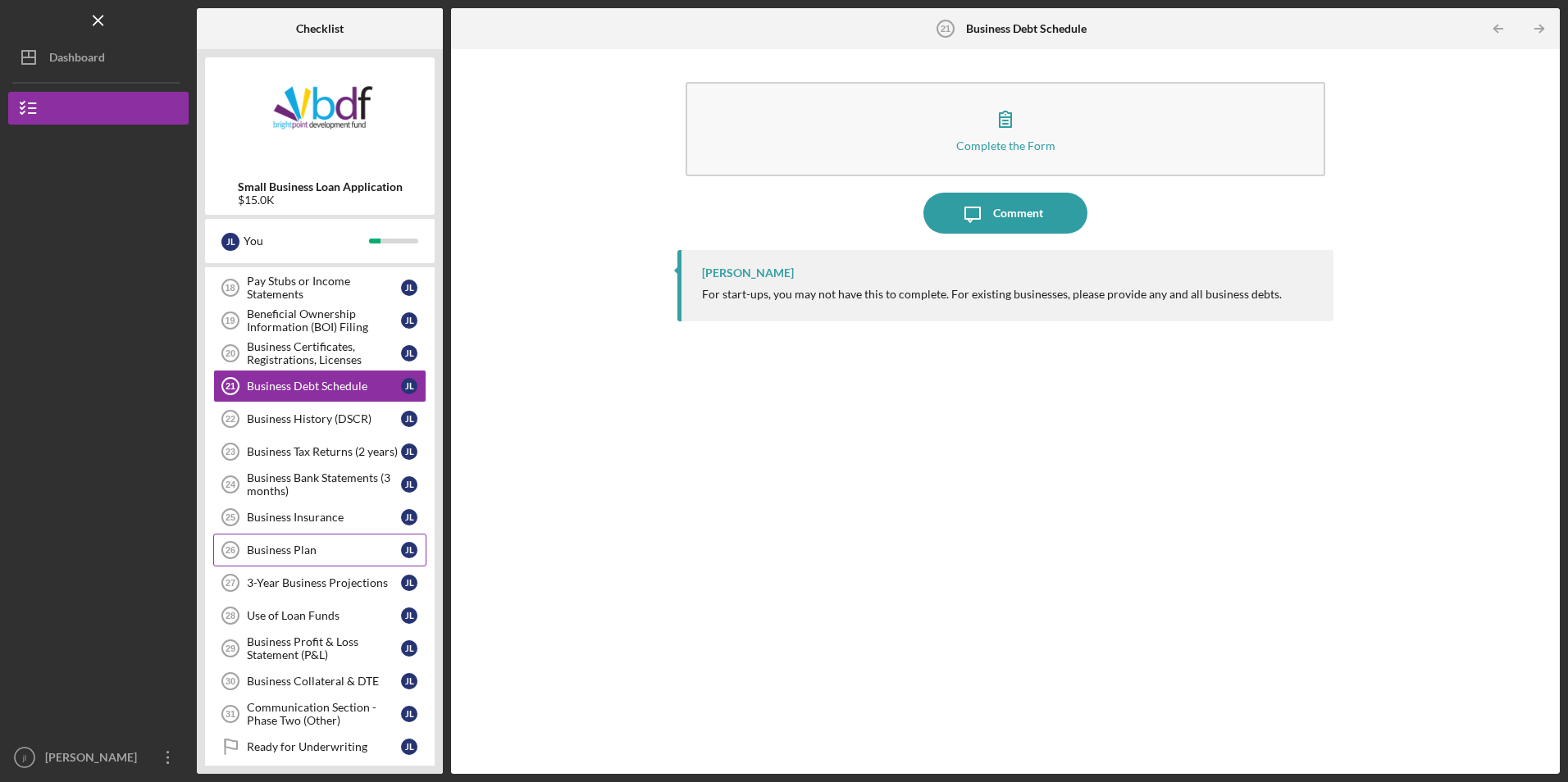
scroll to position [667, 0]
click at [332, 552] on div "Business Plan" at bounding box center [323, 549] width 154 height 13
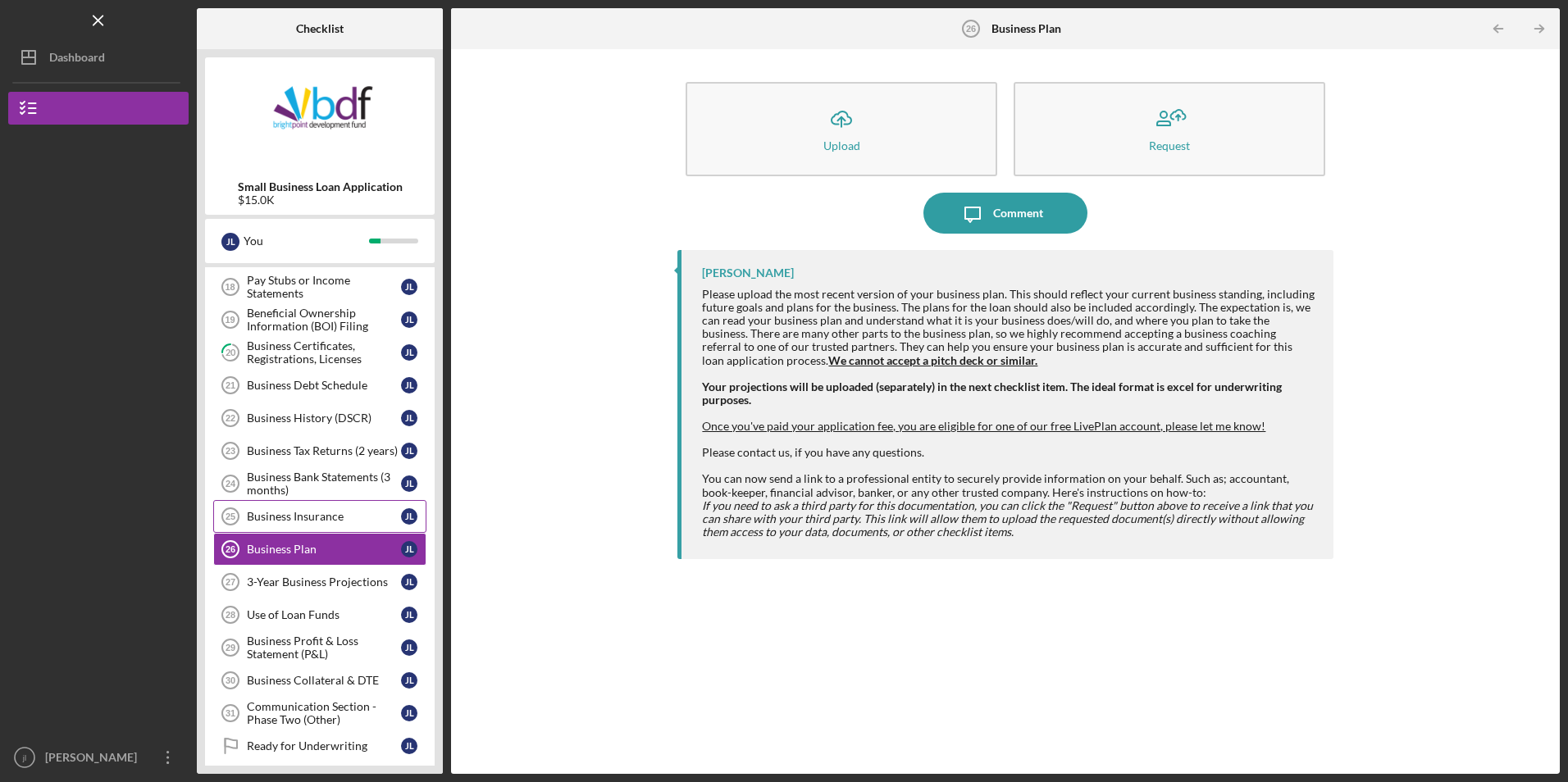
scroll to position [584, 0]
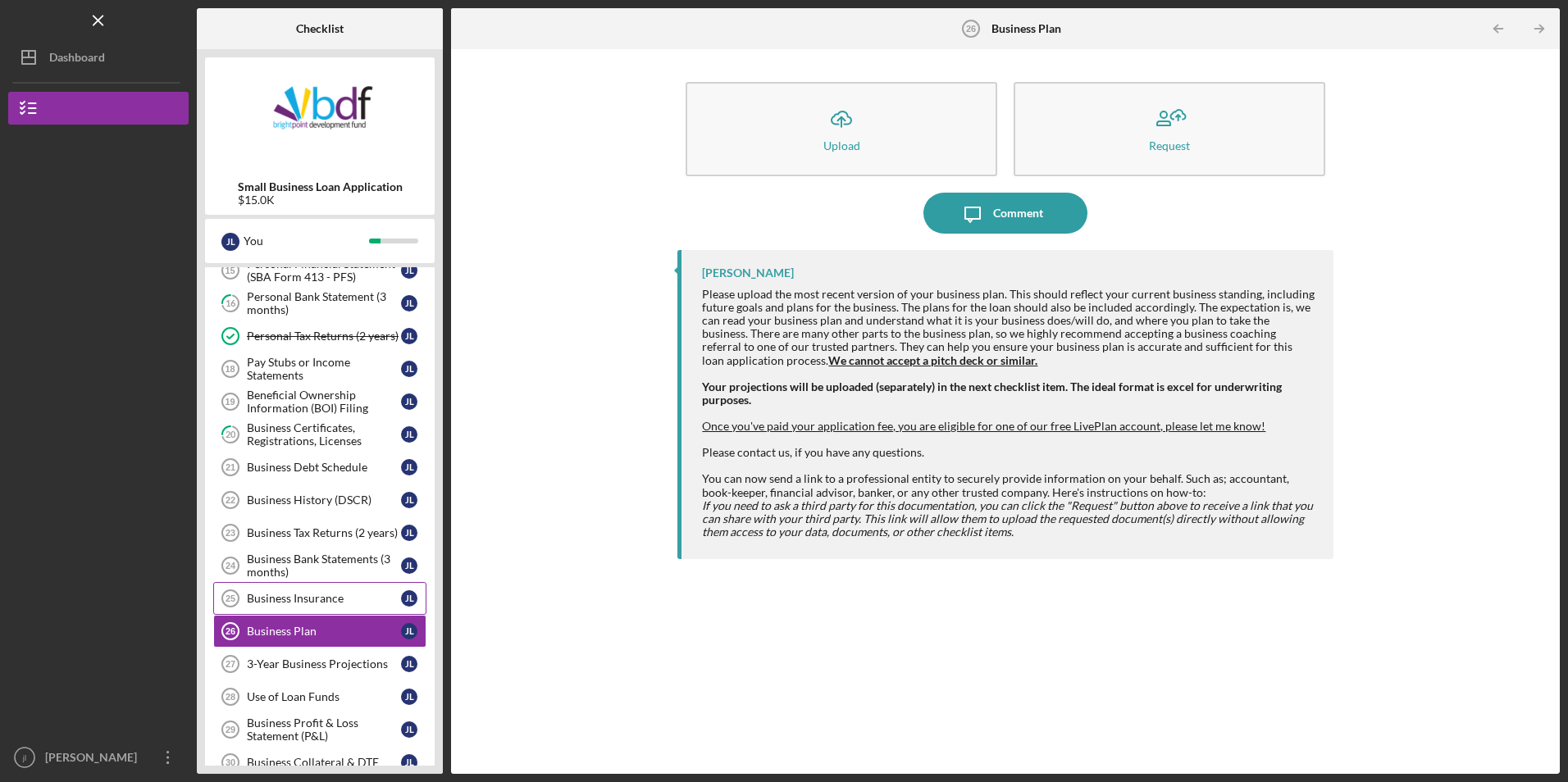
click at [249, 604] on div "Business Insurance" at bounding box center [323, 598] width 154 height 13
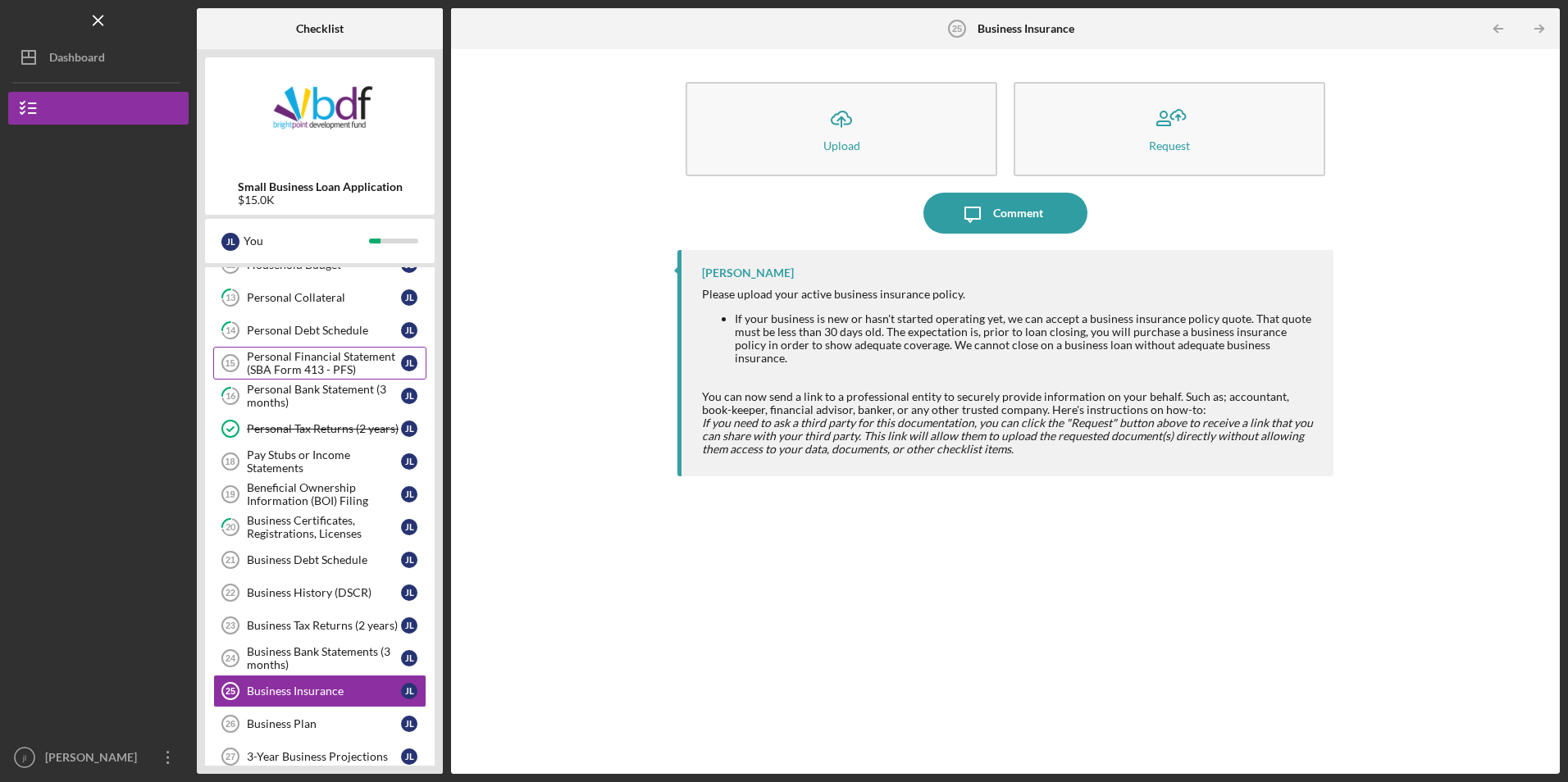
scroll to position [574, 0]
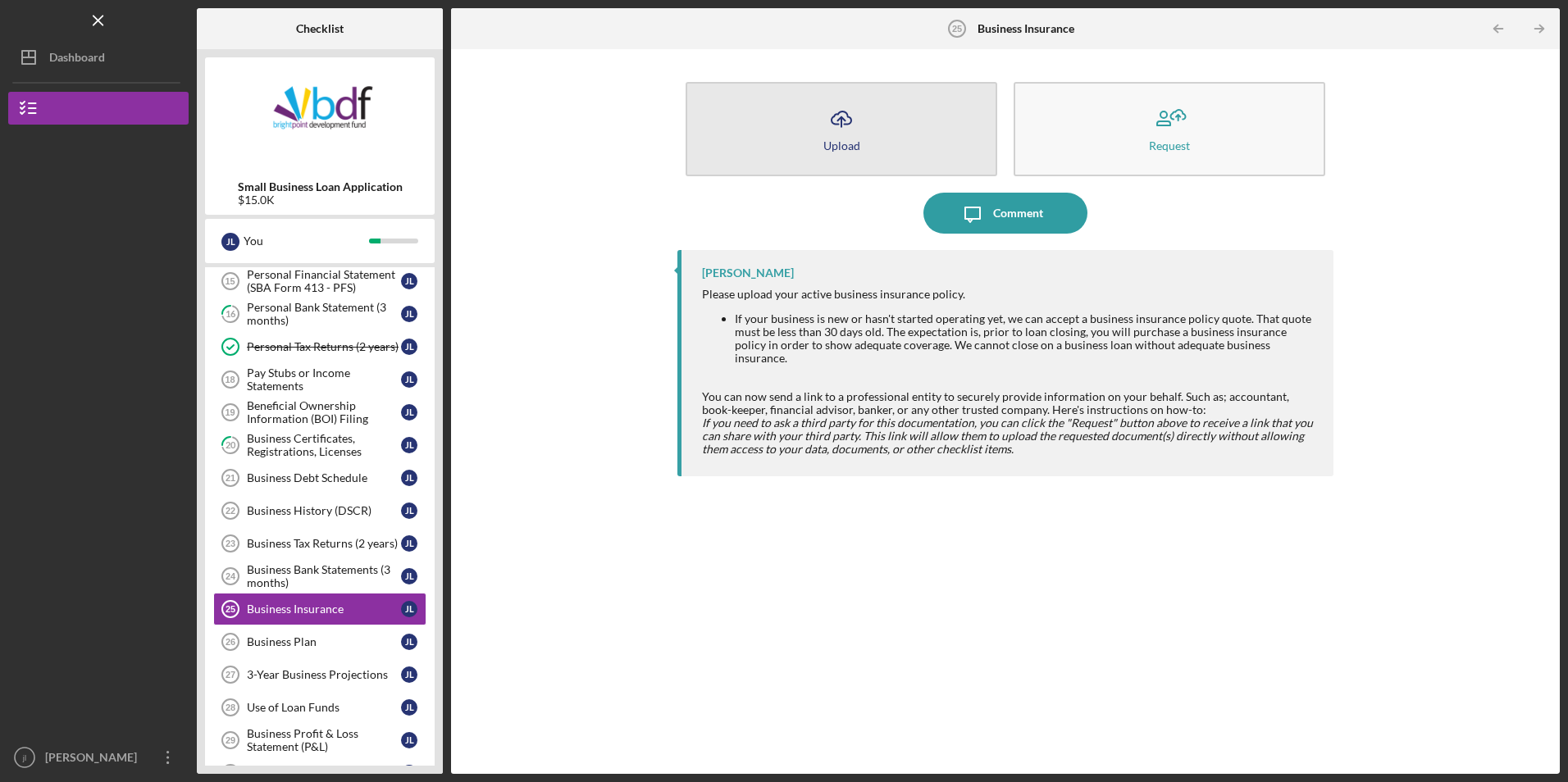
click at [875, 164] on button "Icon/Upload Upload" at bounding box center [841, 129] width 311 height 94
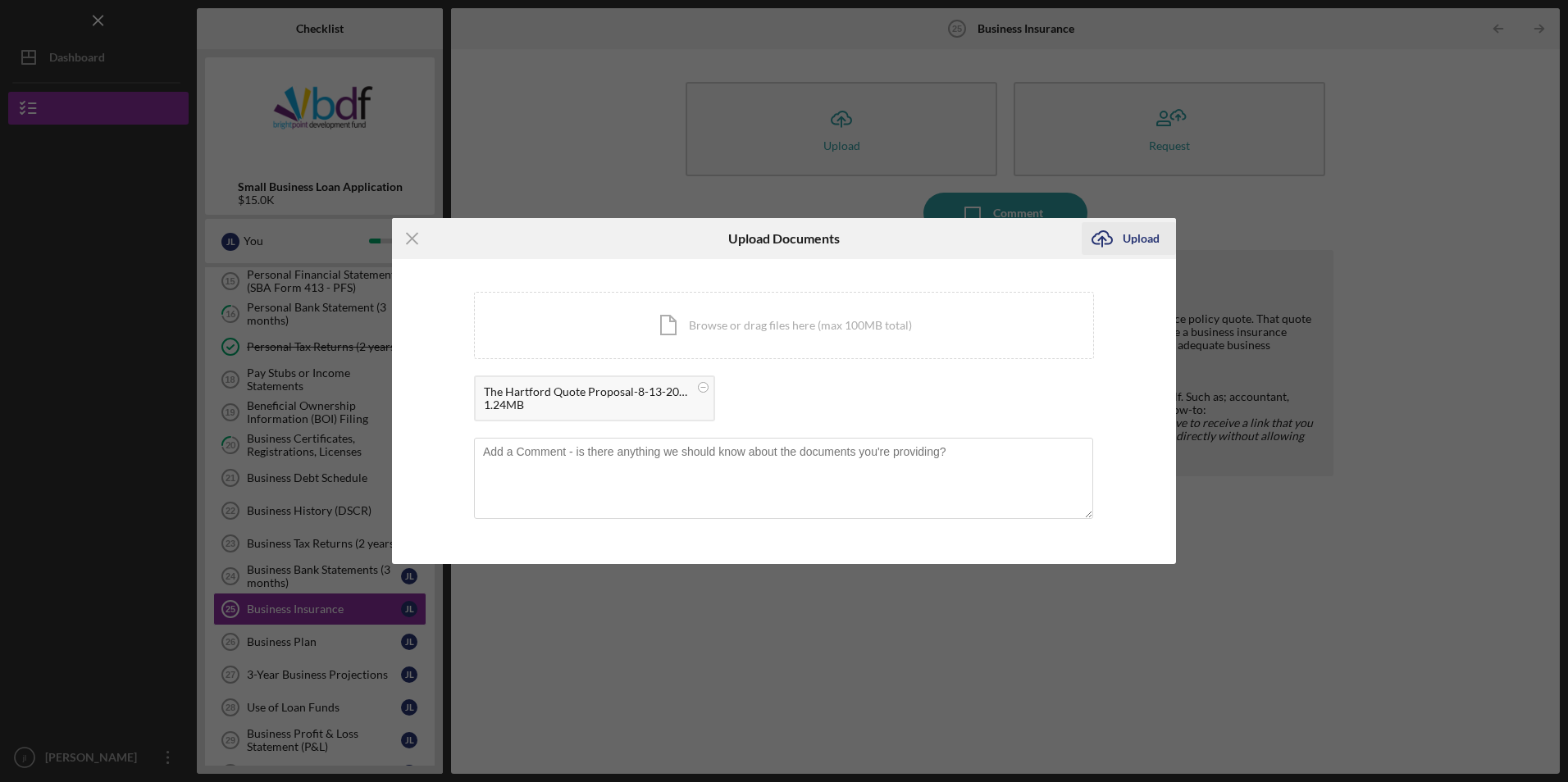
click at [1119, 242] on icon "Icon/Upload" at bounding box center [1102, 238] width 41 height 41
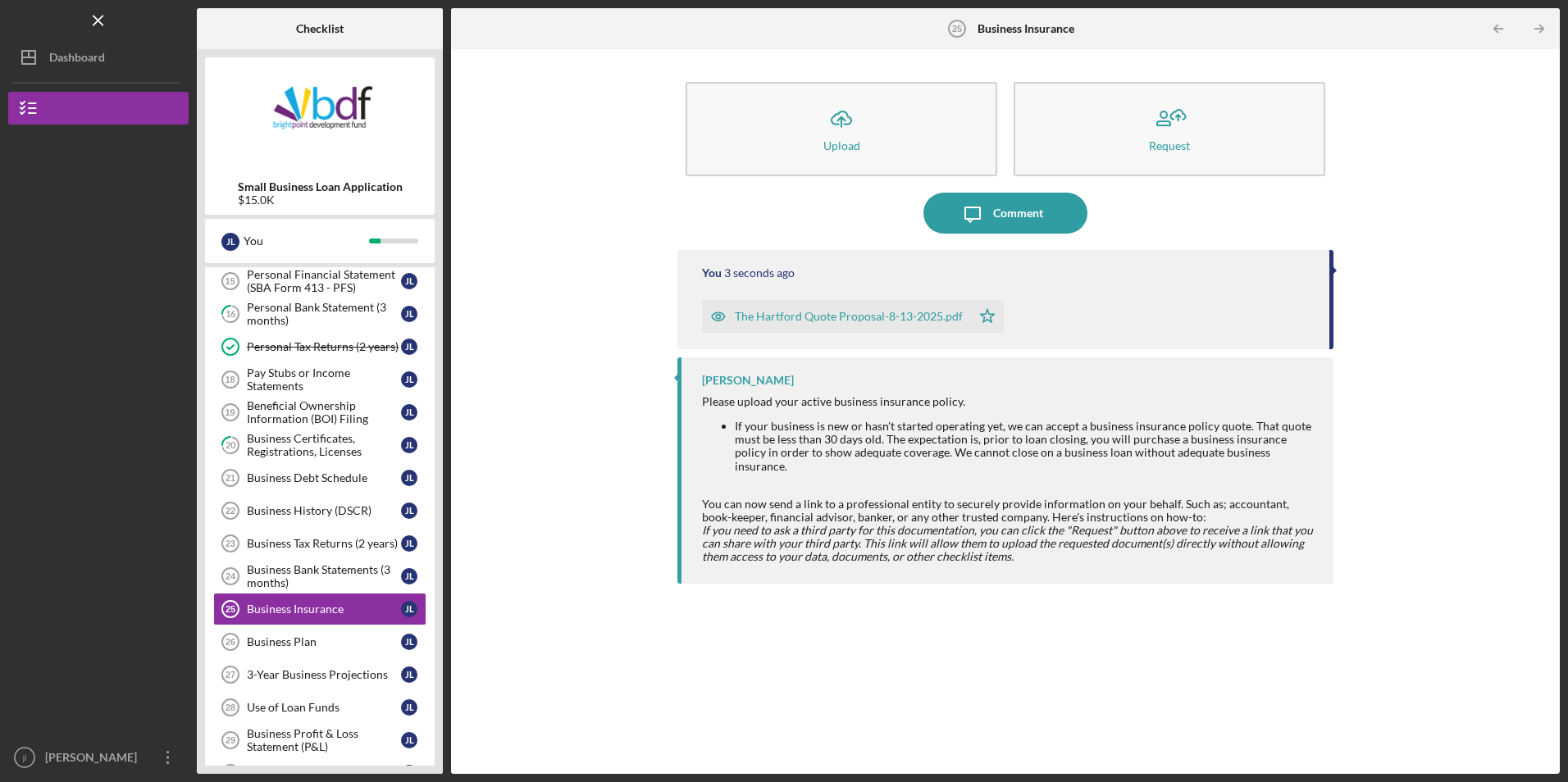
click at [815, 306] on div "The Hartford Quote Proposal-8-13-2025.pdf" at bounding box center [836, 317] width 269 height 33
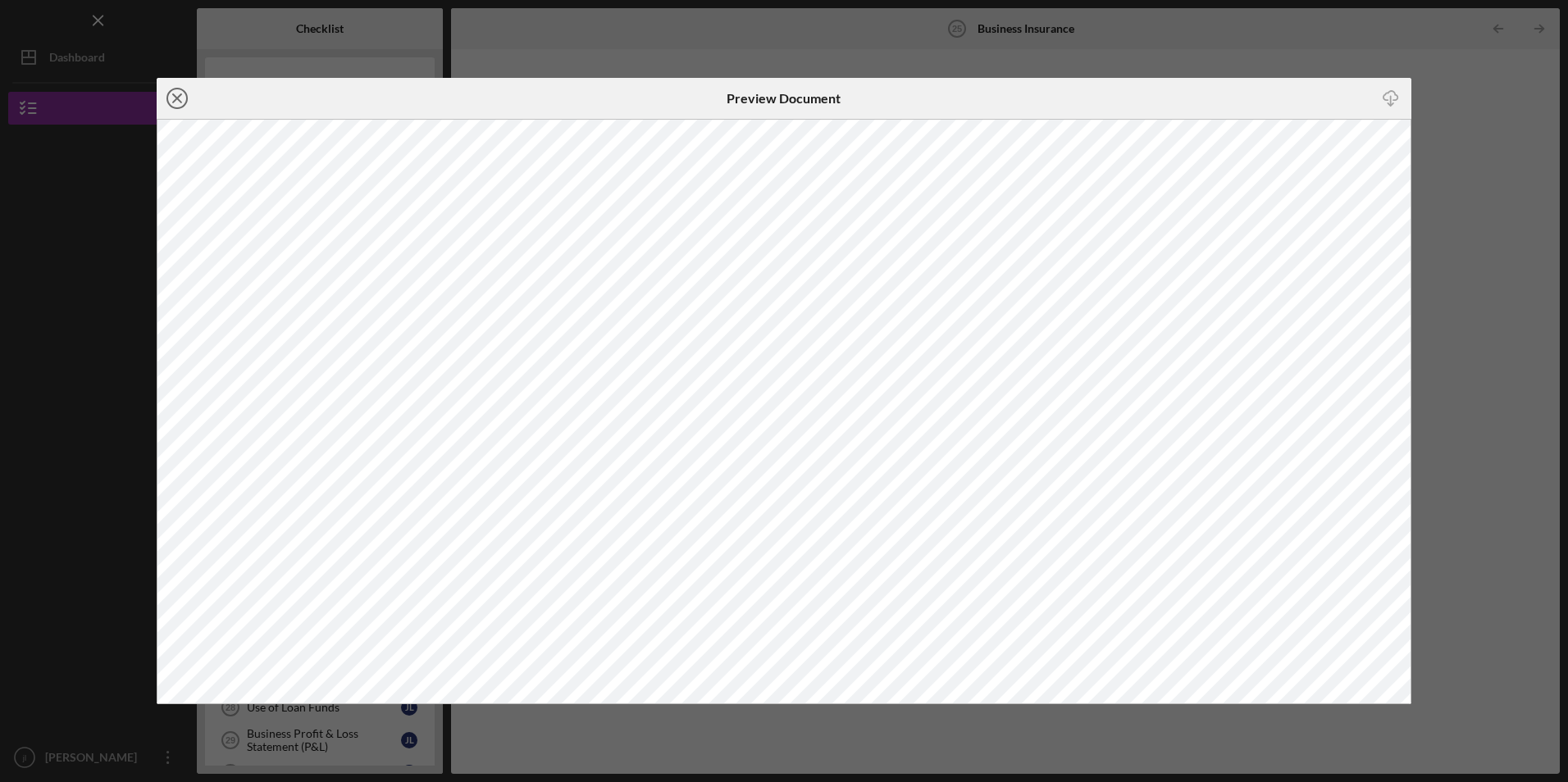
drag, startPoint x: 183, startPoint y: 106, endPoint x: 195, endPoint y: 106, distance: 12.0
click at [183, 105] on icon "Icon/Close" at bounding box center [177, 98] width 41 height 41
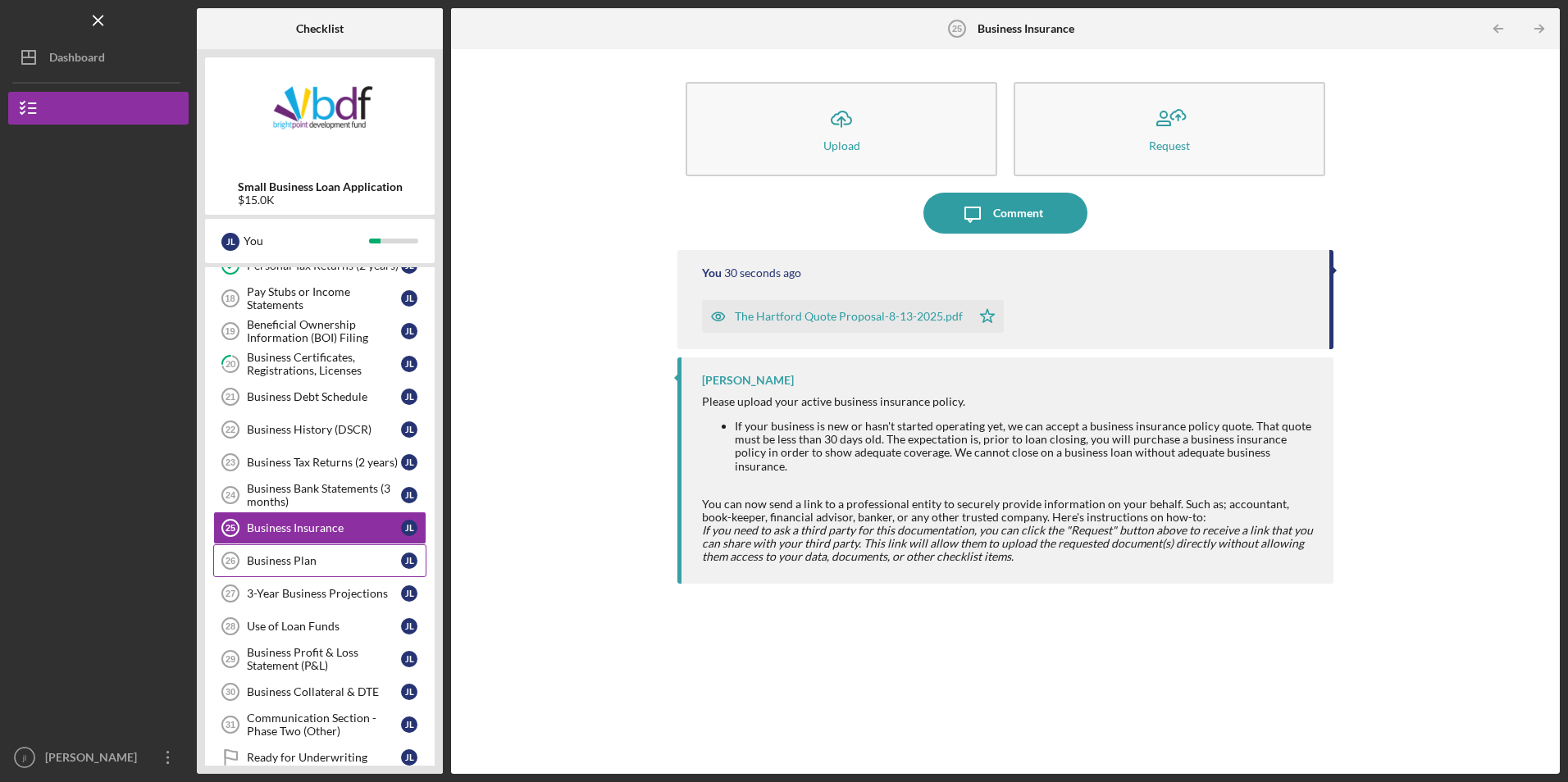
scroll to position [656, 0]
click at [310, 567] on div "Business Plan" at bounding box center [323, 559] width 154 height 13
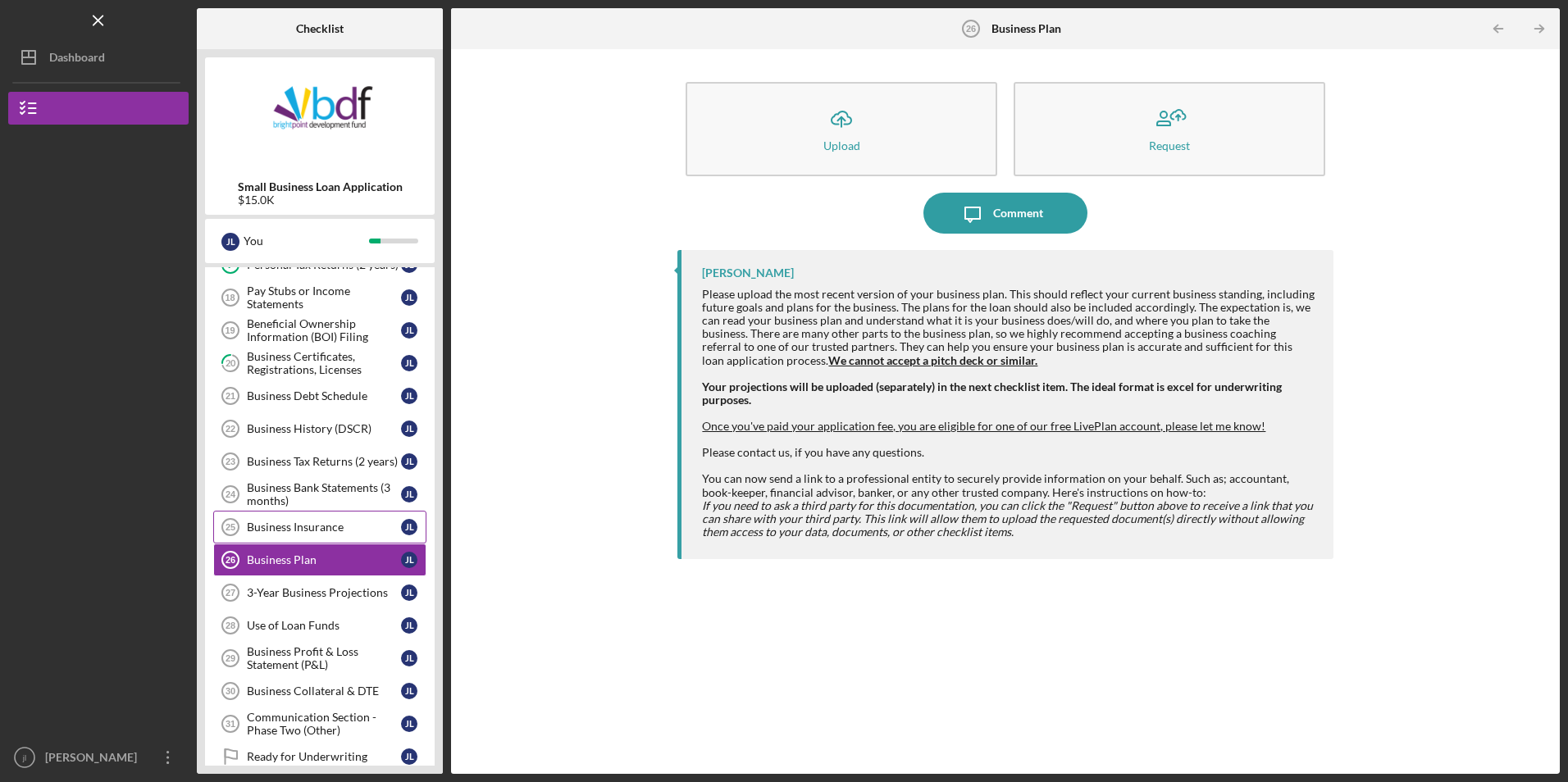
click at [314, 539] on link "Business Insurance 25 Business Insurance [PERSON_NAME]" at bounding box center [320, 527] width 213 height 33
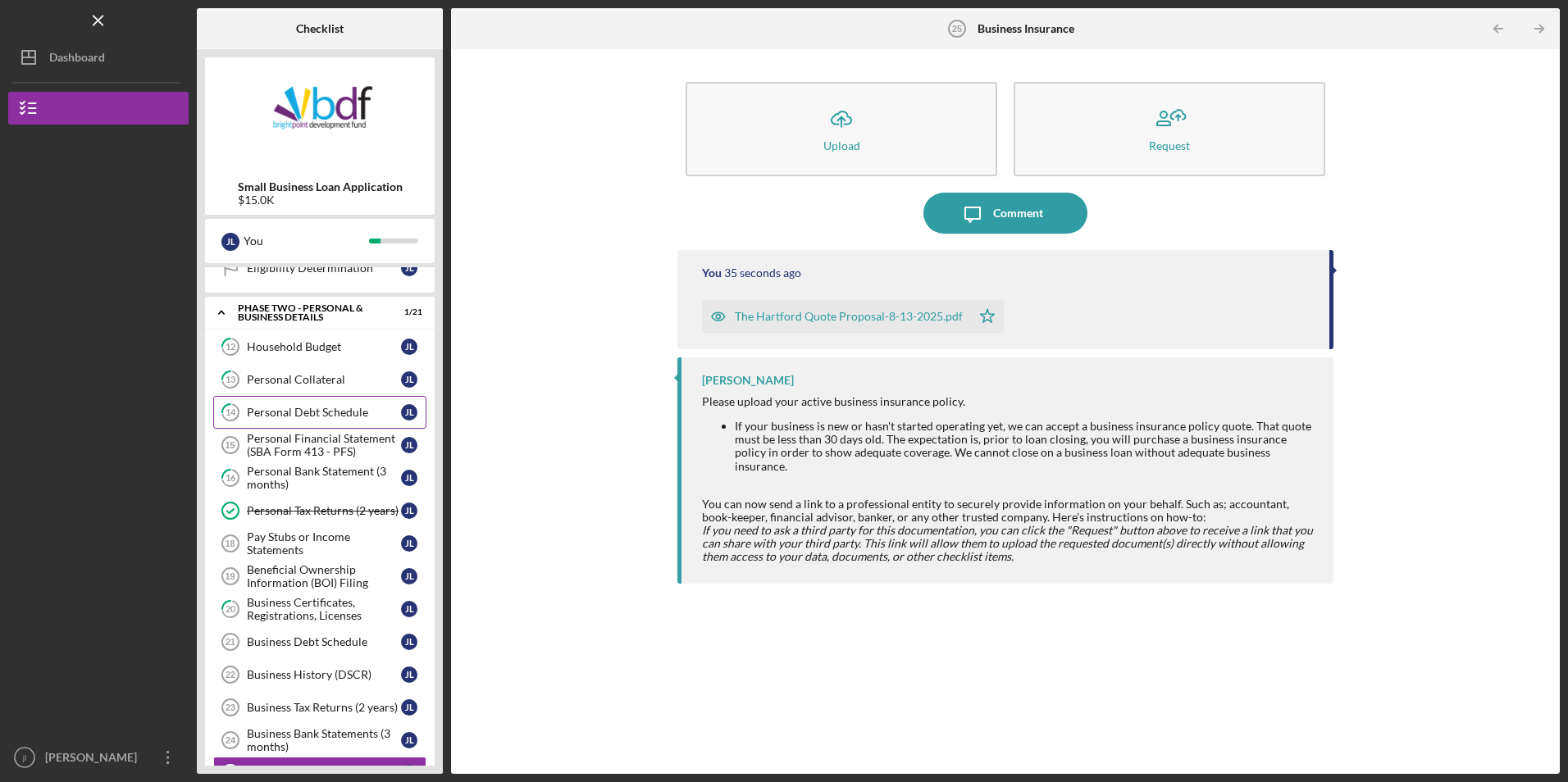
scroll to position [328, 0]
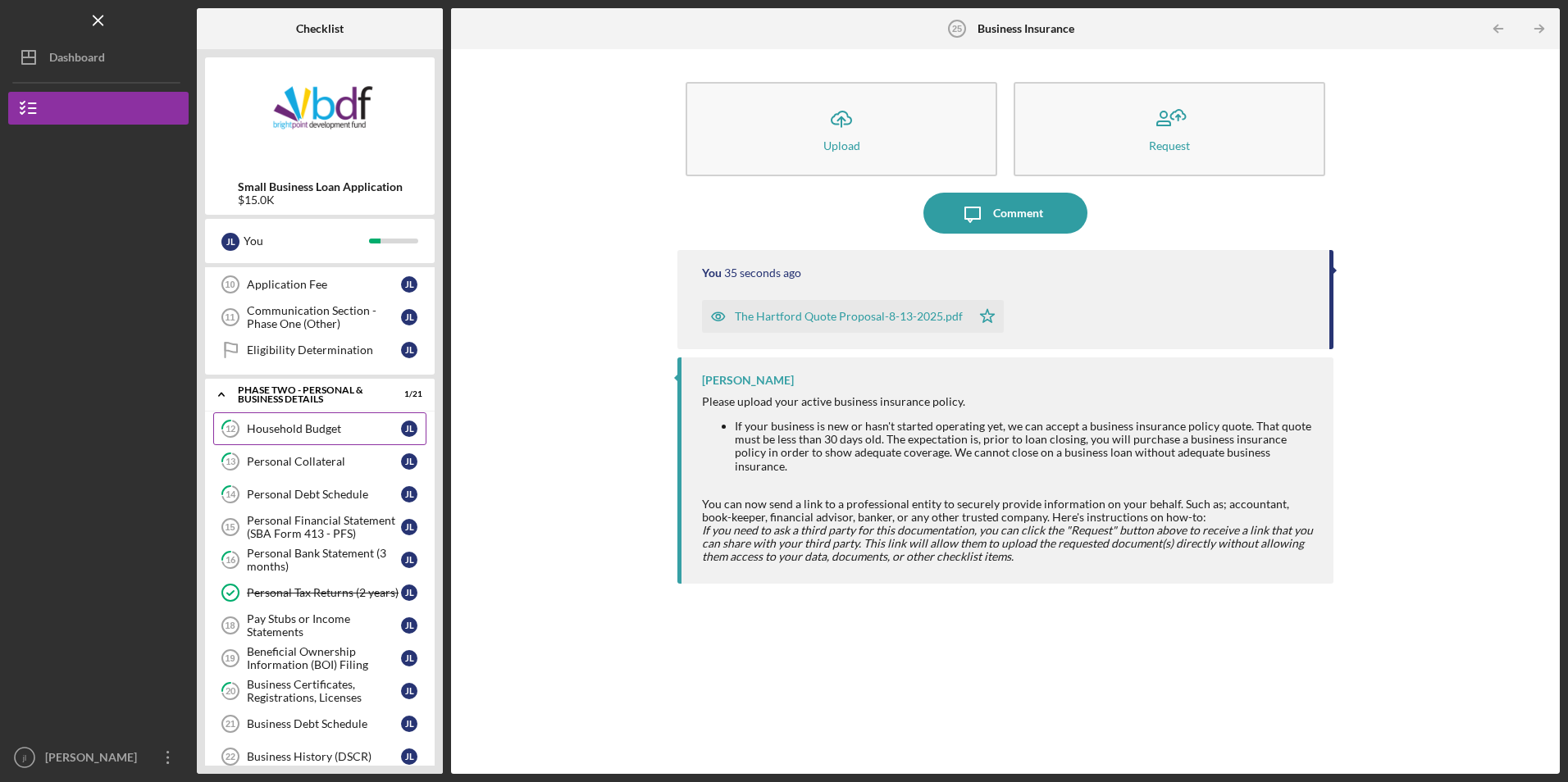
click at [331, 419] on link "12 Household Budget [PERSON_NAME]" at bounding box center [320, 429] width 213 height 33
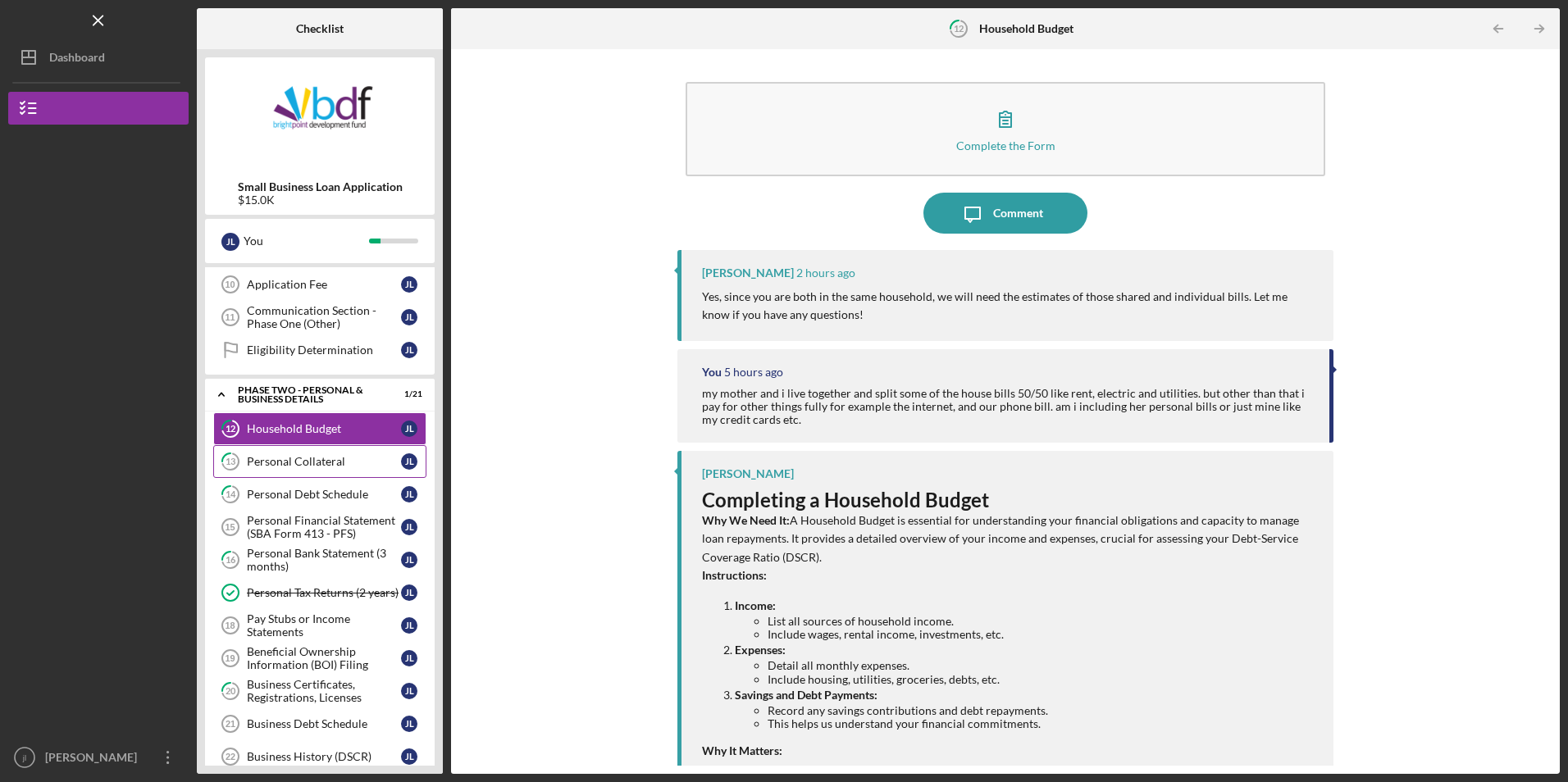
click at [325, 458] on div "Personal Collateral" at bounding box center [323, 462] width 154 height 13
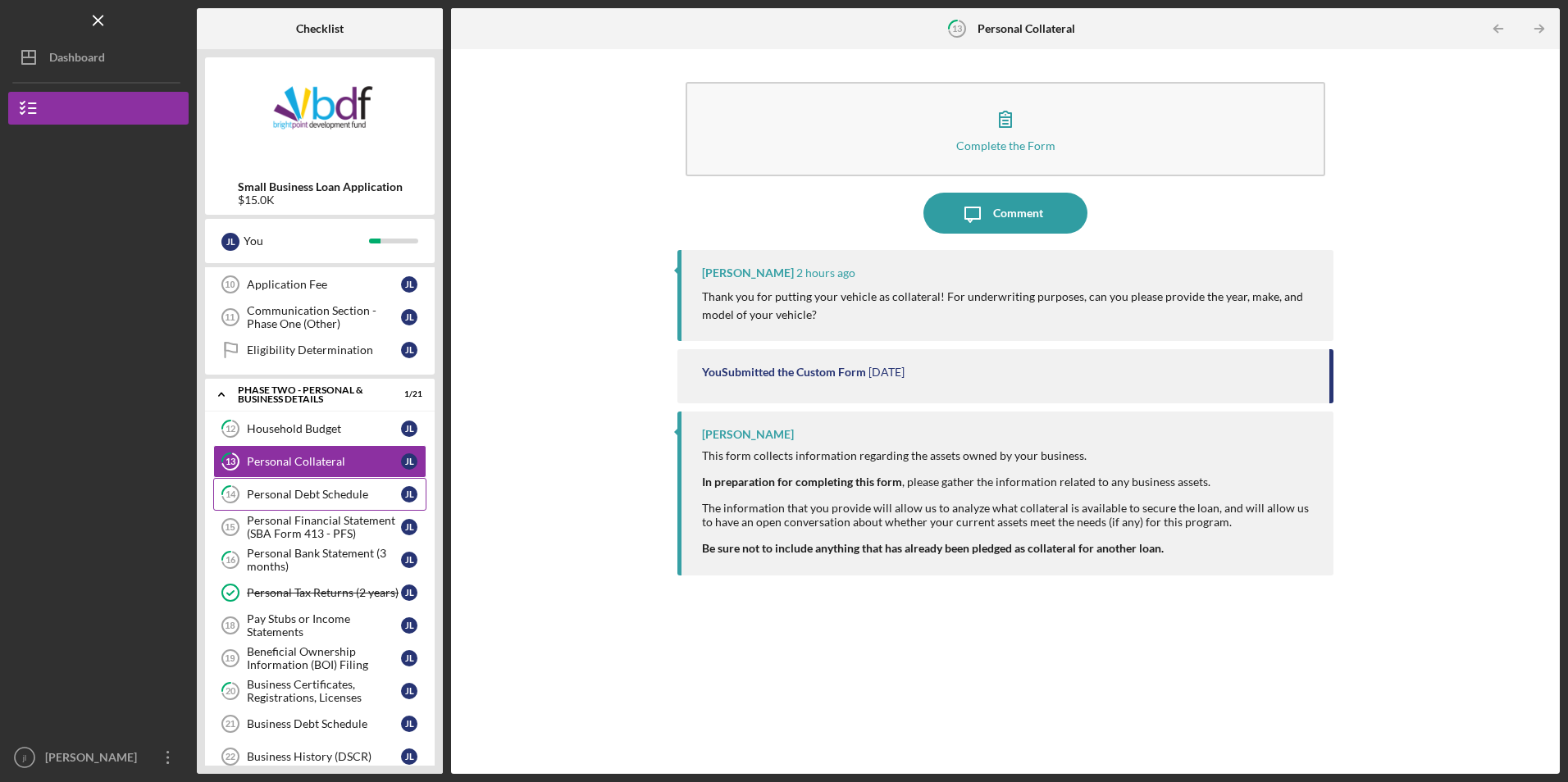
click at [329, 506] on link "14 Personal Debt Schedule [PERSON_NAME]" at bounding box center [320, 494] width 213 height 33
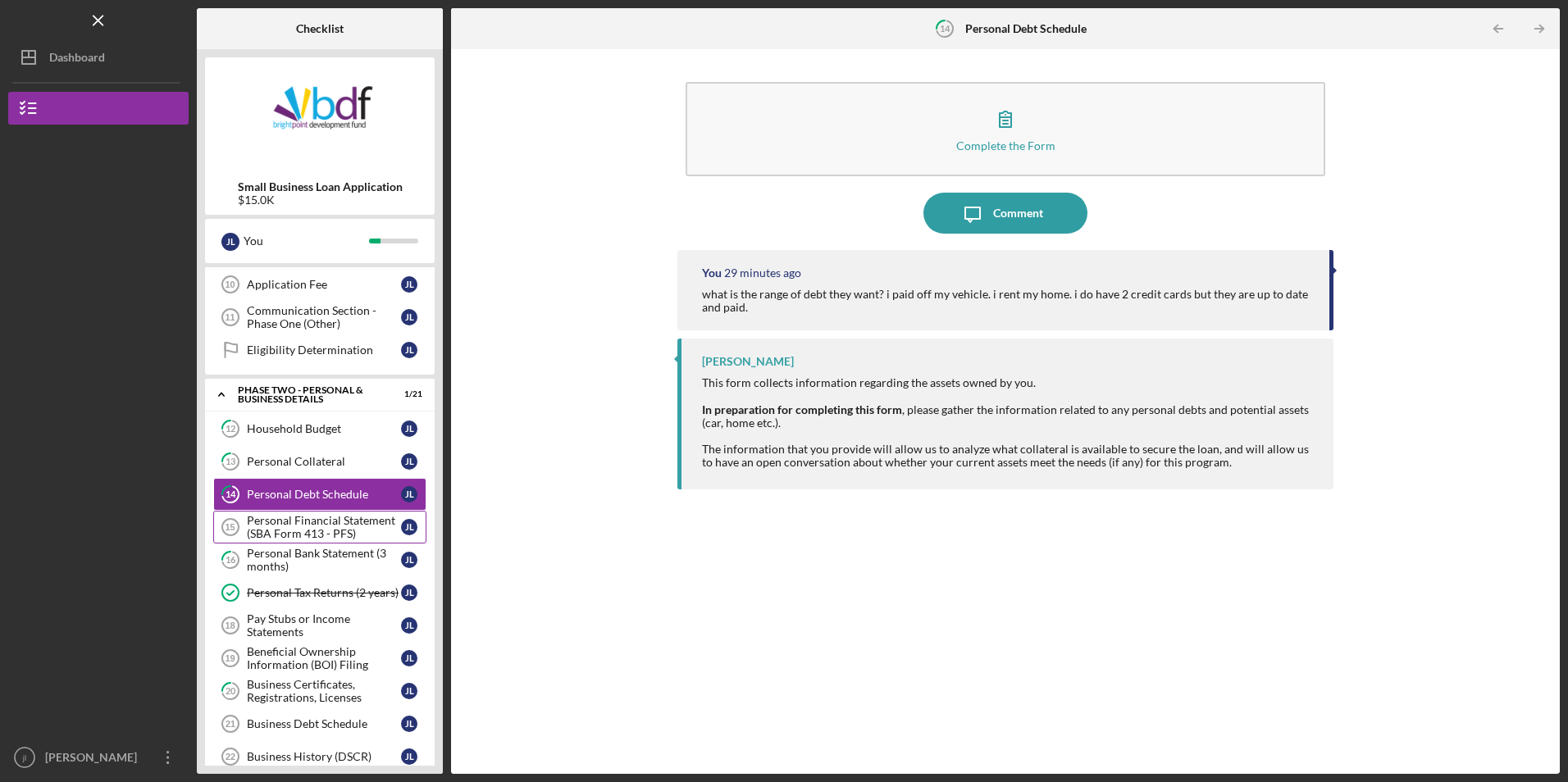
scroll to position [410, 0]
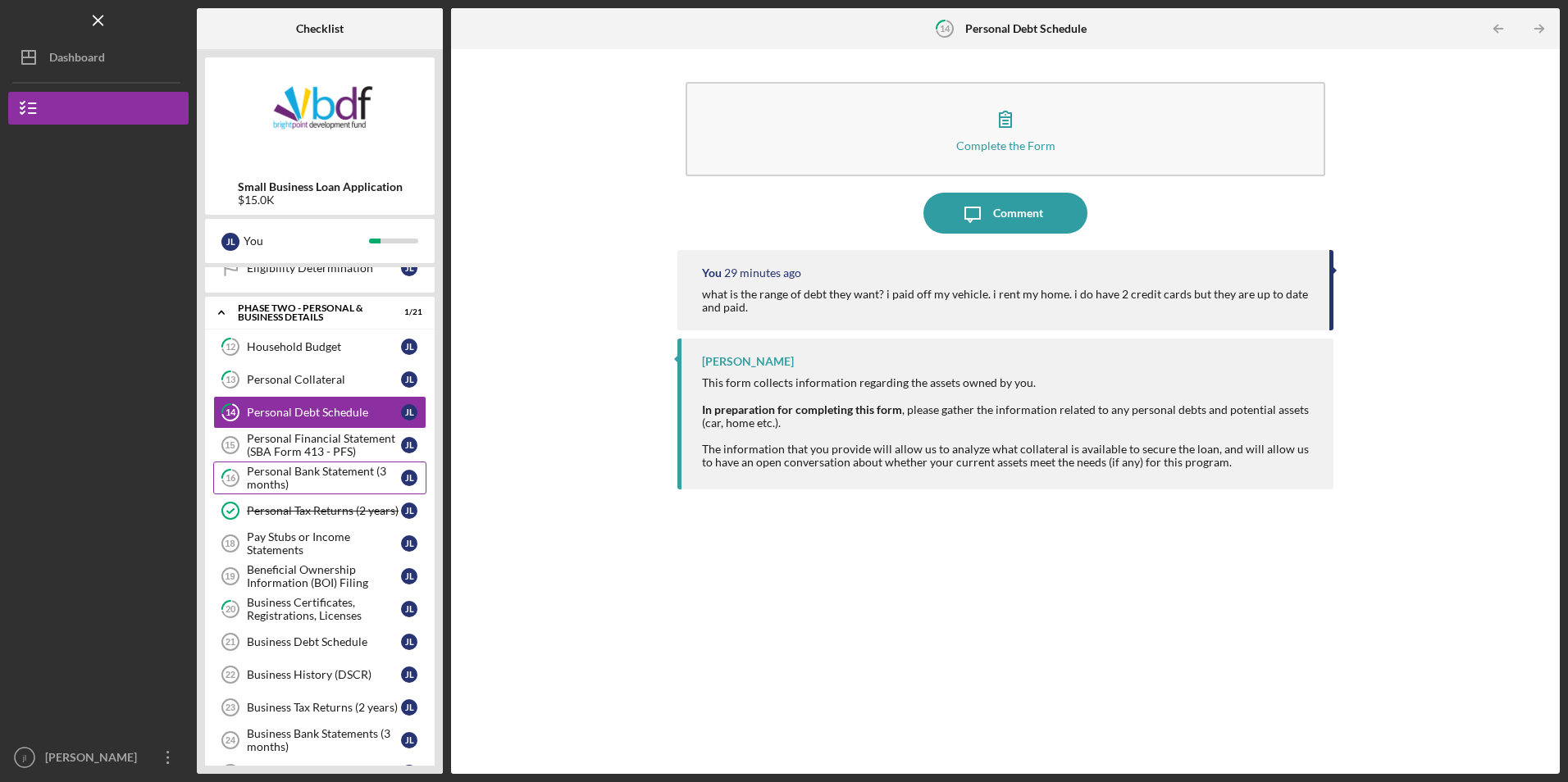
click at [343, 489] on div "Personal Bank Statement (3 months)" at bounding box center [323, 478] width 154 height 27
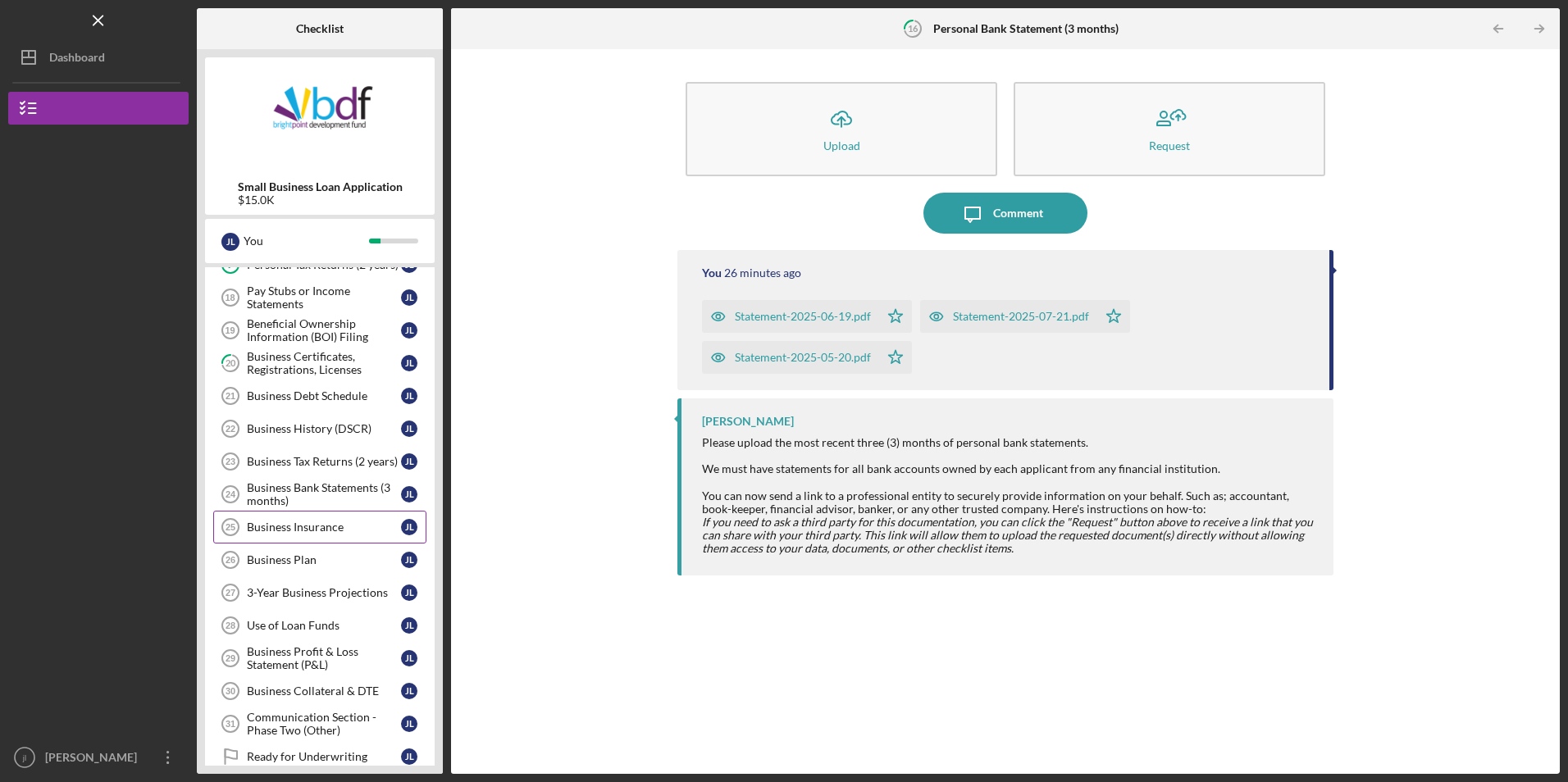
scroll to position [738, 0]
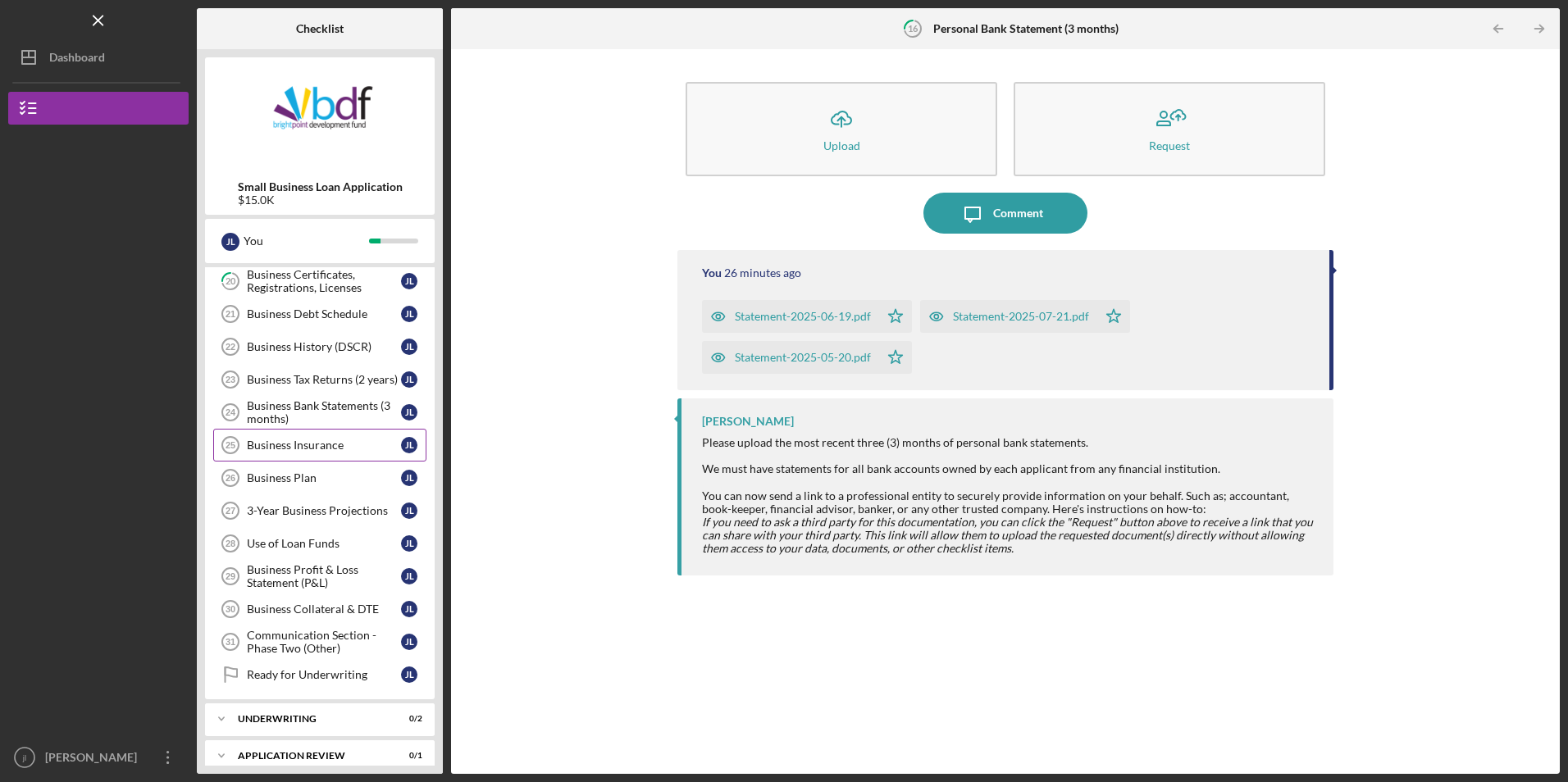
click at [339, 450] on div "Business Insurance" at bounding box center [323, 445] width 154 height 13
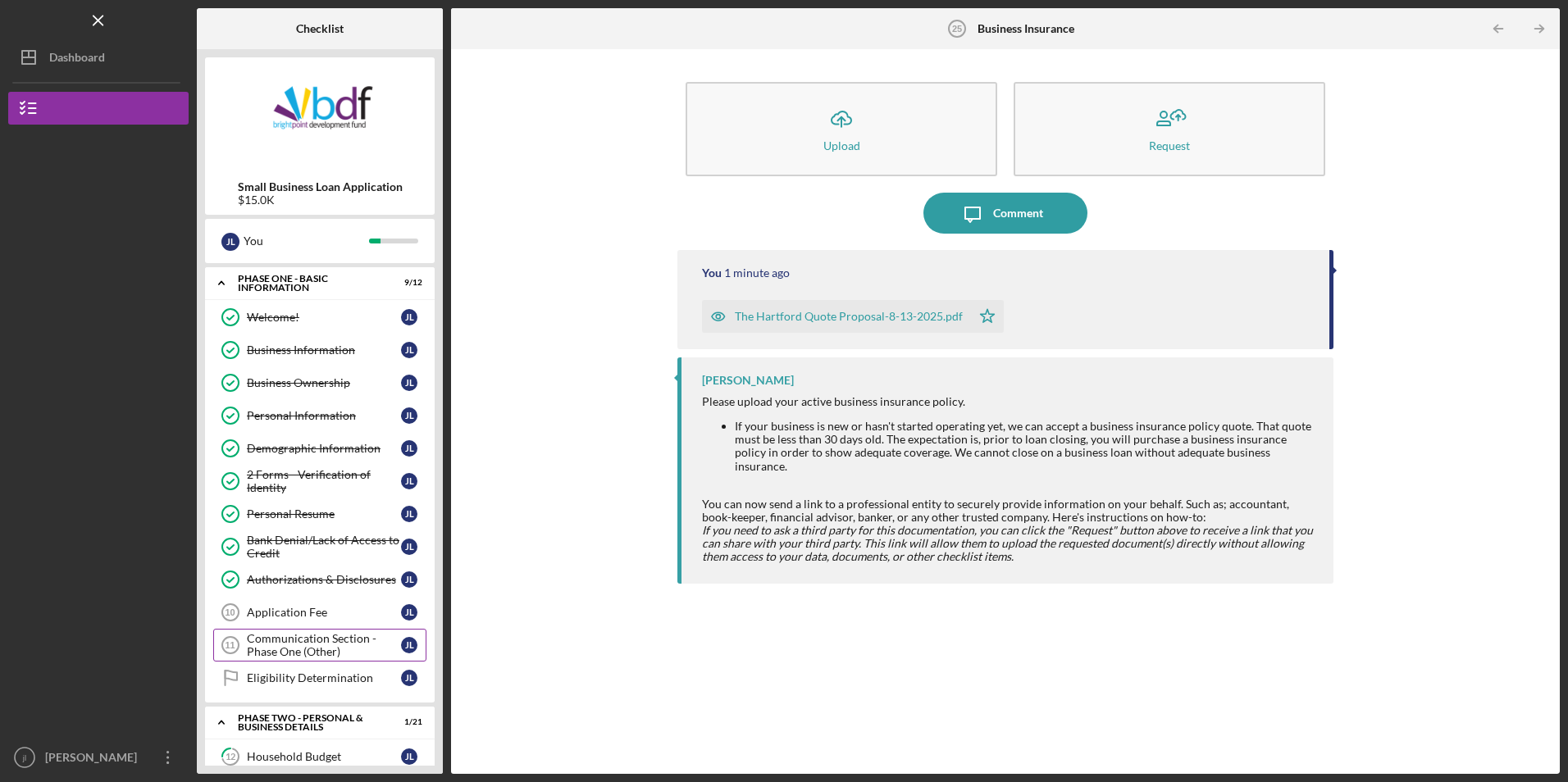
click at [300, 646] on div "Communication Section - Phase One (Other)" at bounding box center [323, 645] width 154 height 27
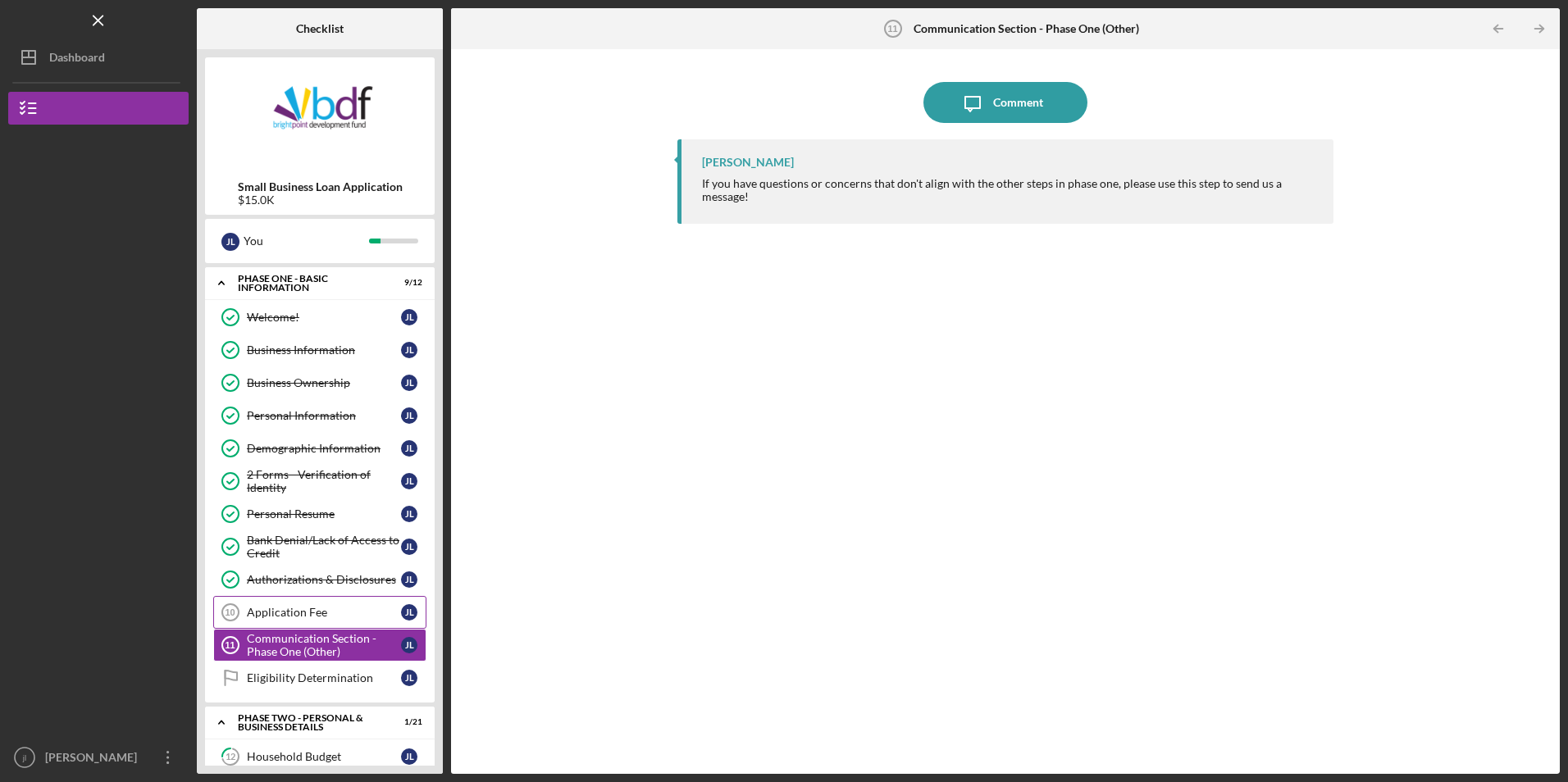
click at [314, 620] on link "Application Fee 10 Application Fee [PERSON_NAME]" at bounding box center [320, 613] width 213 height 33
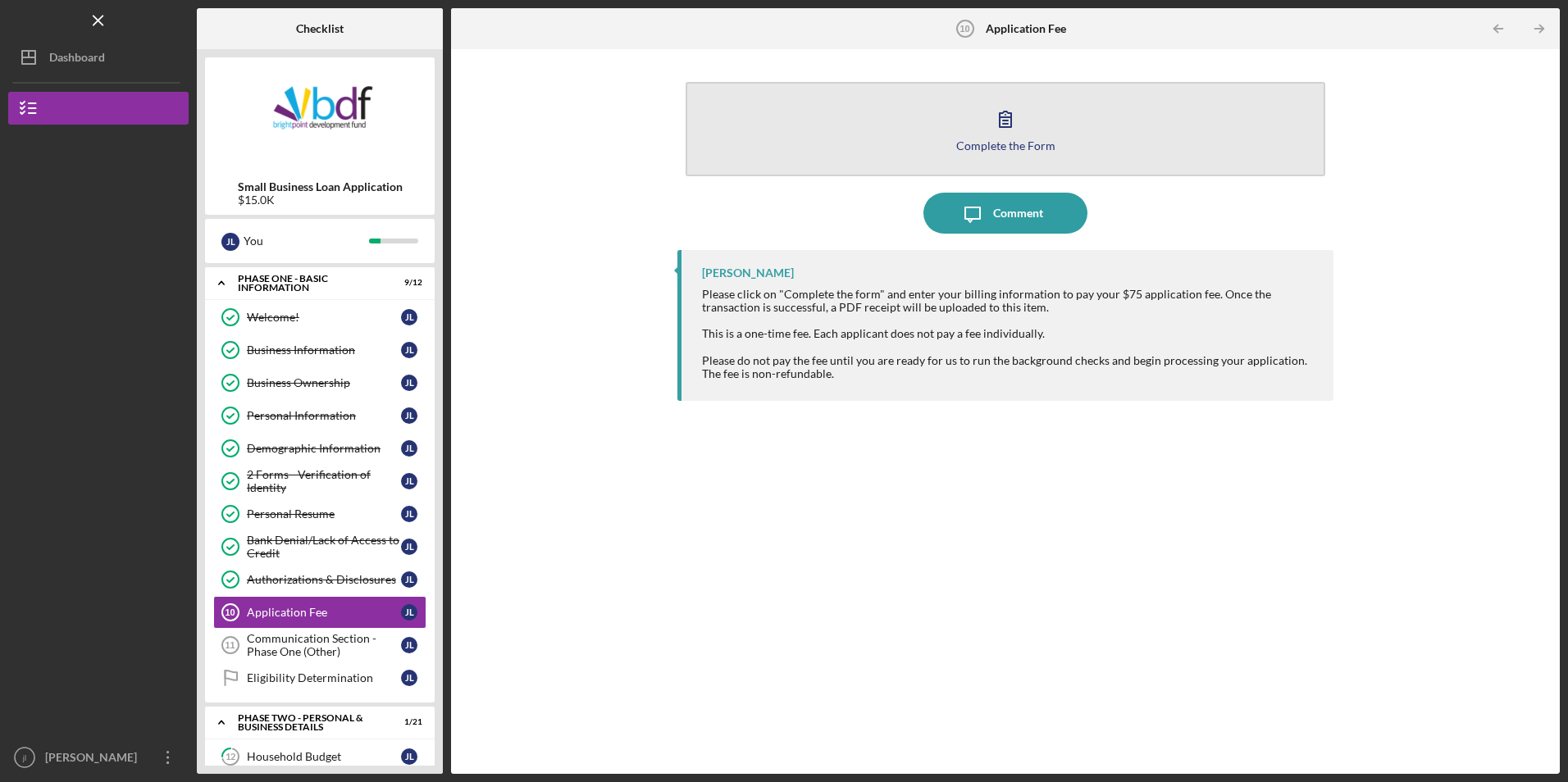
click at [857, 153] on button "Complete the Form Form" at bounding box center [1004, 129] width 638 height 94
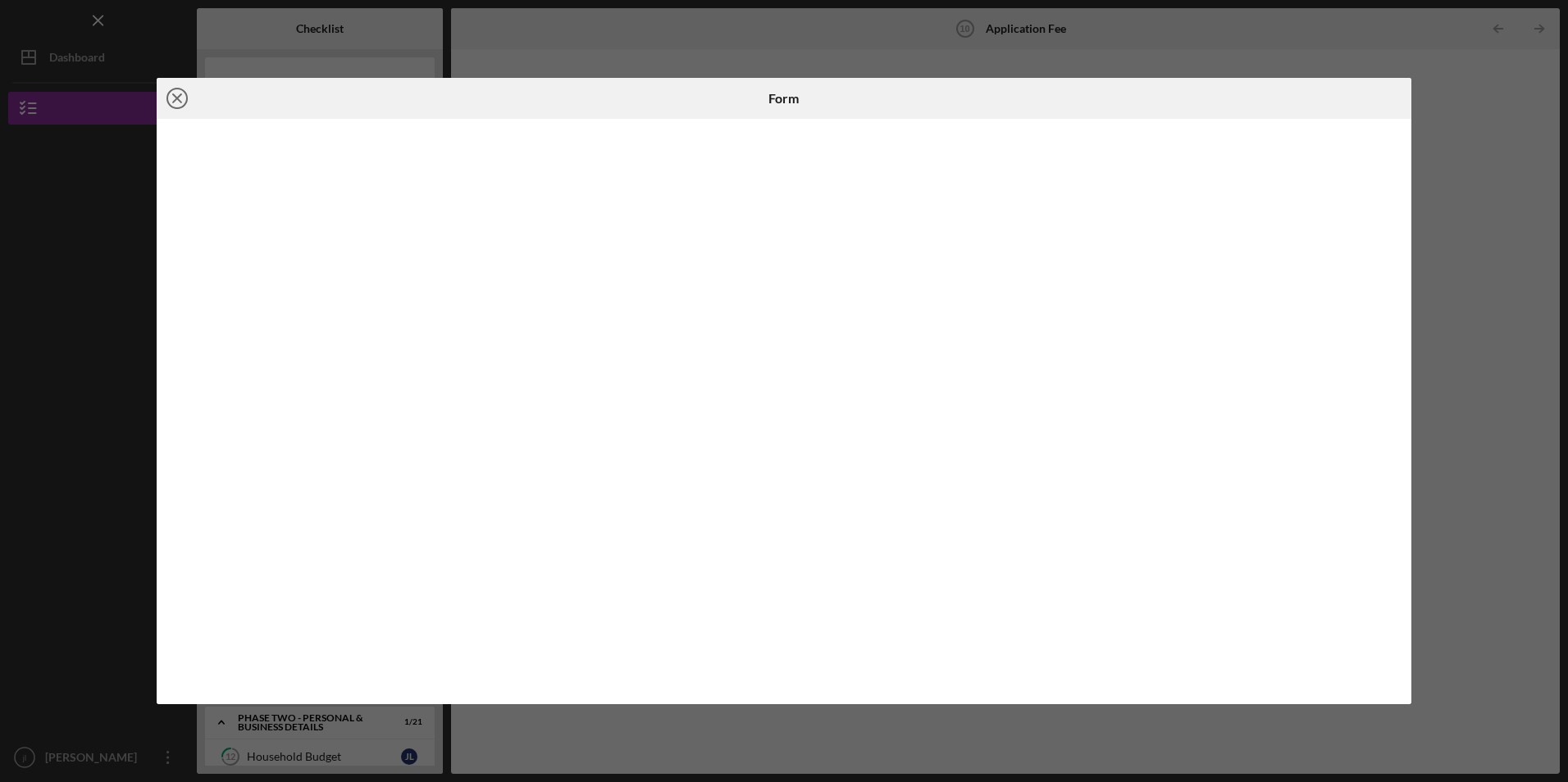
click at [178, 101] on icon "Icon/Close" at bounding box center [177, 98] width 41 height 41
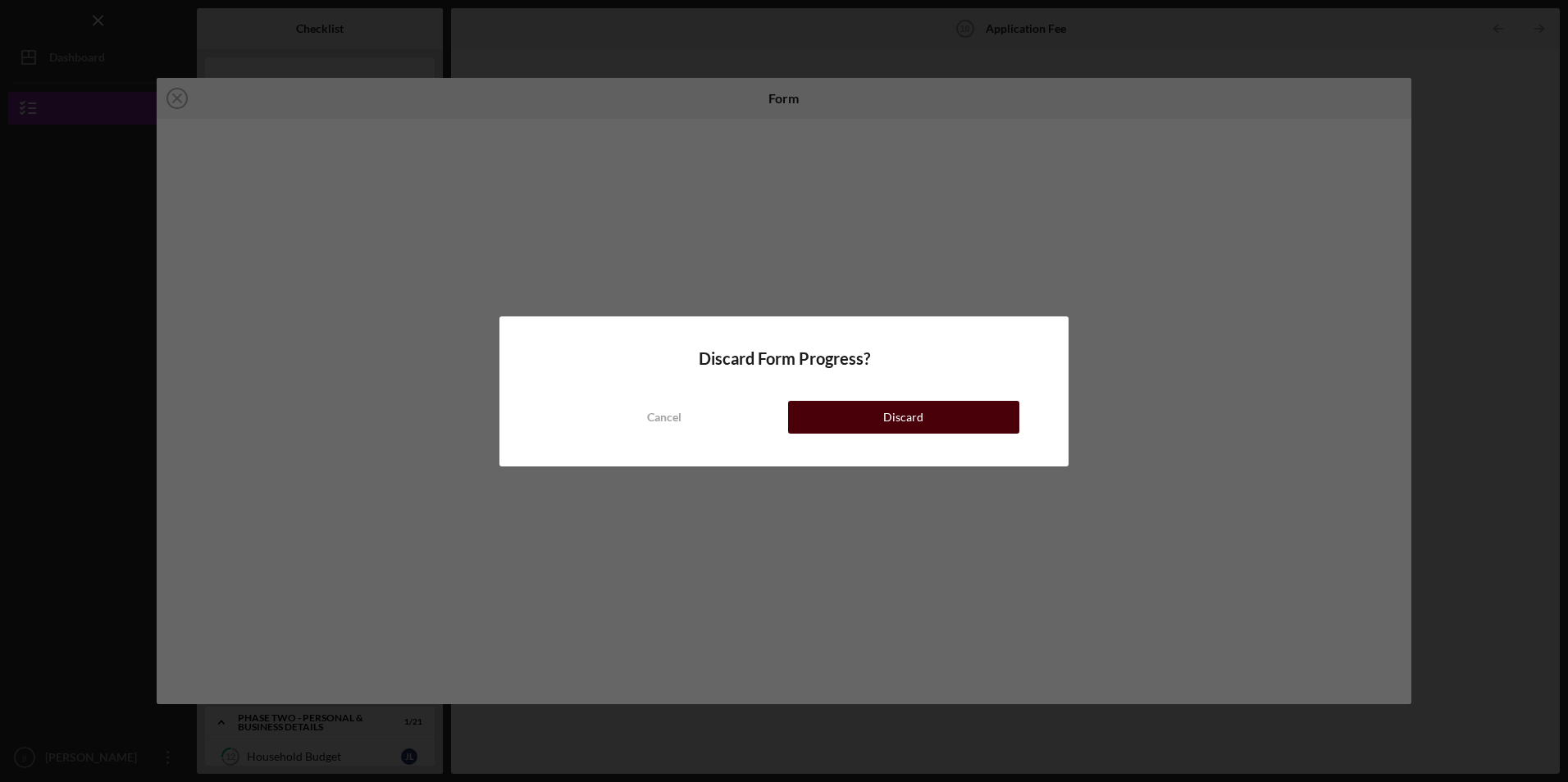
click at [897, 417] on div "Discard" at bounding box center [903, 418] width 40 height 33
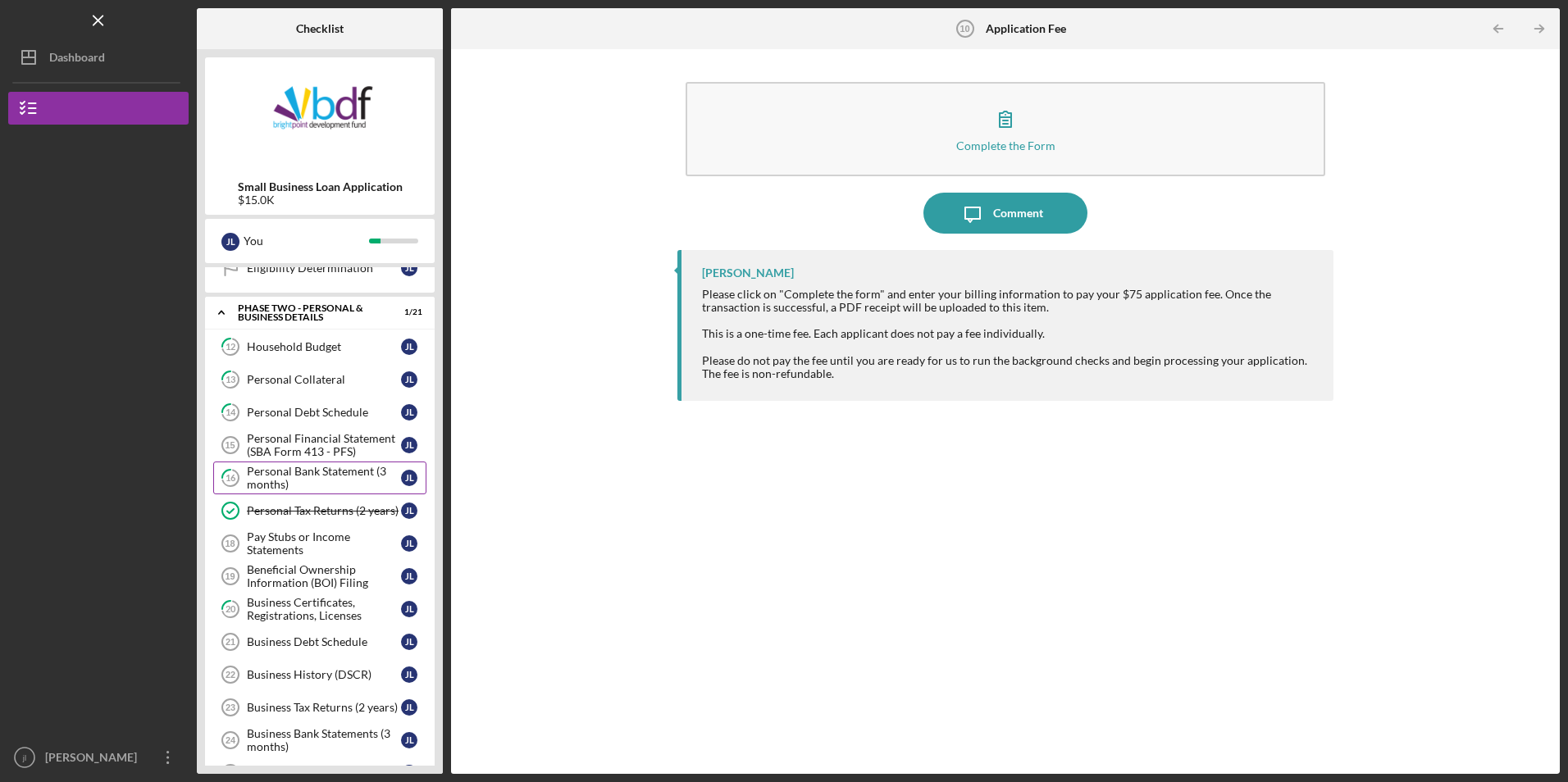
scroll to position [492, 0]
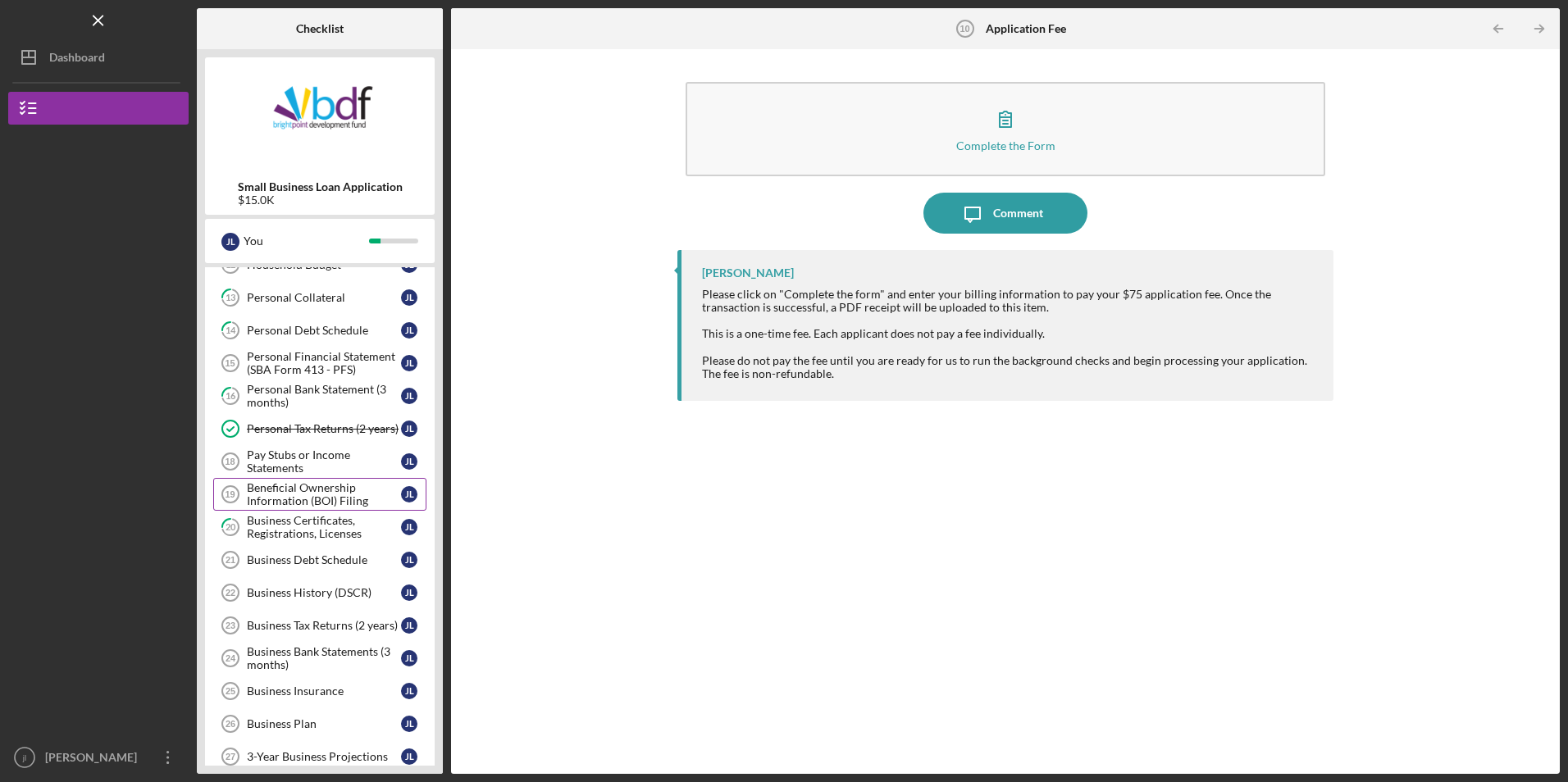
click at [319, 495] on div "Beneficial Ownership Information (BOI) Filing" at bounding box center [323, 494] width 154 height 27
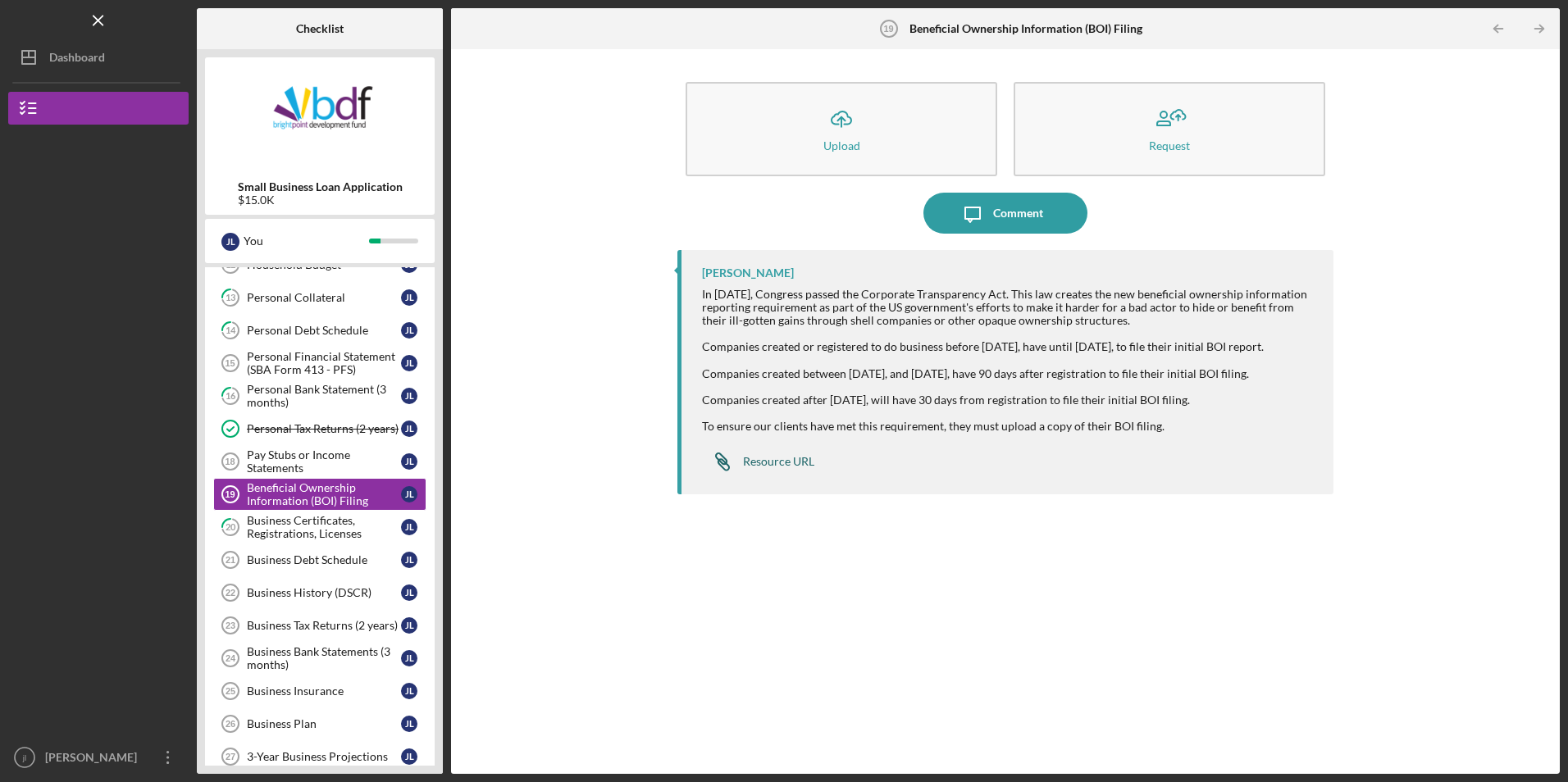
click at [768, 468] on div "Resource URL" at bounding box center [779, 462] width 71 height 13
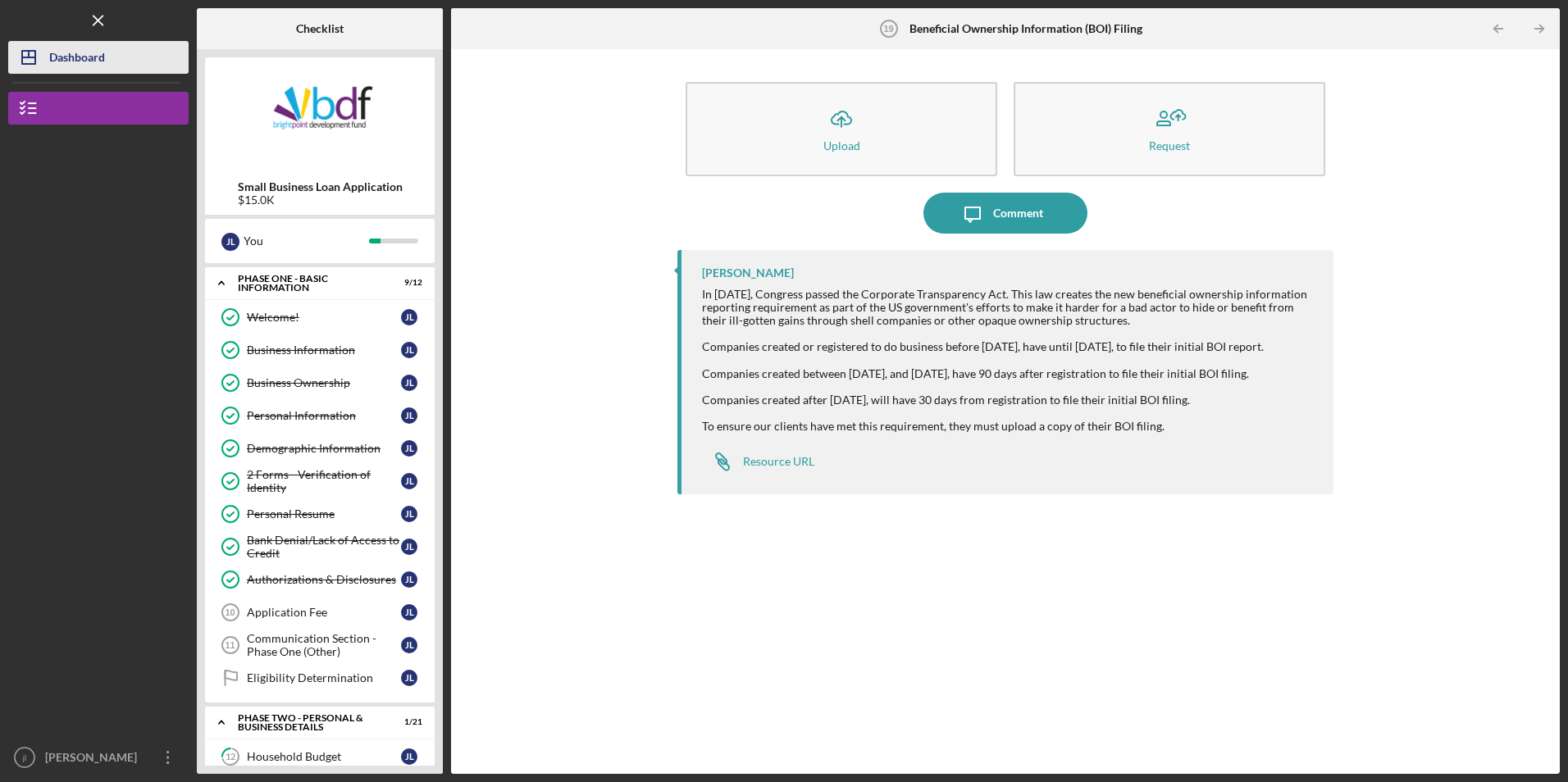
click at [51, 51] on div "Dashboard" at bounding box center [77, 60] width 56 height 37
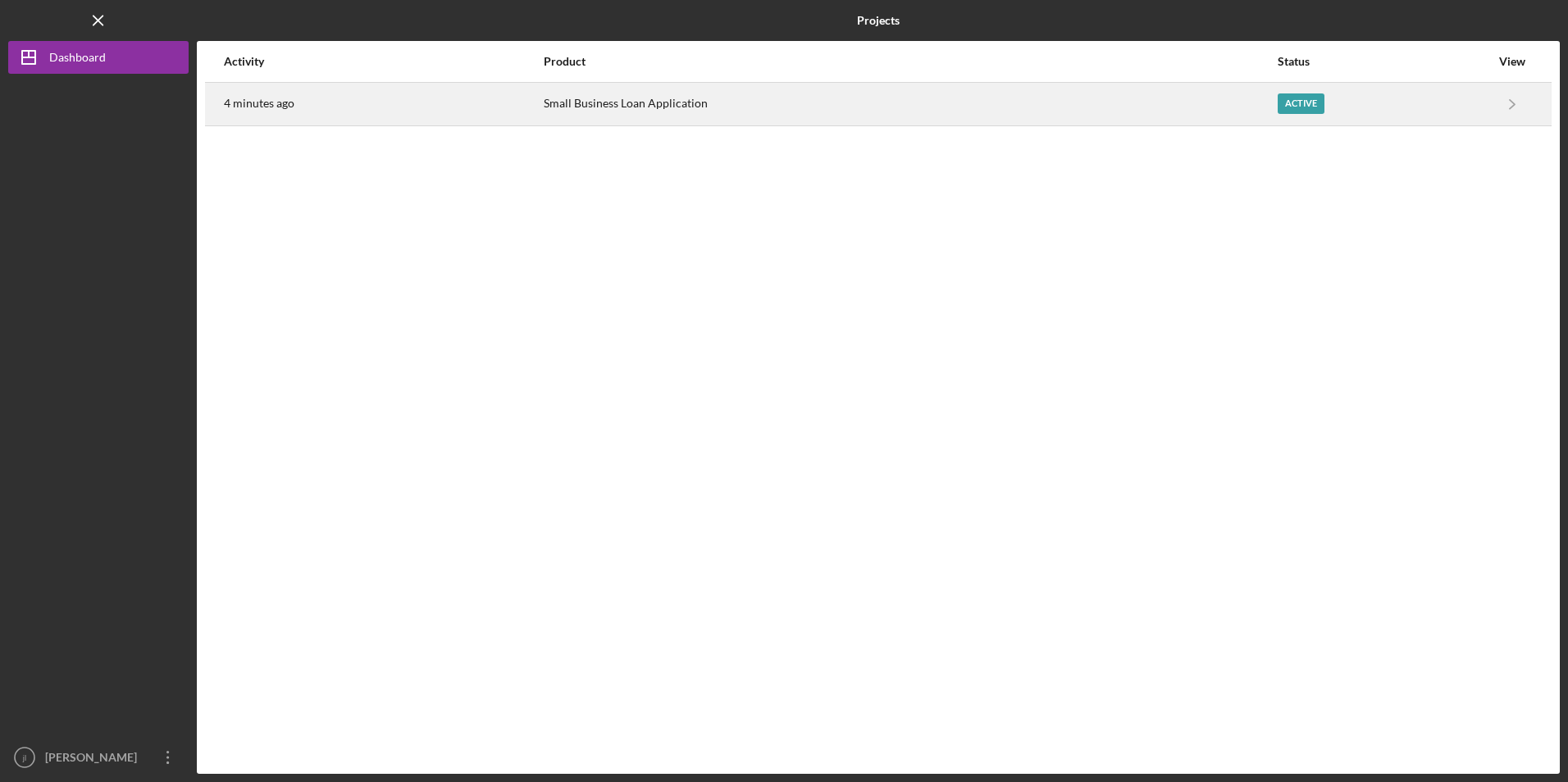
click at [350, 108] on div "4 minutes ago" at bounding box center [382, 103] width 318 height 41
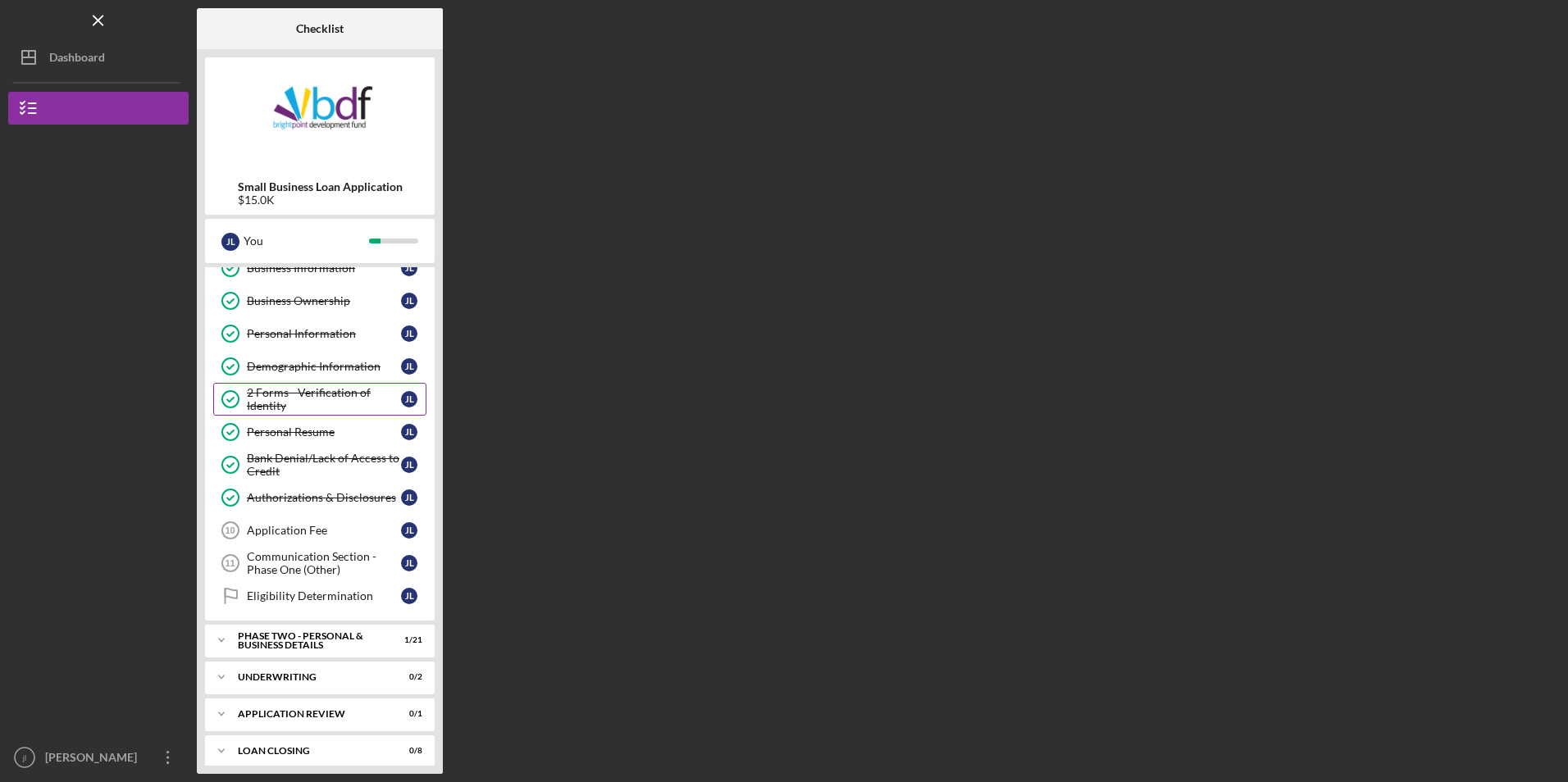
scroll to position [92, 0]
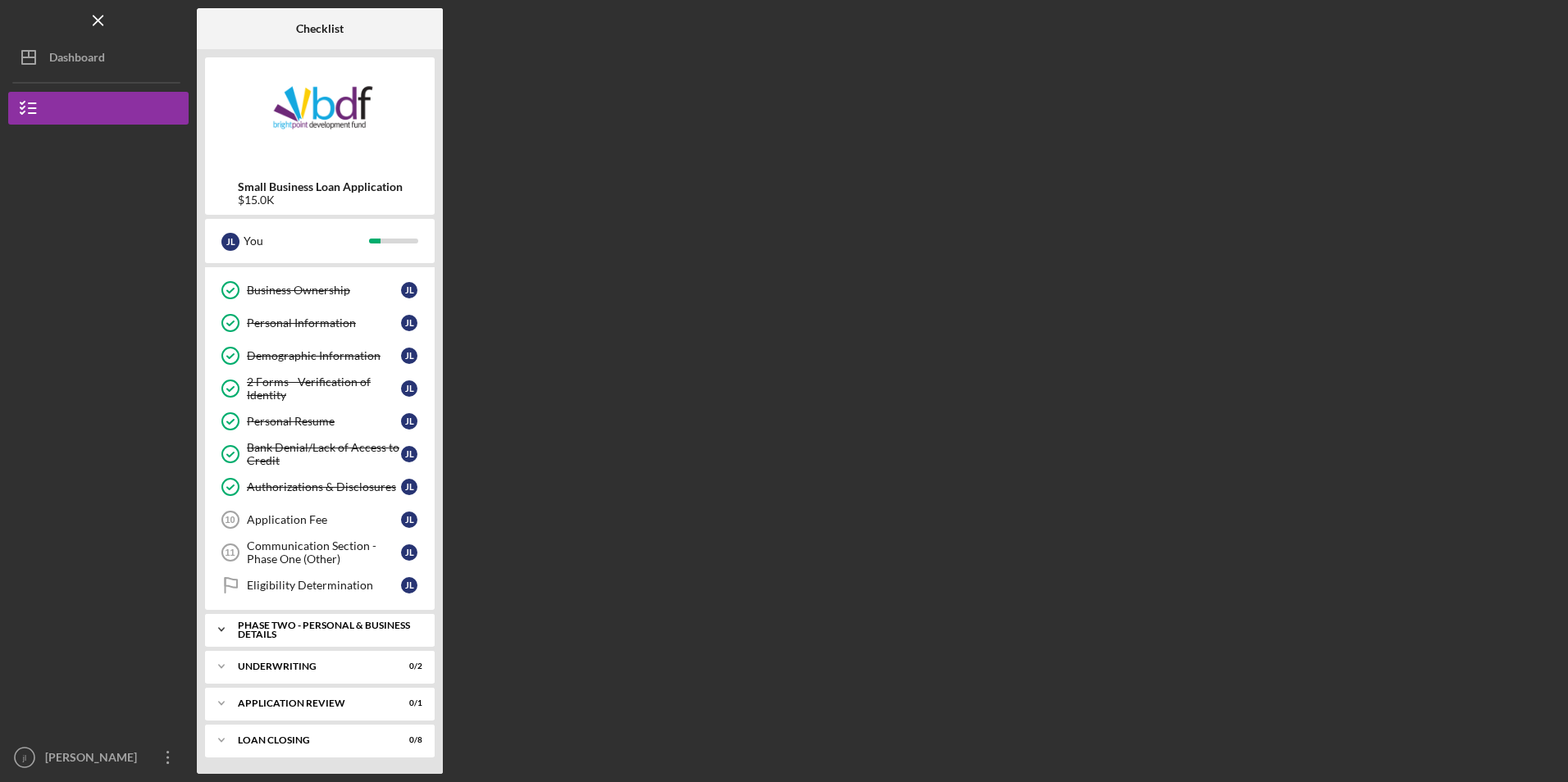
click at [306, 638] on div "PHASE TWO - PERSONAL & BUSINESS DETAILS" at bounding box center [326, 630] width 176 height 19
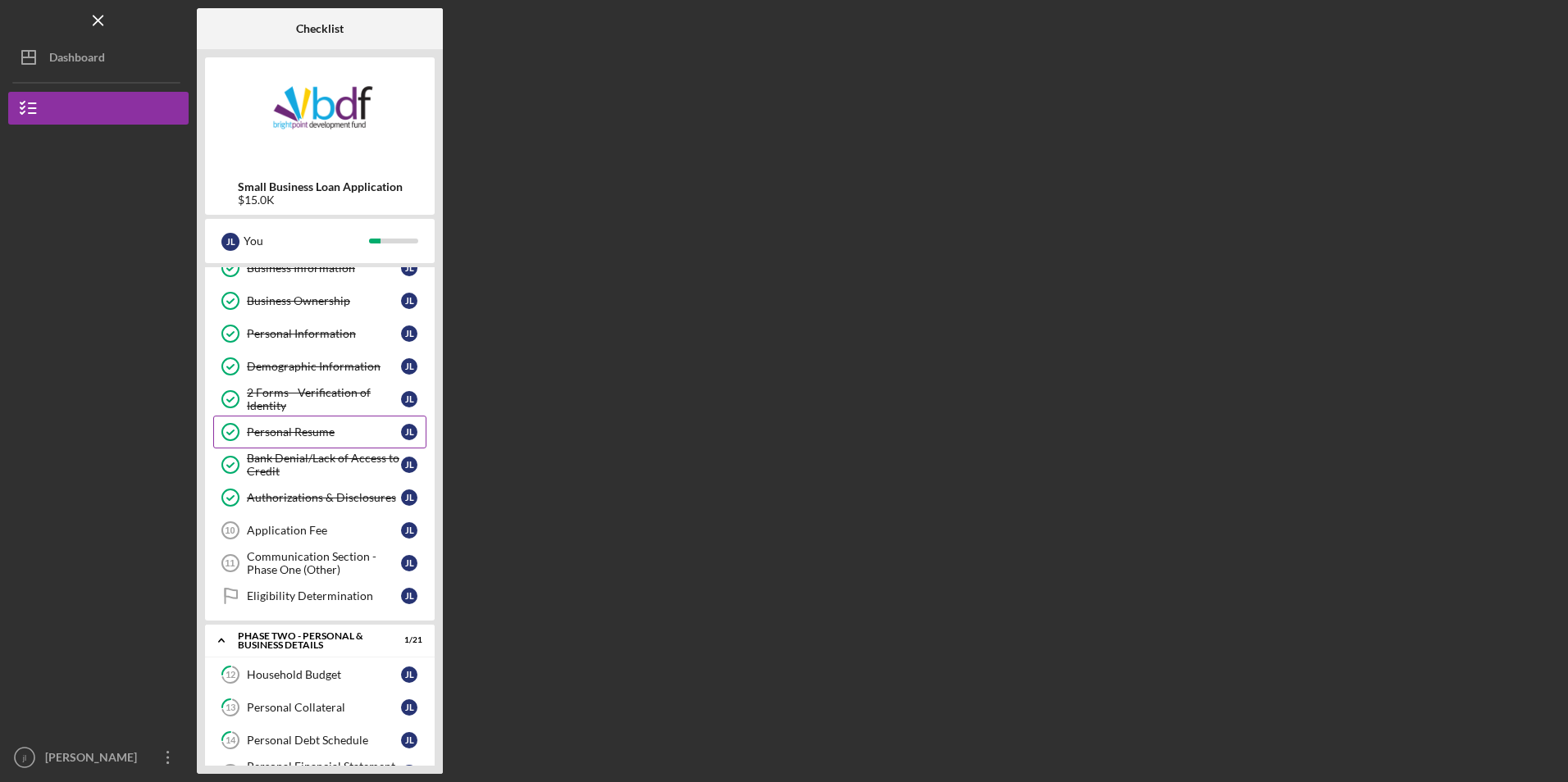
scroll to position [0, 0]
